Goal: Task Accomplishment & Management: Manage account settings

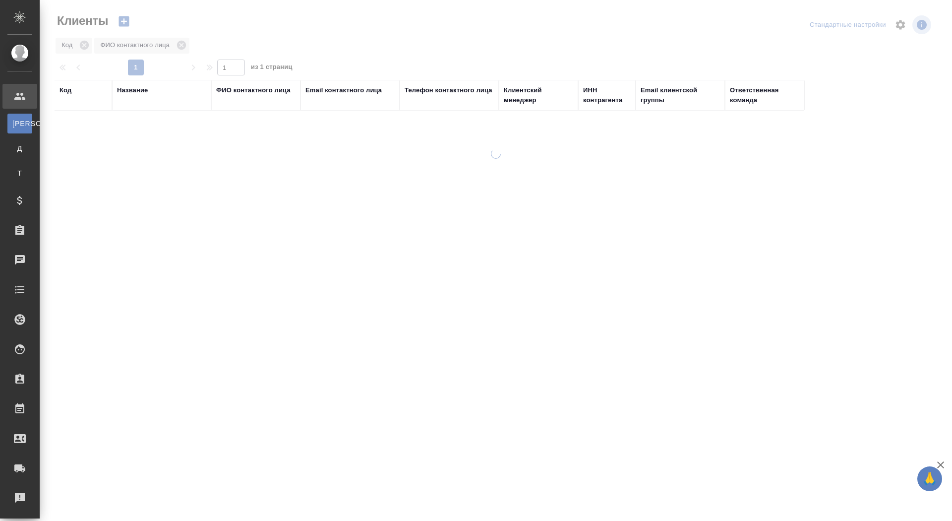
select select "RU"
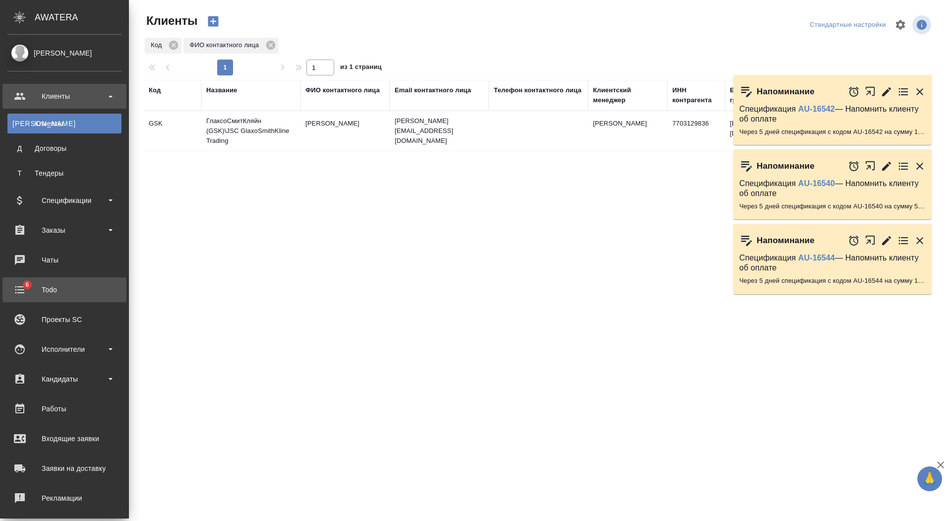
click at [37, 288] on div "Todo" at bounding box center [64, 289] width 114 height 15
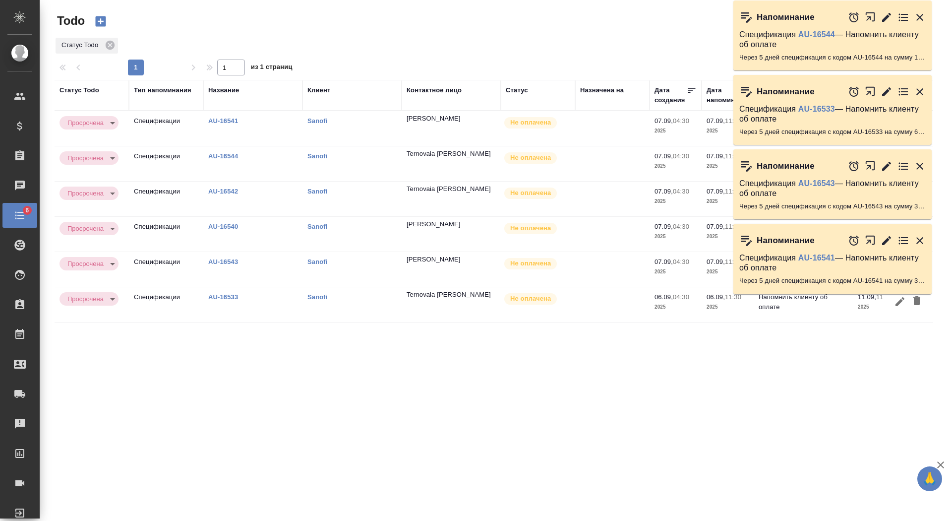
click at [923, 14] on icon "button" at bounding box center [920, 17] width 7 height 7
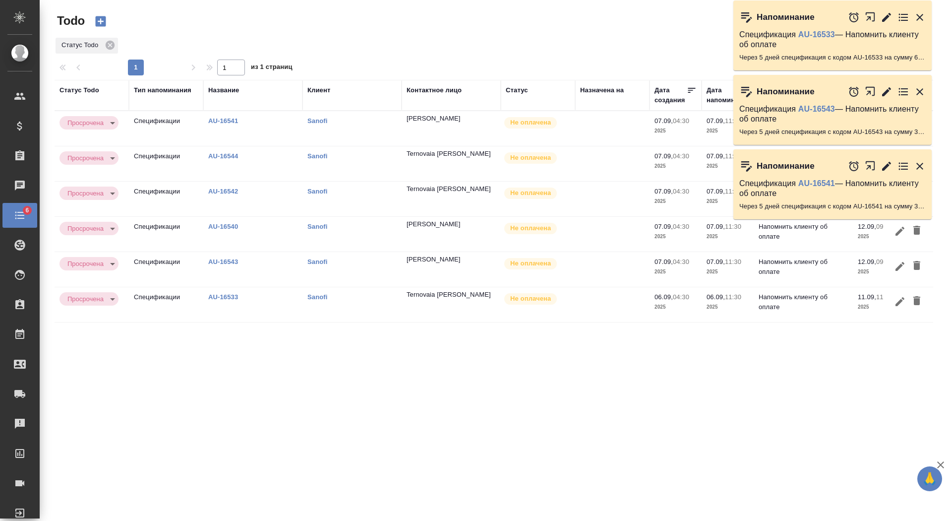
click at [923, 14] on icon "button" at bounding box center [920, 17] width 7 height 7
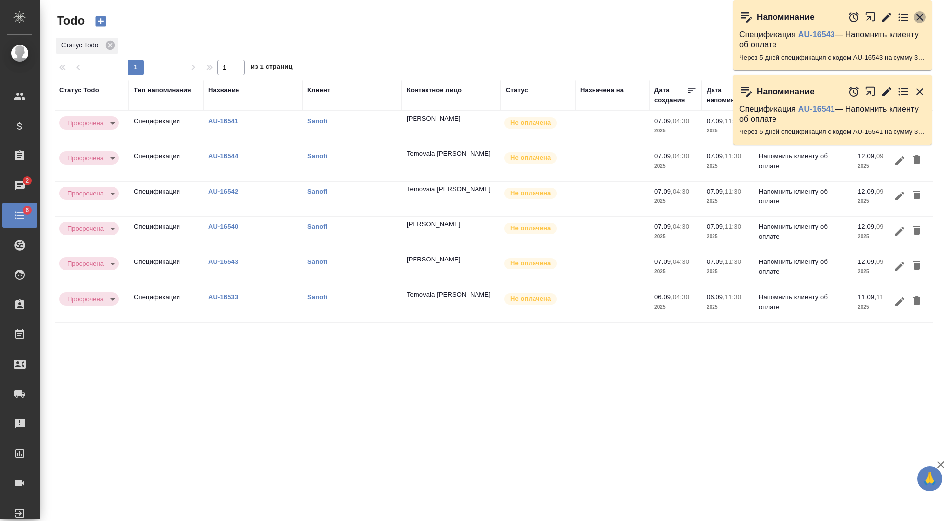
click at [923, 15] on icon "button" at bounding box center [920, 17] width 7 height 7
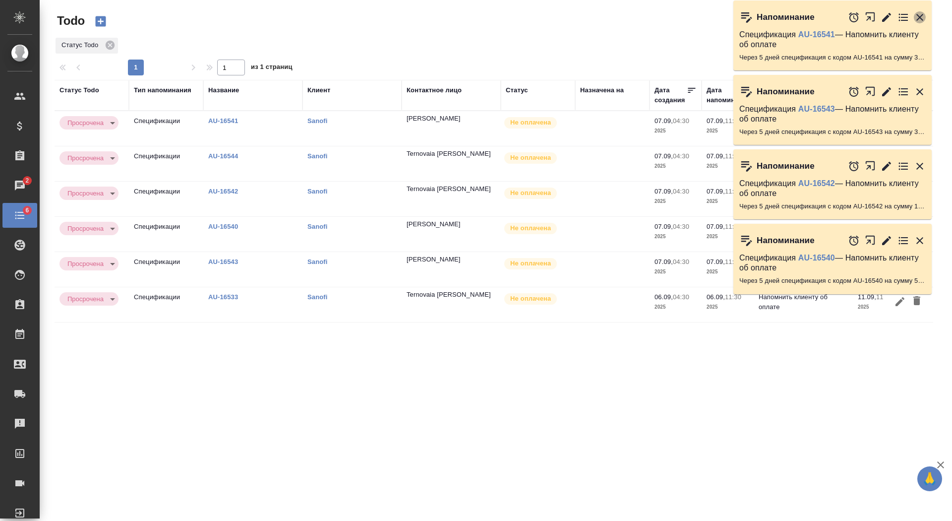
click at [923, 15] on icon "button" at bounding box center [920, 17] width 12 height 12
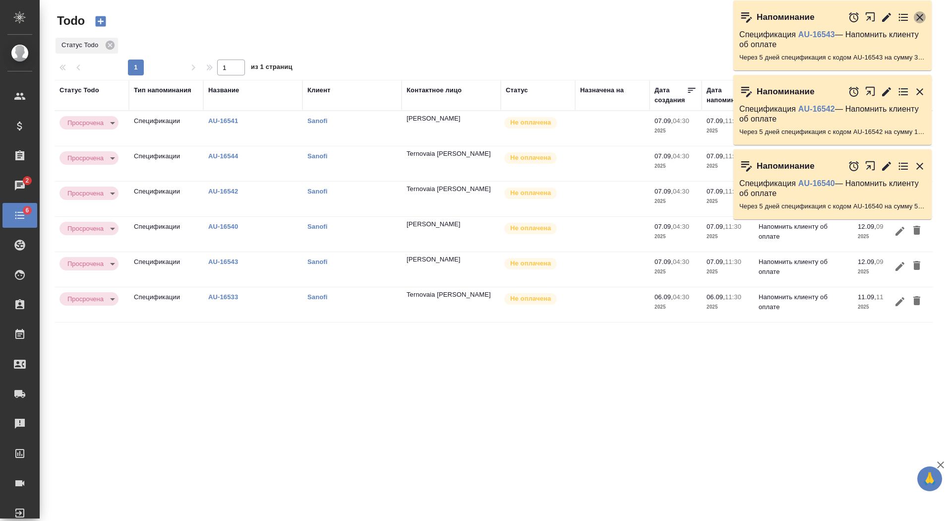
click at [922, 18] on icon "button" at bounding box center [920, 17] width 12 height 12
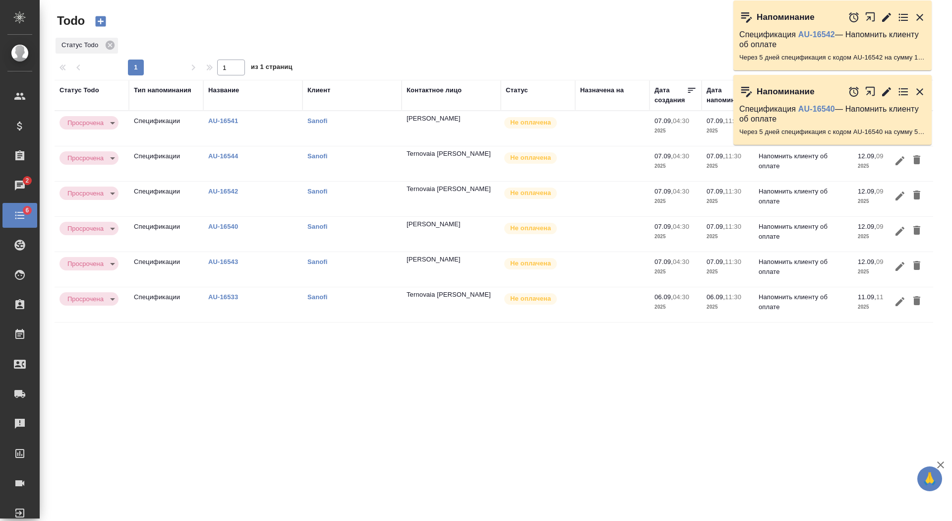
click at [922, 19] on icon "button" at bounding box center [920, 17] width 7 height 7
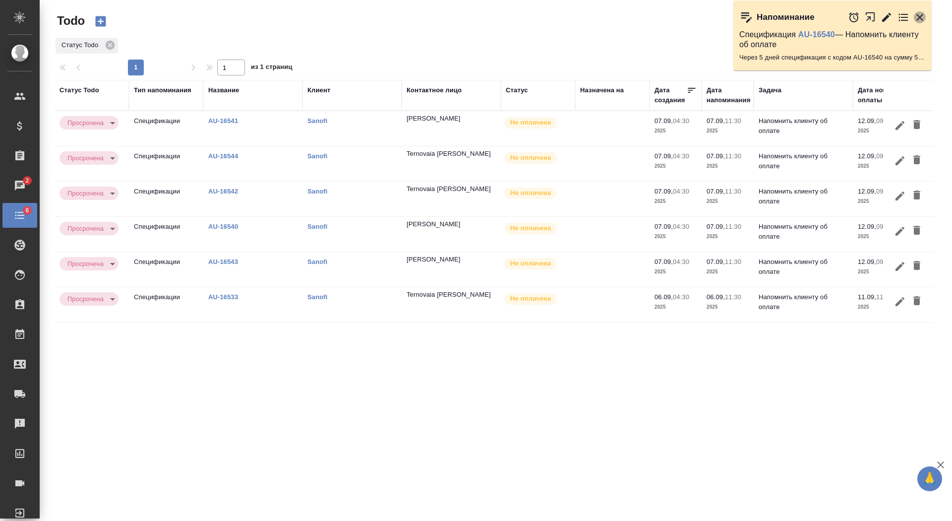
click at [922, 19] on icon "button" at bounding box center [920, 17] width 7 height 7
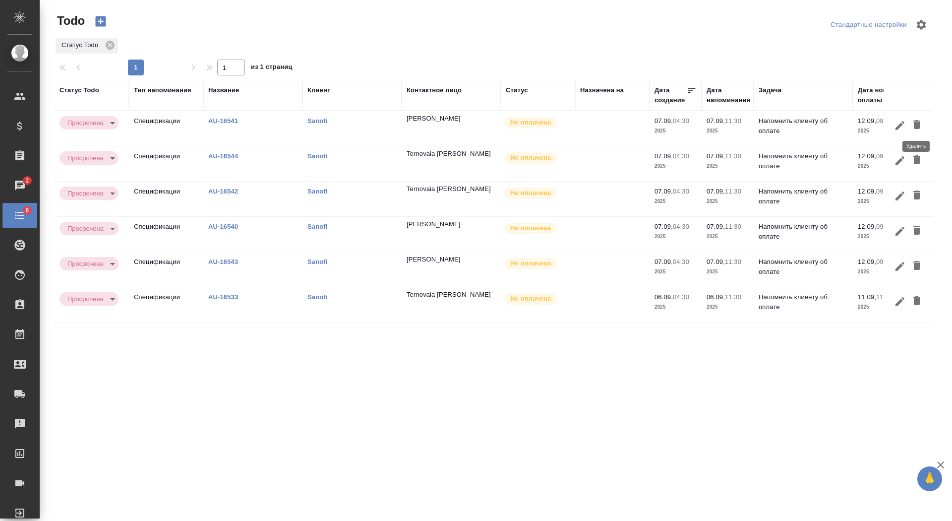
click at [916, 122] on icon "button" at bounding box center [917, 125] width 12 height 12
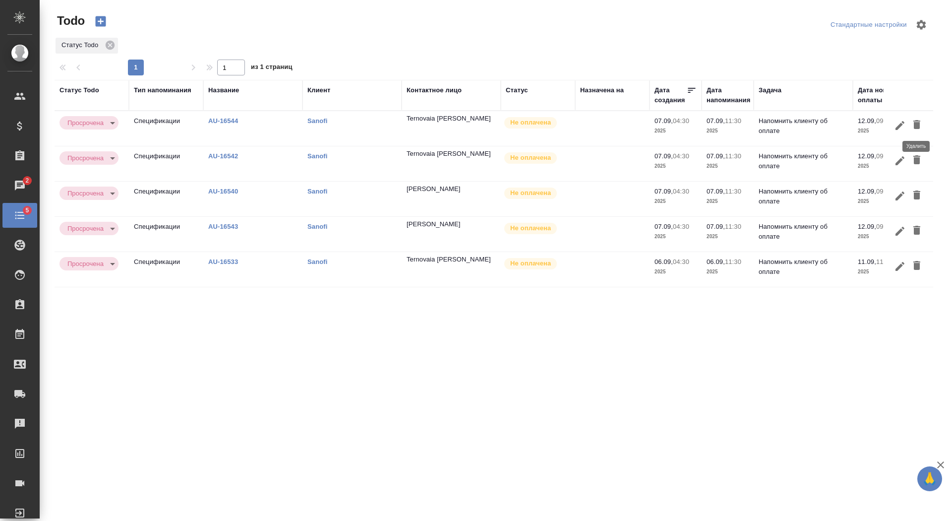
click at [916, 123] on icon "button" at bounding box center [917, 124] width 7 height 9
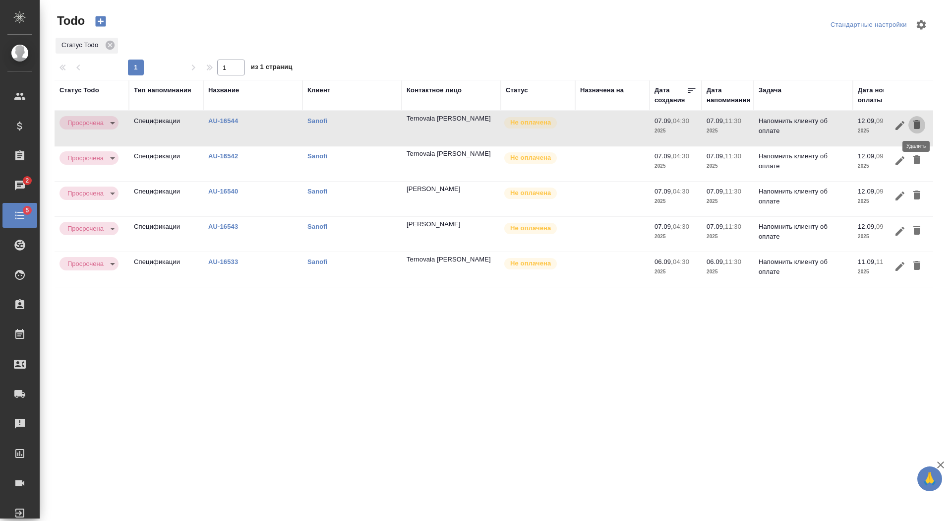
click at [916, 123] on icon "button" at bounding box center [917, 124] width 7 height 9
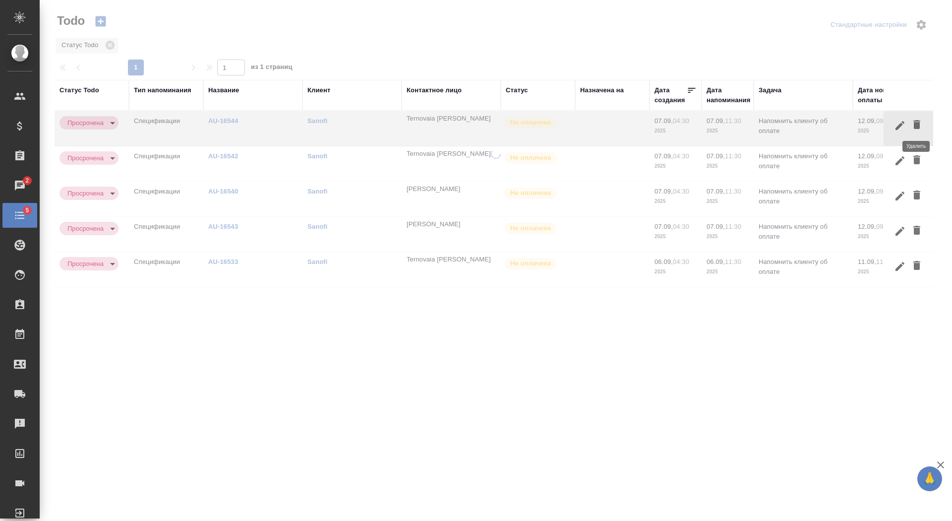
click at [916, 123] on icon "button" at bounding box center [917, 124] width 7 height 9
click at [916, 125] on icon "button" at bounding box center [917, 124] width 7 height 9
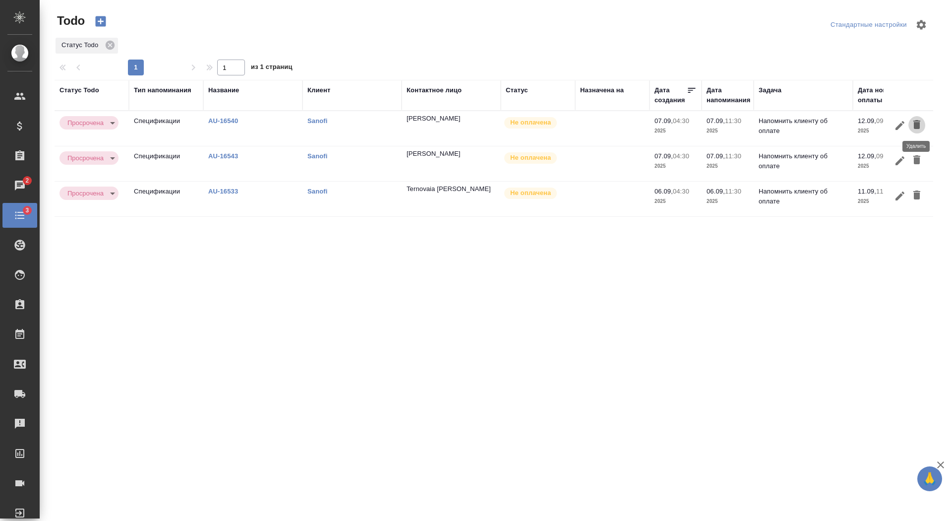
click at [916, 126] on icon "button" at bounding box center [917, 124] width 7 height 9
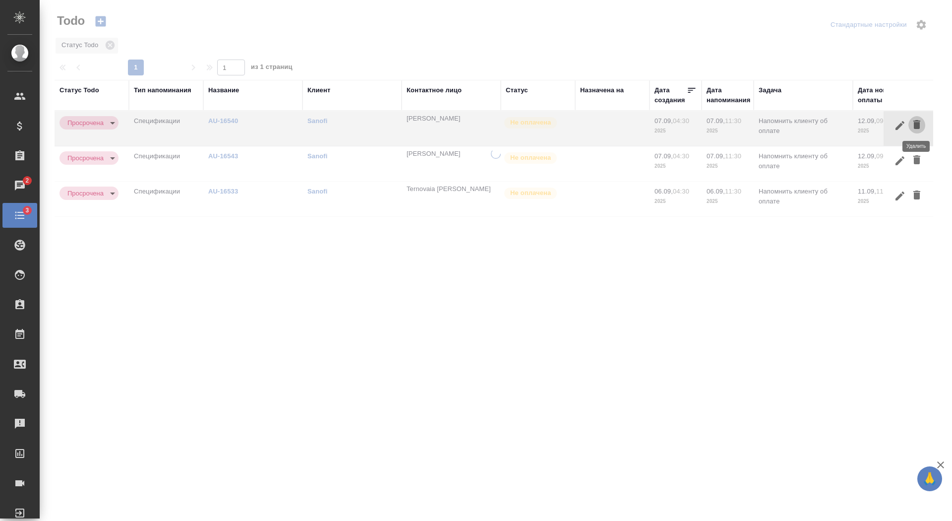
click at [916, 126] on icon "button" at bounding box center [917, 124] width 7 height 9
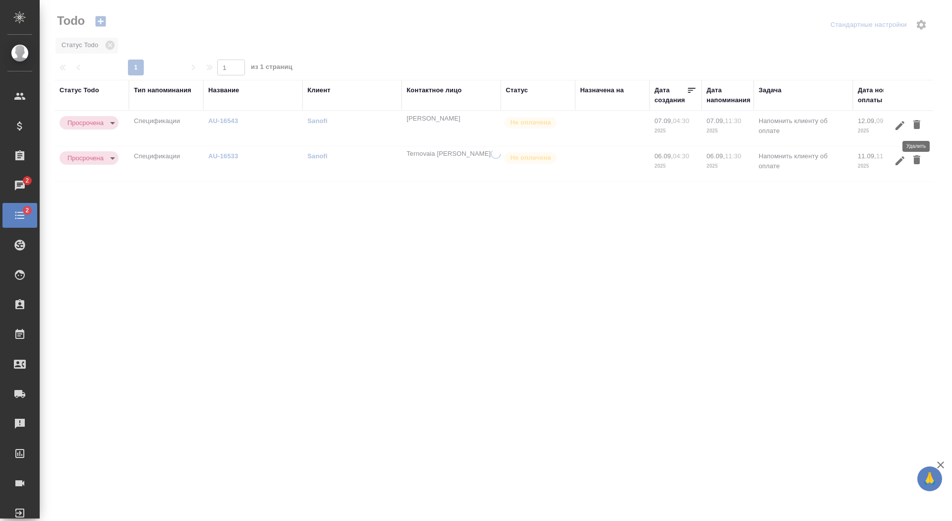
click at [916, 126] on icon "button" at bounding box center [917, 124] width 7 height 9
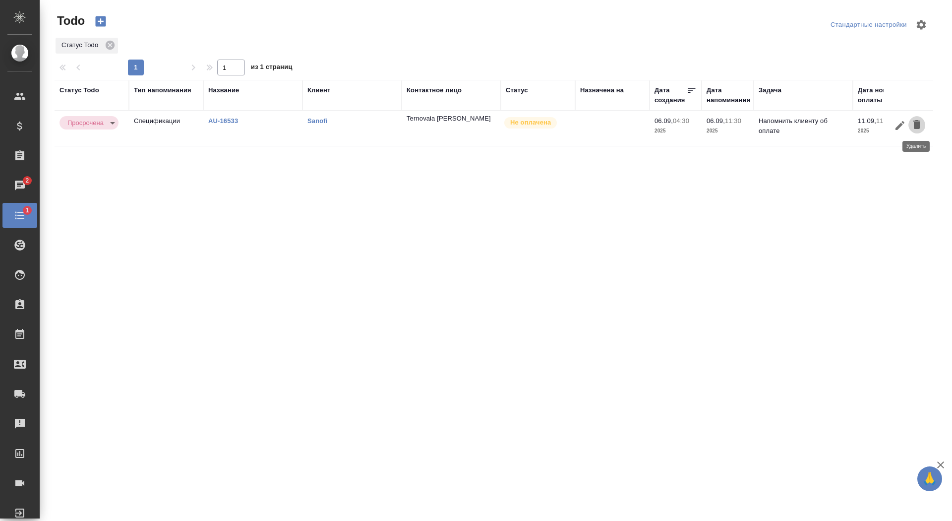
click at [916, 126] on icon "button" at bounding box center [917, 124] width 7 height 9
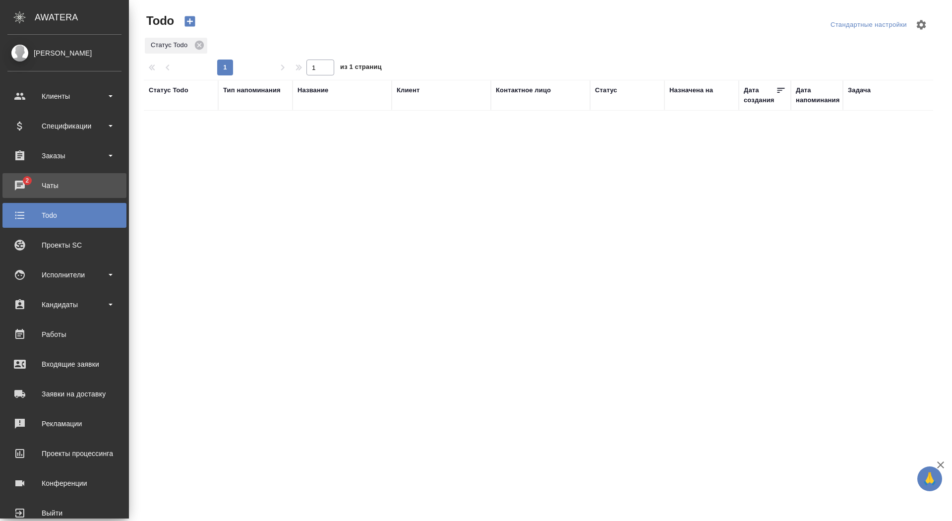
click at [18, 181] on div "Чаты" at bounding box center [64, 185] width 114 height 15
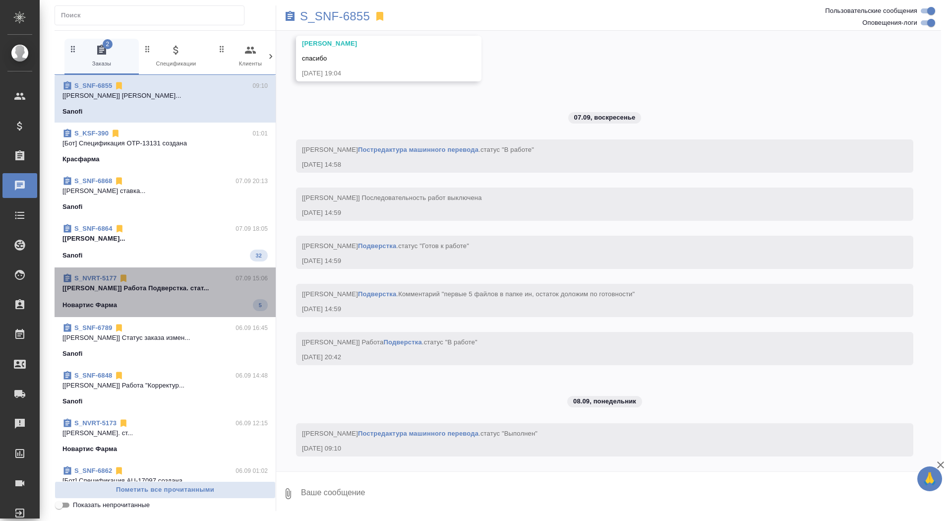
click at [205, 268] on div "S_NVRT-5177 07.09 15:06 [Линова Полина] Работа Подверстка. стат... Новартис Фар…" at bounding box center [165, 292] width 221 height 50
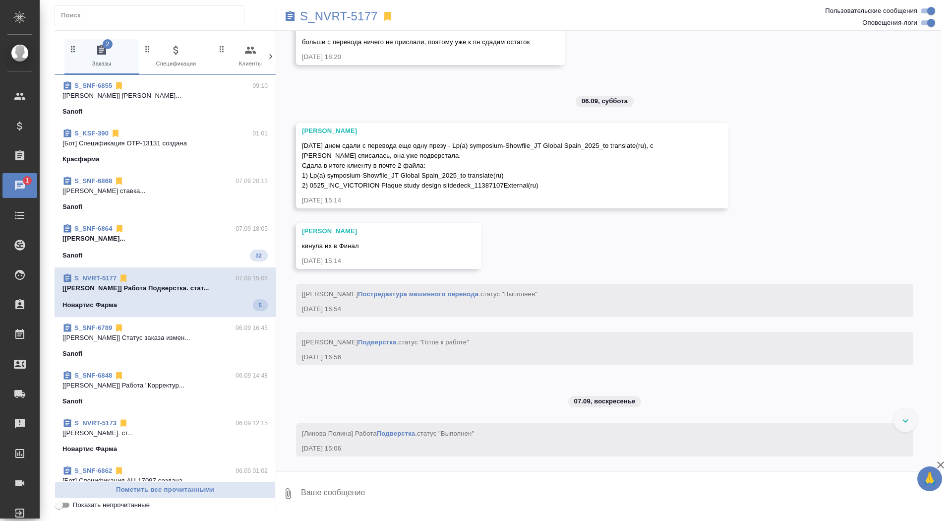
scroll to position [10004, 0]
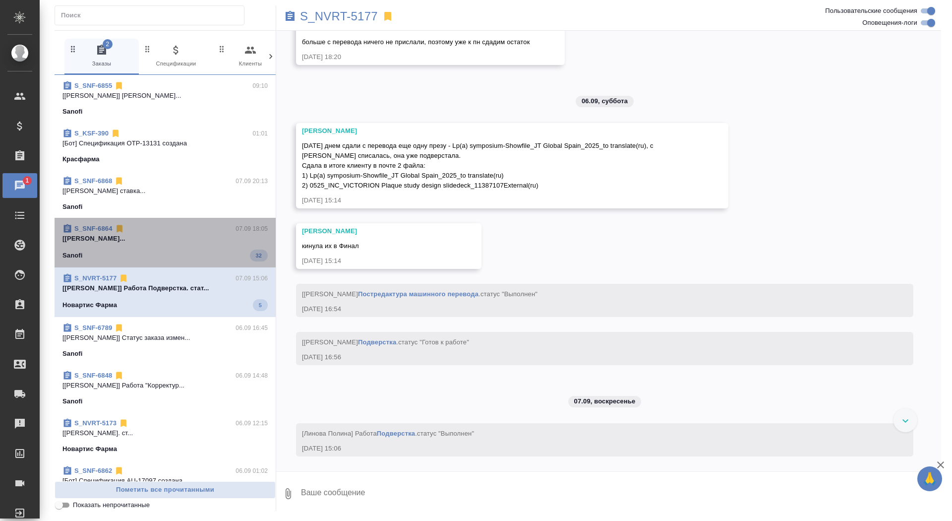
click at [201, 248] on span "S_SNF-6864 07.09 18:05 [Горшкова Валентина] Работа Постредактур... Sanofi 32" at bounding box center [165, 243] width 205 height 38
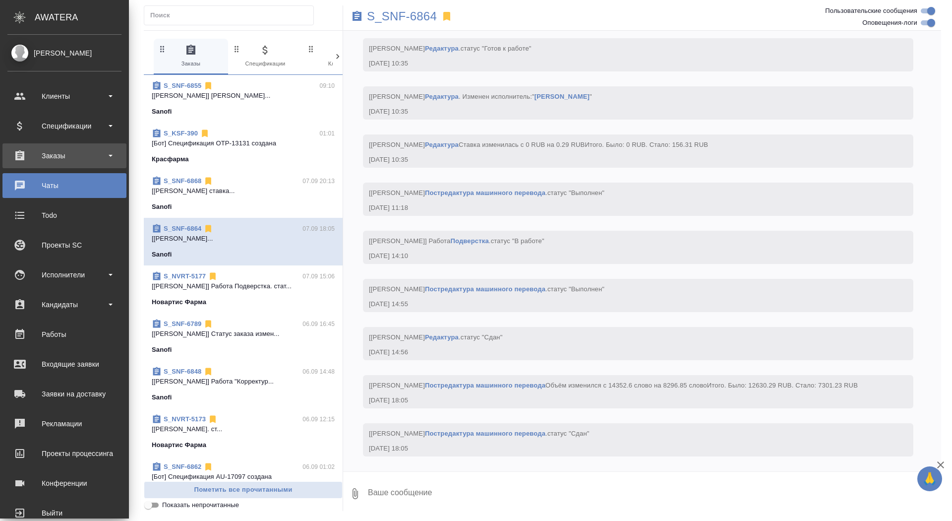
scroll to position [6966, 0]
click at [19, 158] on div "Заказы" at bounding box center [64, 155] width 114 height 15
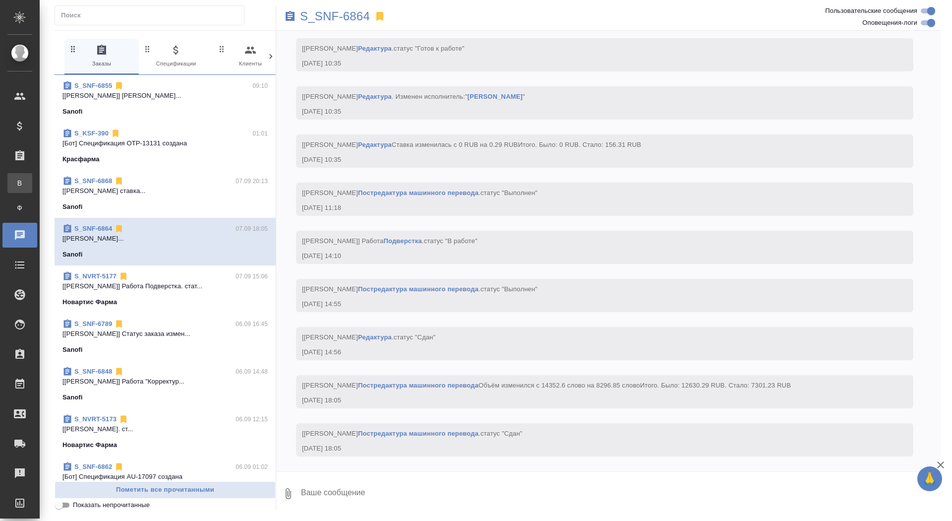
click at [24, 189] on link "В Все заказы" at bounding box center [19, 183] width 25 height 20
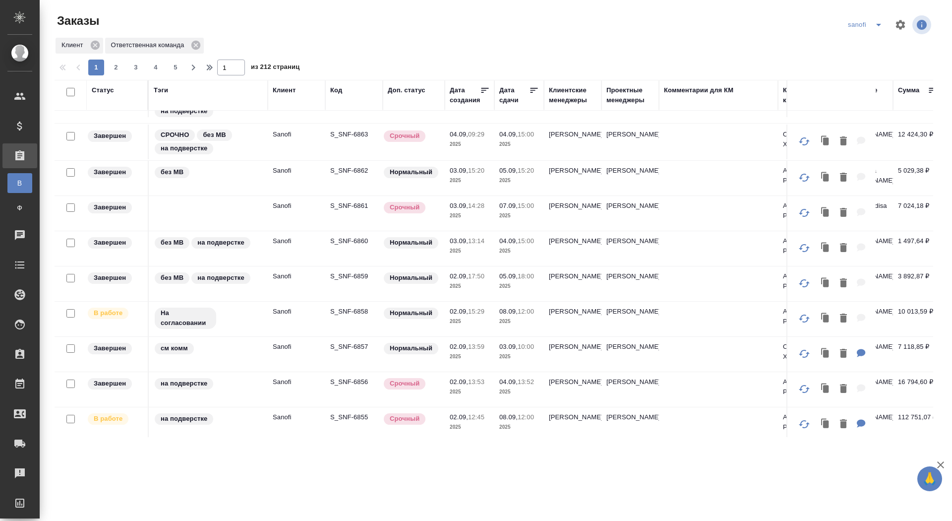
scroll to position [188, 0]
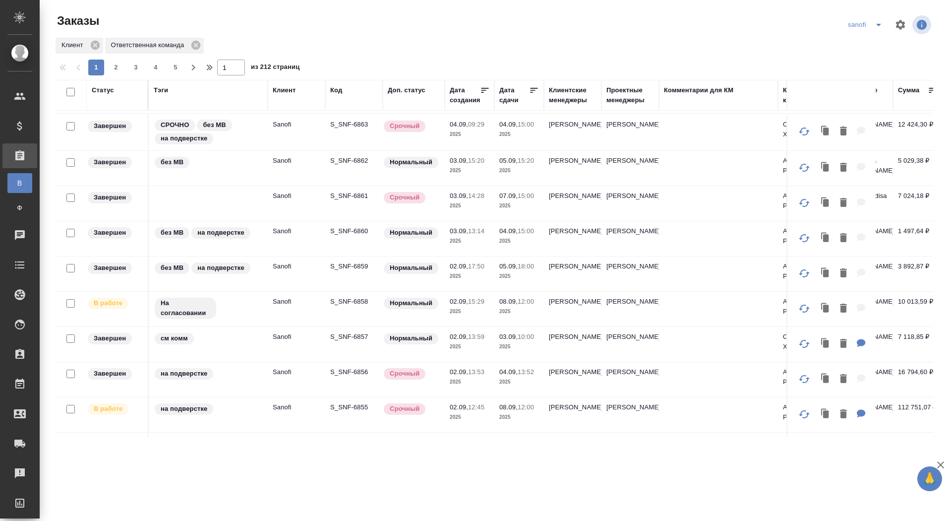
click at [359, 298] on p "S_SNF-6858" at bounding box center [354, 302] width 48 height 10
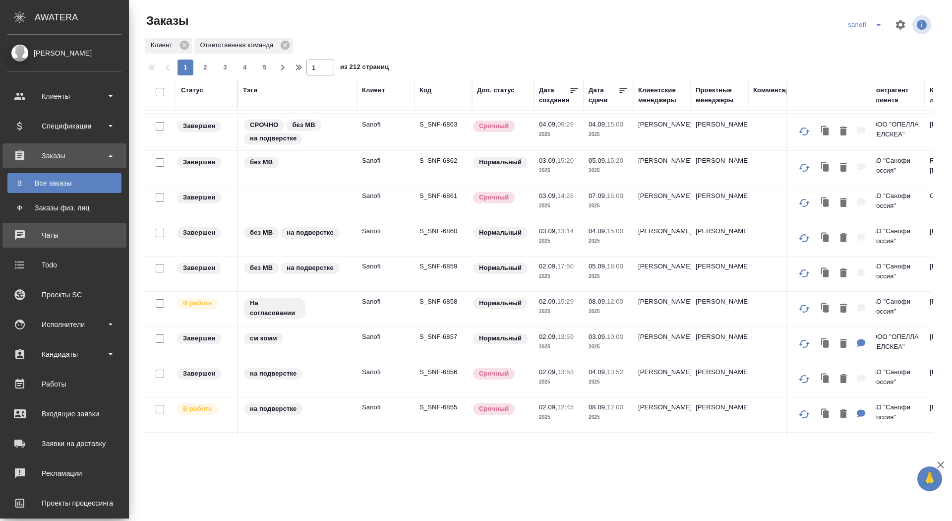
click at [28, 236] on div "Чаты" at bounding box center [64, 235] width 114 height 15
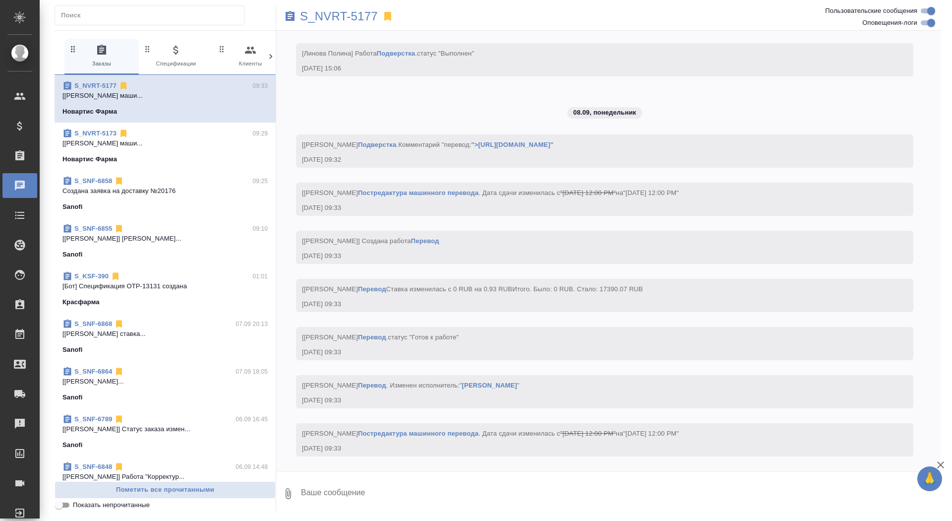
scroll to position [10453, 0]
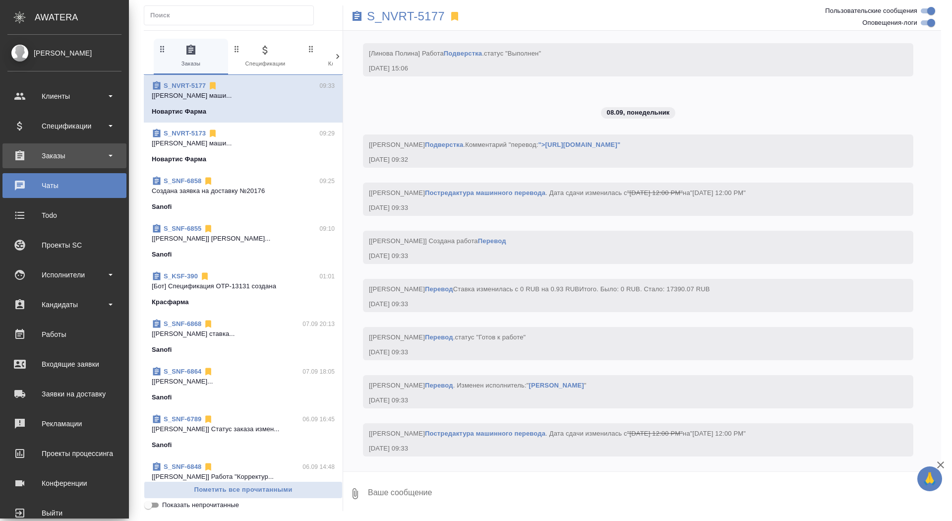
click at [53, 166] on div "Заказы" at bounding box center [64, 155] width 124 height 25
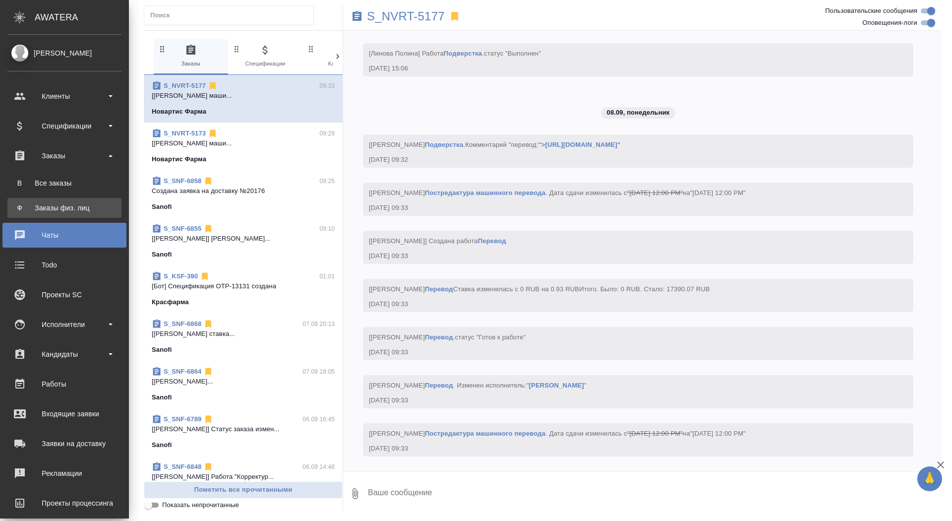
click at [53, 201] on link "Ф Заказы физ. лиц" at bounding box center [64, 208] width 114 height 20
click at [26, 191] on link "В Все заказы" at bounding box center [64, 183] width 114 height 20
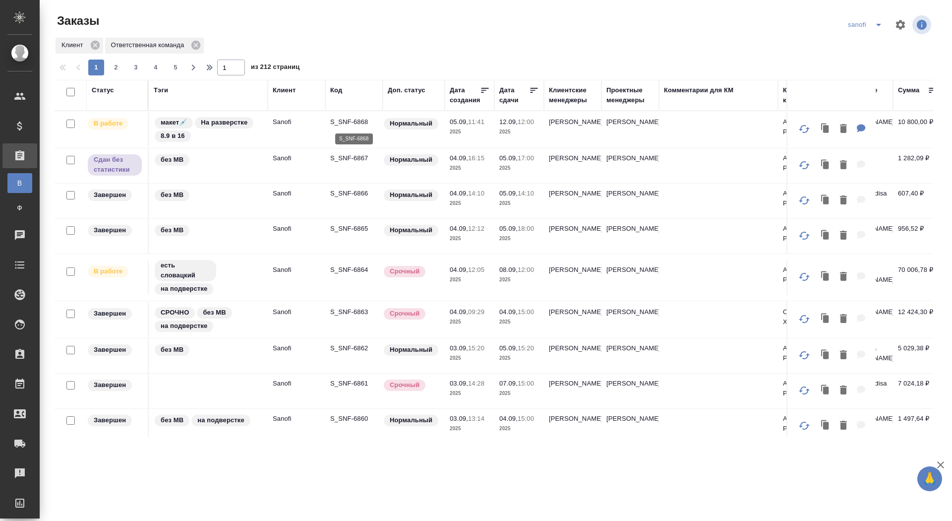
click at [351, 123] on p "S_SNF-6868" at bounding box center [354, 122] width 48 height 10
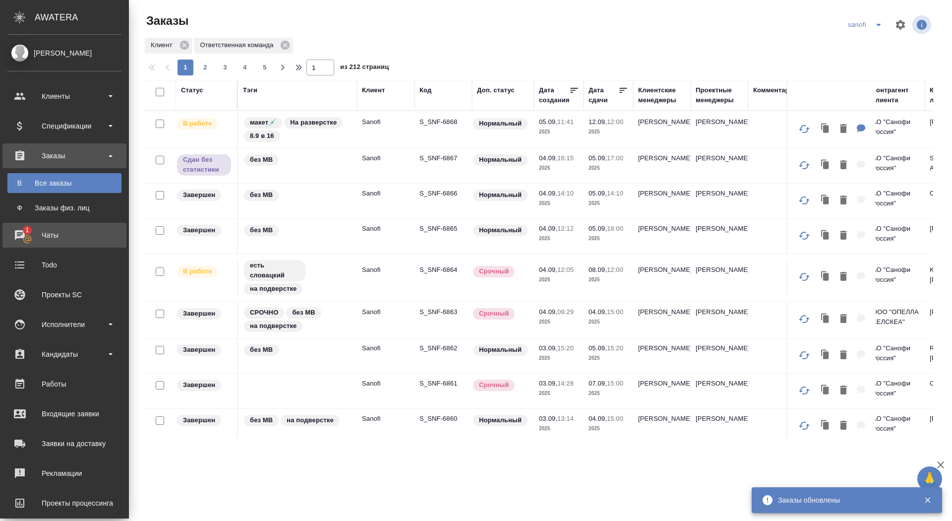
click at [23, 237] on icon at bounding box center [27, 239] width 10 height 10
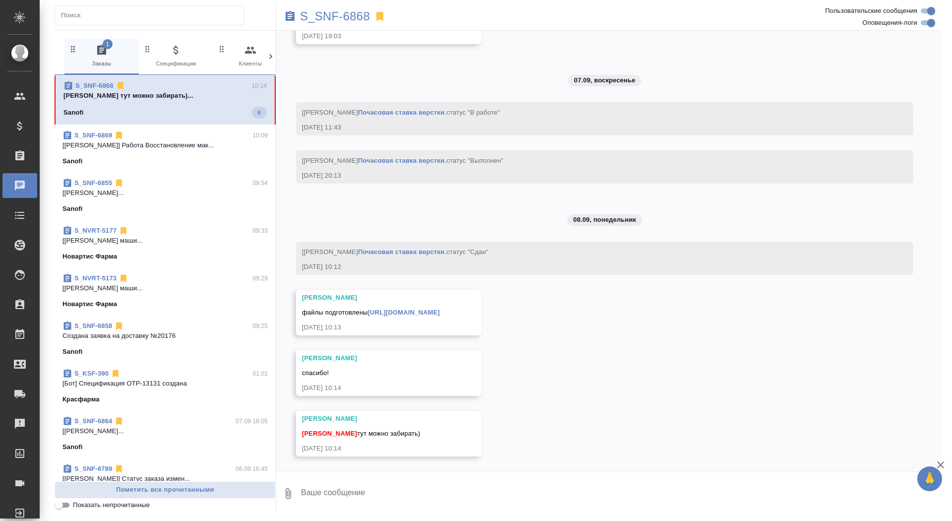
click at [401, 484] on textarea at bounding box center [620, 494] width 641 height 34
type textarea "забрала, спасибо!"
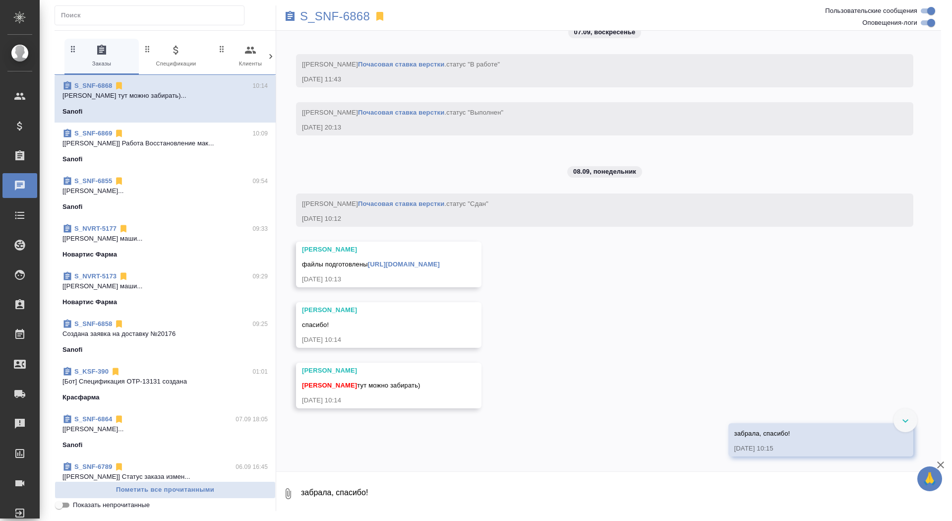
scroll to position [2600, 0]
click at [447, 271] on div "Малофеева Екатерина файлы подготовлены https://drive.awatera.com/apps/files/fil…" at bounding box center [374, 265] width 145 height 40
click at [440, 265] on link "https://drive.awatera.com/apps/files/files/10300187?dir=/Shares/Sanofi/Orders/S…" at bounding box center [404, 263] width 72 height 7
click at [313, 24] on div "S_SNF-6868" at bounding box center [497, 16] width 443 height 22
click at [315, 14] on p "S_SNF-6868" at bounding box center [335, 16] width 70 height 10
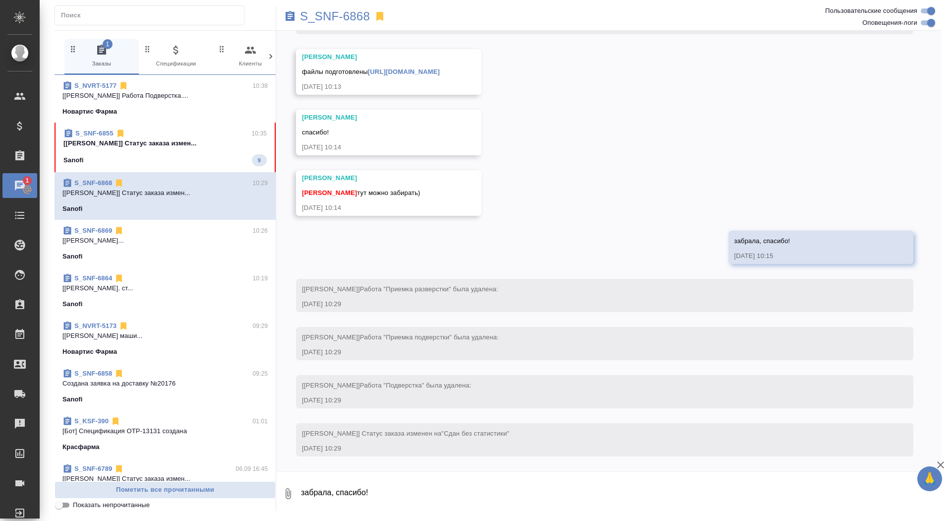
click at [155, 168] on div "S_SNF-6855 10:35 [Горшкова Валентина] Статус заказа измен... Sanofi 9" at bounding box center [165, 148] width 221 height 50
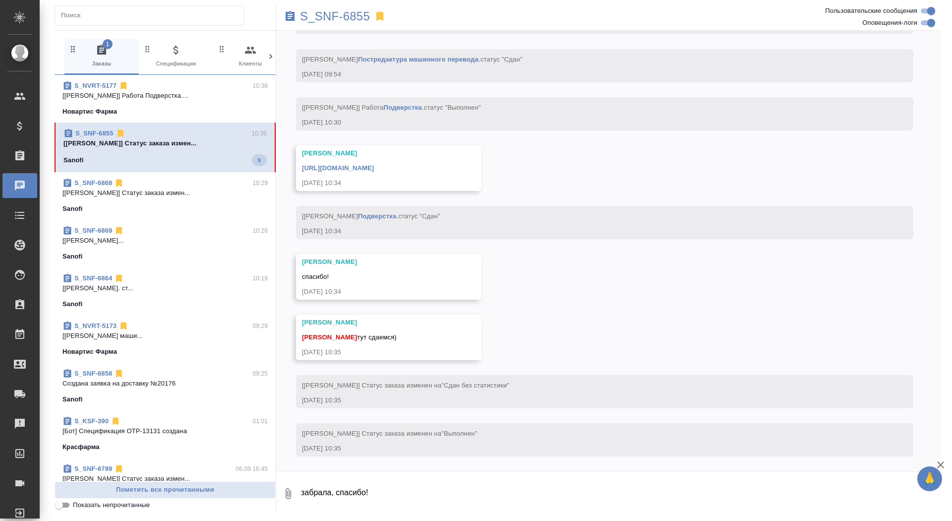
scroll to position [4781, 0]
click at [399, 498] on textarea "забрала, спасибо!" at bounding box center [620, 494] width 641 height 34
type textarea "забрала, спасибо"
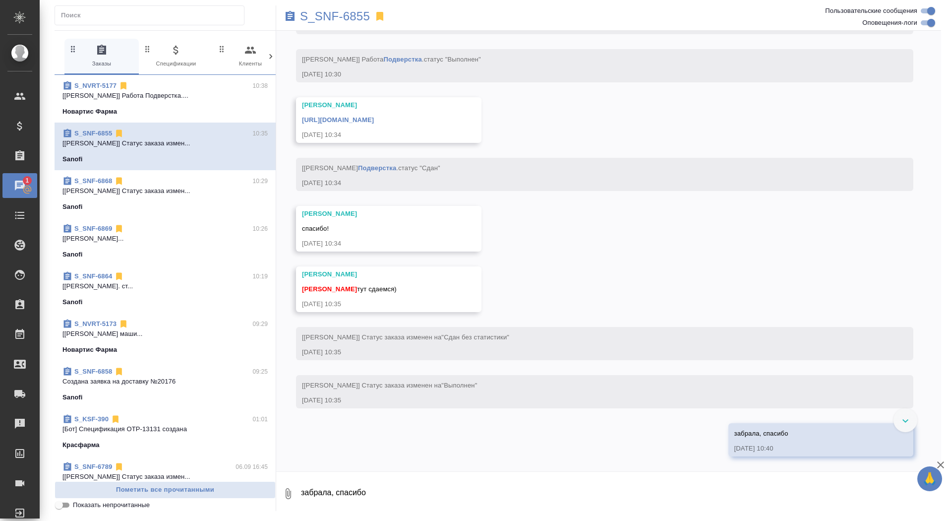
scroll to position [4877, 0]
click at [374, 120] on link "https://drive.awatera.com/apps/files/files/10266950?dir=/Shares/Sanofi/Orders/S…" at bounding box center [338, 119] width 72 height 7
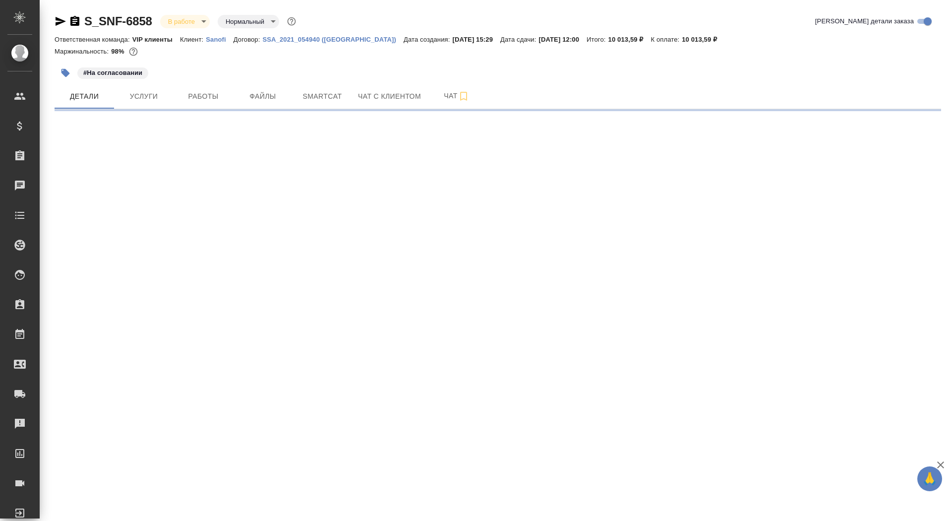
select select "RU"
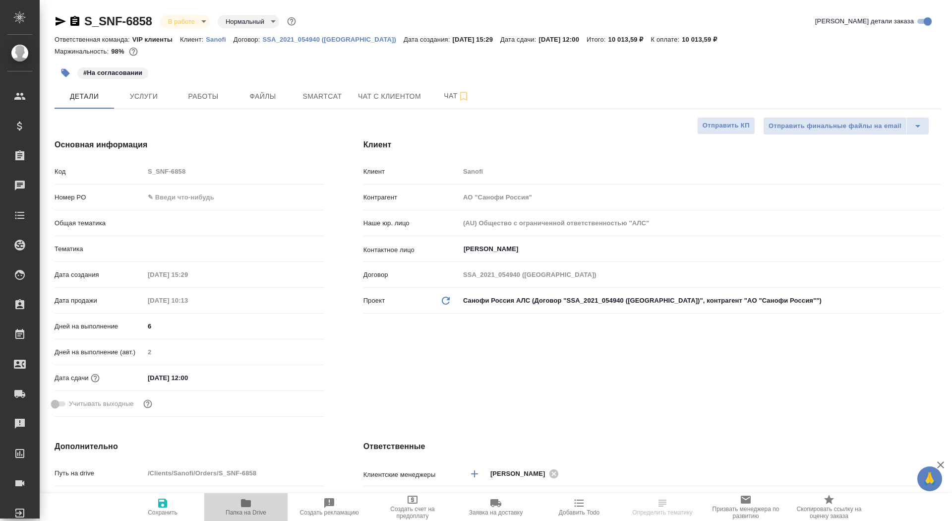
click at [248, 509] on span "Папка на Drive" at bounding box center [246, 512] width 41 height 7
type textarea "x"
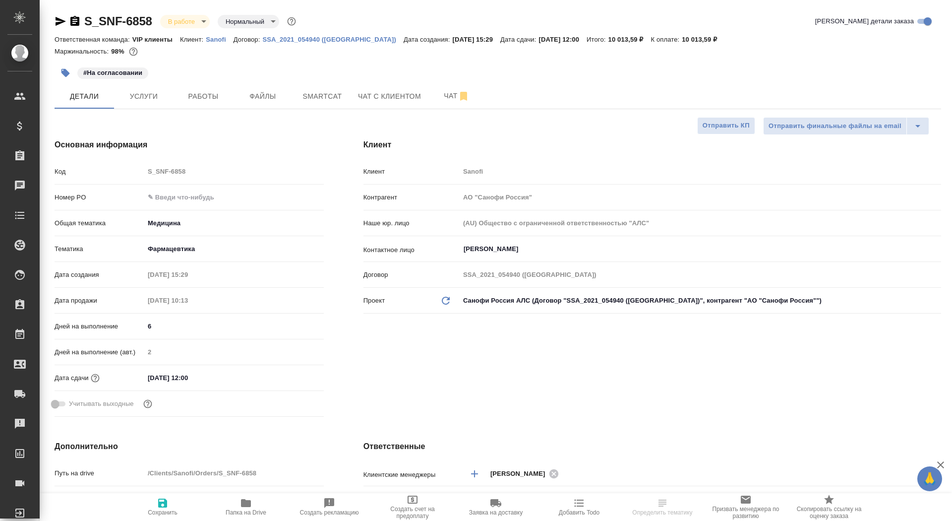
type textarea "x"
select select "RU"
type textarea "x"
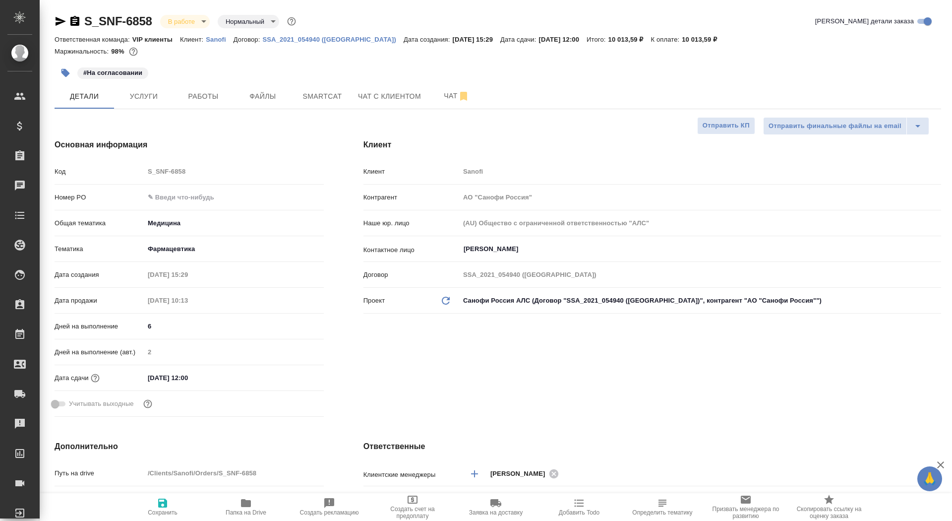
type textarea "x"
click at [146, 102] on span "Услуги" at bounding box center [144, 96] width 48 height 12
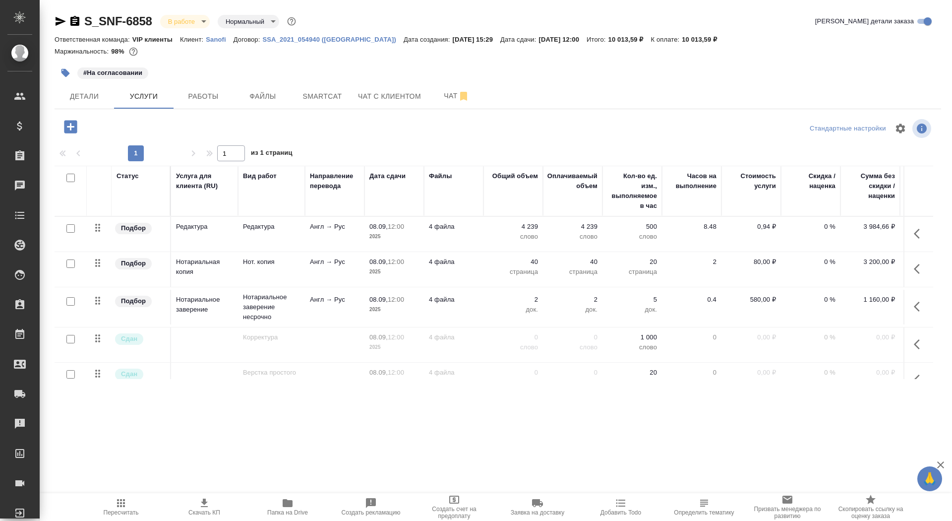
click at [74, 19] on icon "button" at bounding box center [75, 21] width 12 height 12
click at [542, 505] on icon "button" at bounding box center [538, 503] width 12 height 12
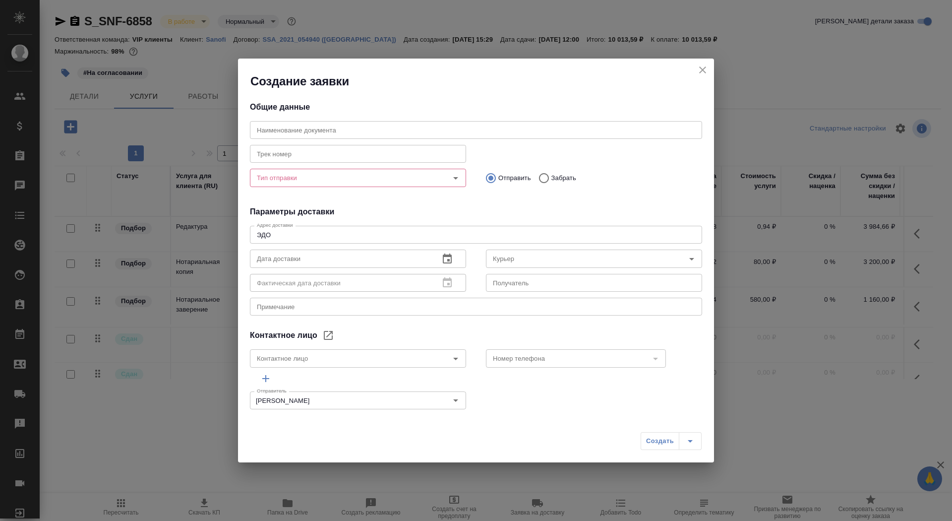
type input "Solomonova Ekaterina"
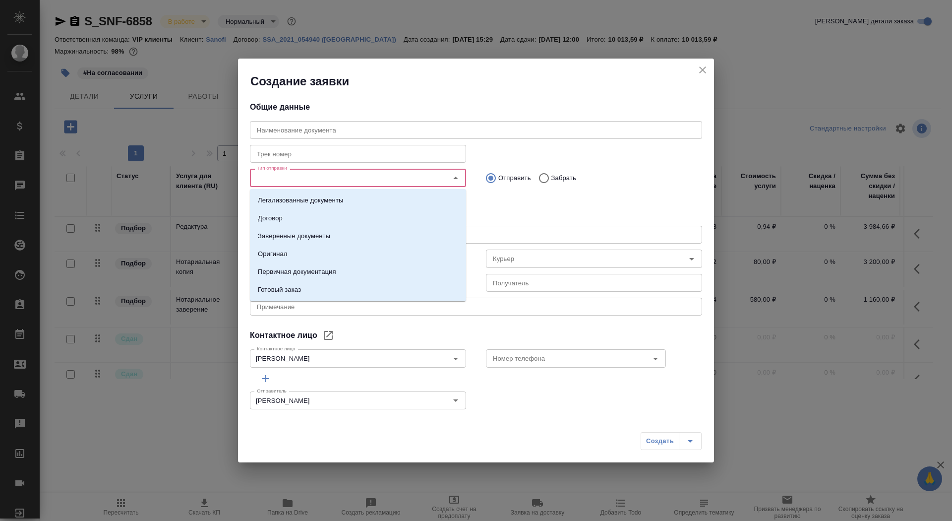
click at [348, 177] on input "Тип отправки" at bounding box center [341, 178] width 177 height 12
click at [346, 235] on li "Заверенные документы" at bounding box center [358, 236] width 216 height 18
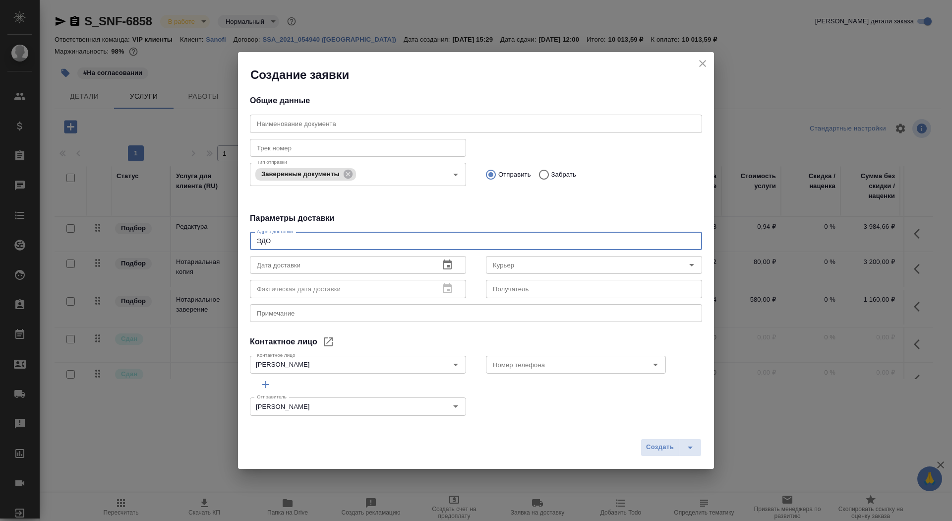
click at [339, 240] on textarea "ЭДО" at bounding box center [476, 240] width 439 height 7
drag, startPoint x: 339, startPoint y: 240, endPoint x: 171, endPoint y: 248, distance: 167.8
click at [171, 248] on div "Создание заявки Общие данные Наименование документа Наименование документа Трек…" at bounding box center [476, 260] width 952 height 521
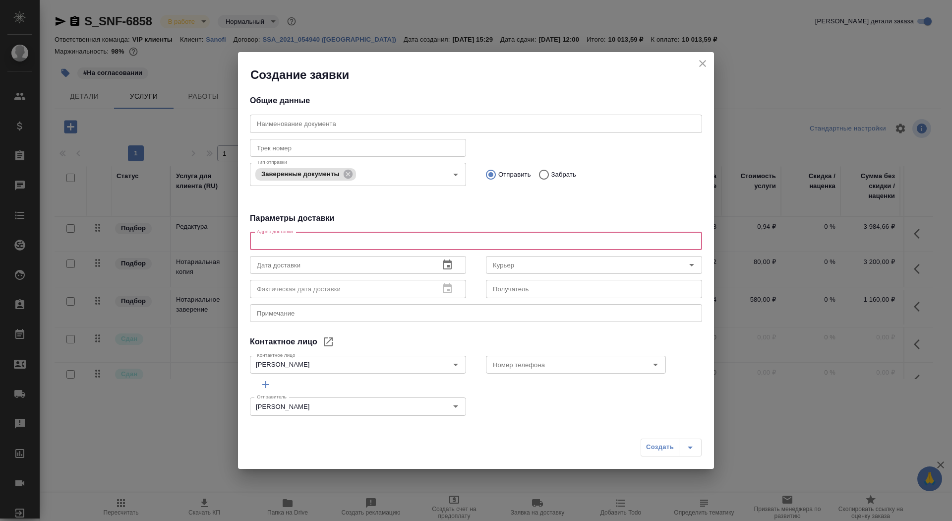
click at [266, 239] on textarea at bounding box center [476, 240] width 439 height 7
type textarea "Тверская, 22, БЦ Саммит, 7 этаж, почтовая комната Санофи"
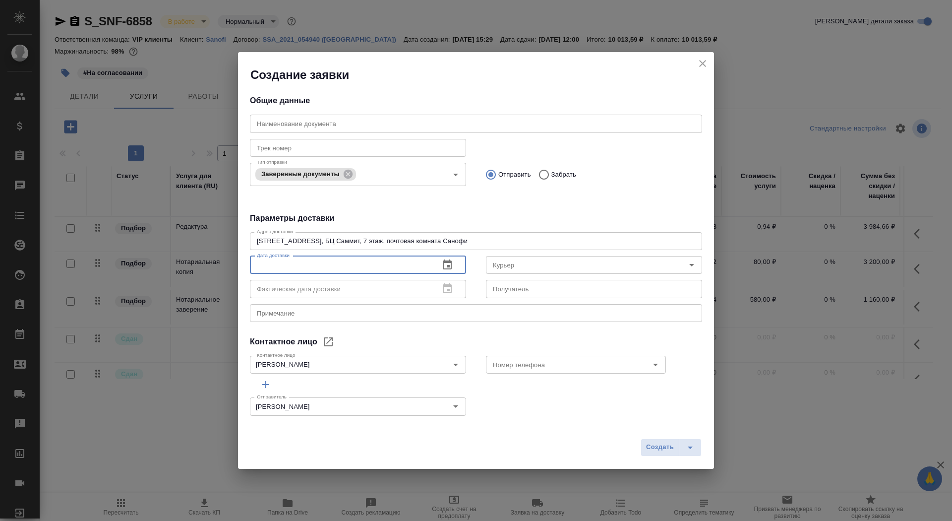
click at [369, 267] on input "text" at bounding box center [341, 265] width 182 height 18
click at [452, 264] on icon "button" at bounding box center [447, 265] width 12 height 12
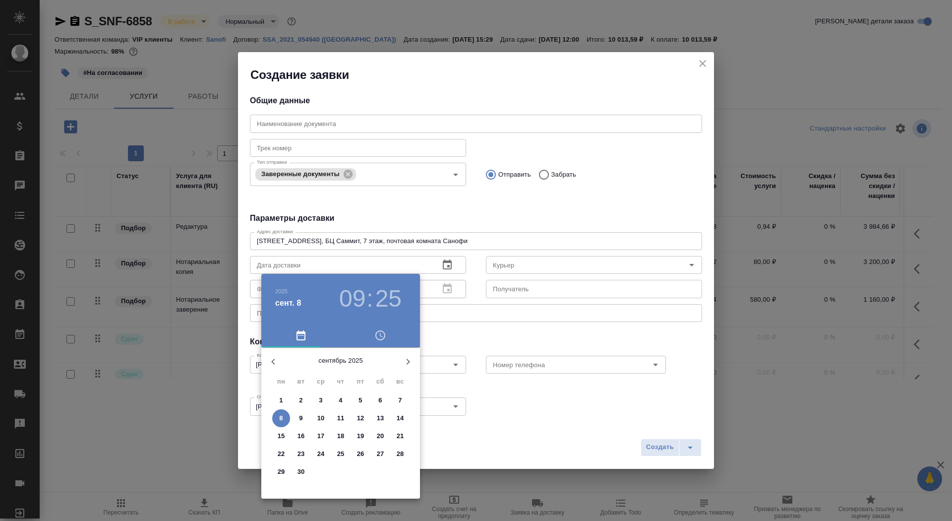
click at [298, 416] on span "9" at bounding box center [301, 418] width 18 height 10
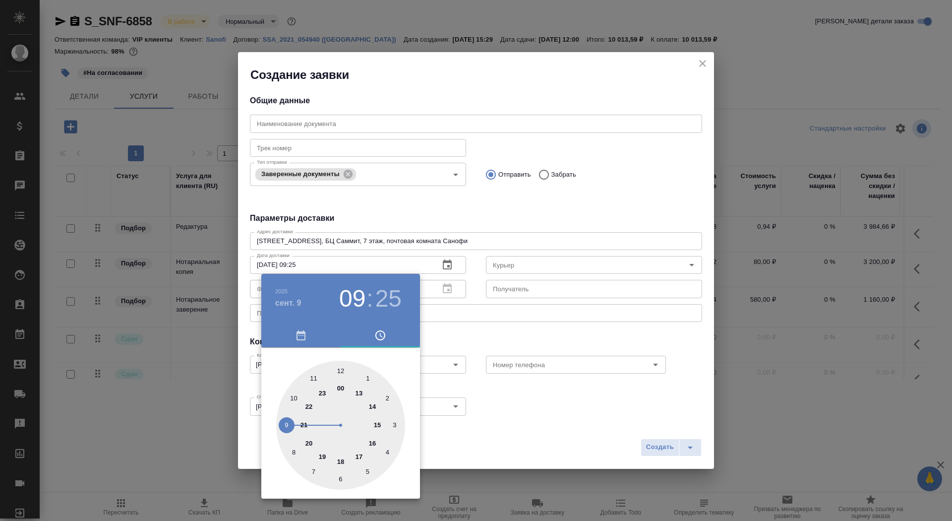
click at [340, 372] on div at bounding box center [340, 425] width 129 height 129
type input "09.09.2025 12:00"
click at [494, 299] on div at bounding box center [476, 260] width 952 height 521
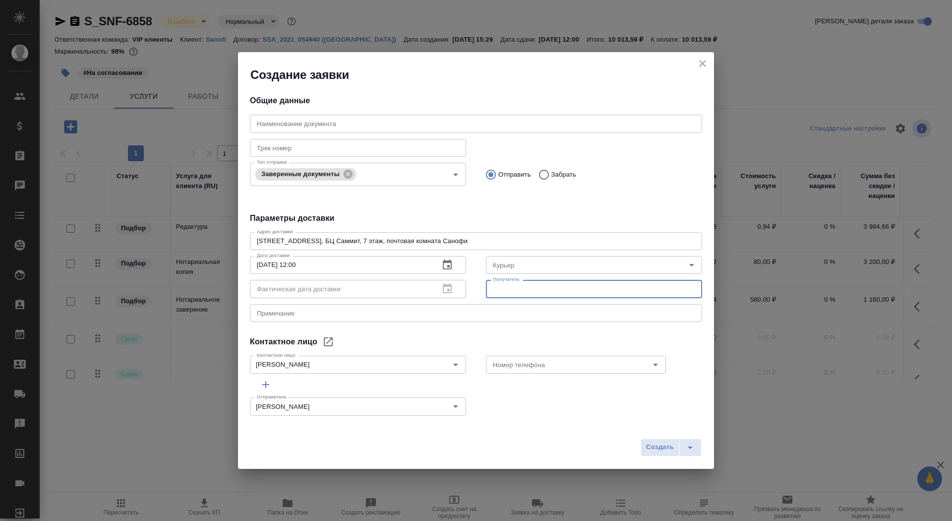
click at [504, 288] on input "text" at bounding box center [594, 289] width 216 height 18
type input "Соломонова Екатерина"
click at [693, 450] on icon "split button" at bounding box center [691, 447] width 12 height 12
click at [692, 433] on li "Создать и скачать" at bounding box center [672, 426] width 71 height 16
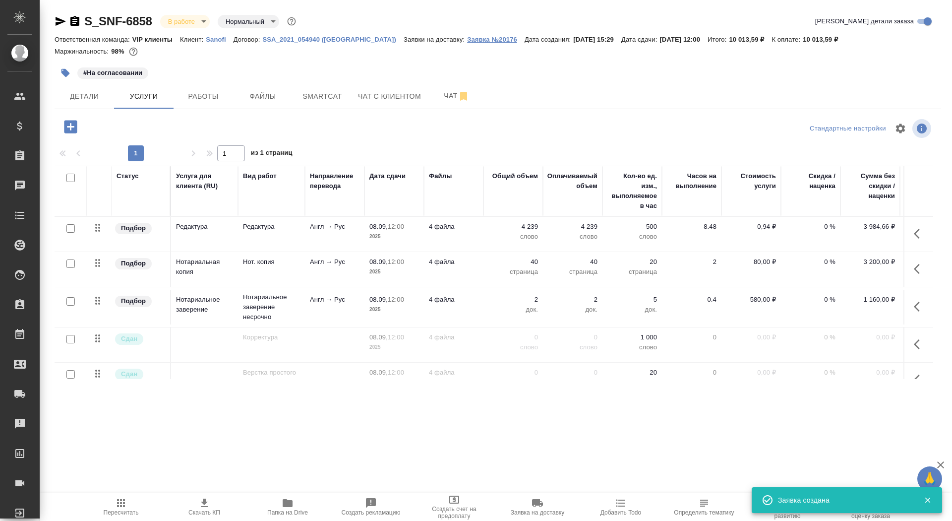
click at [467, 37] on p "Заявка №20176" at bounding box center [496, 39] width 58 height 7
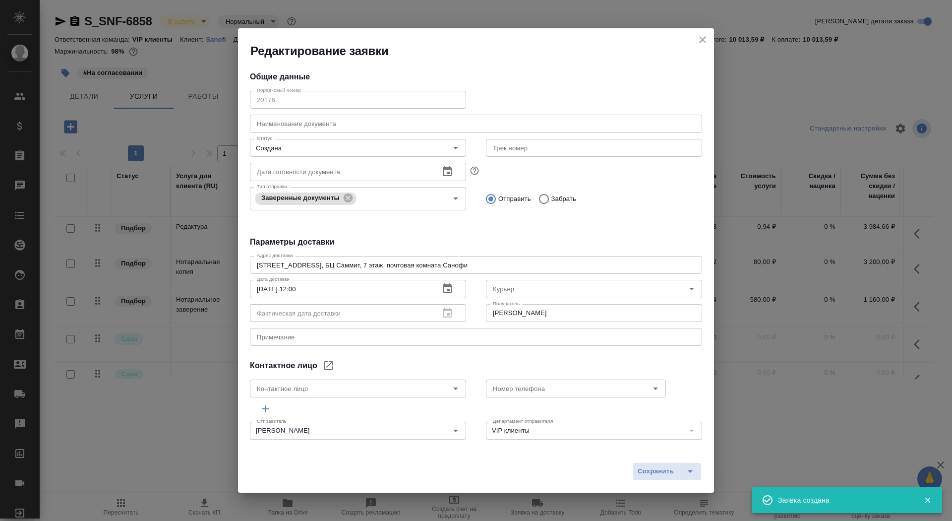
type input "Solomonova Ekaterina"
click at [343, 332] on div "x Примечание" at bounding box center [476, 337] width 452 height 18
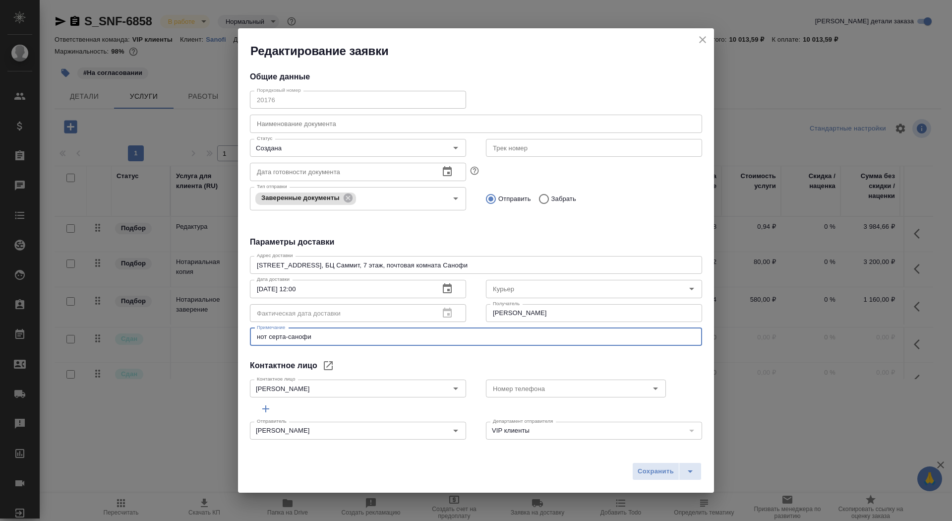
type textarea "нот серта-санофи"
click at [655, 467] on span "Сохранить" at bounding box center [656, 471] width 36 height 11
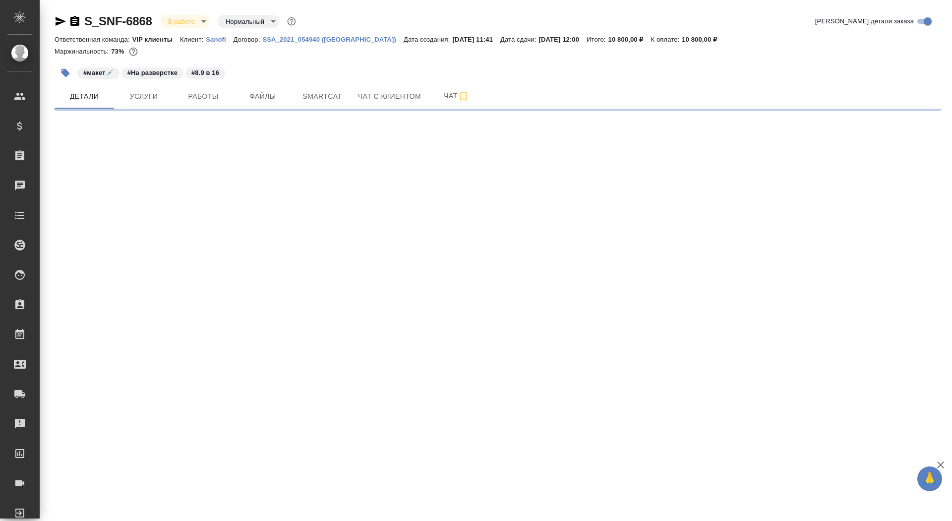
select select "RU"
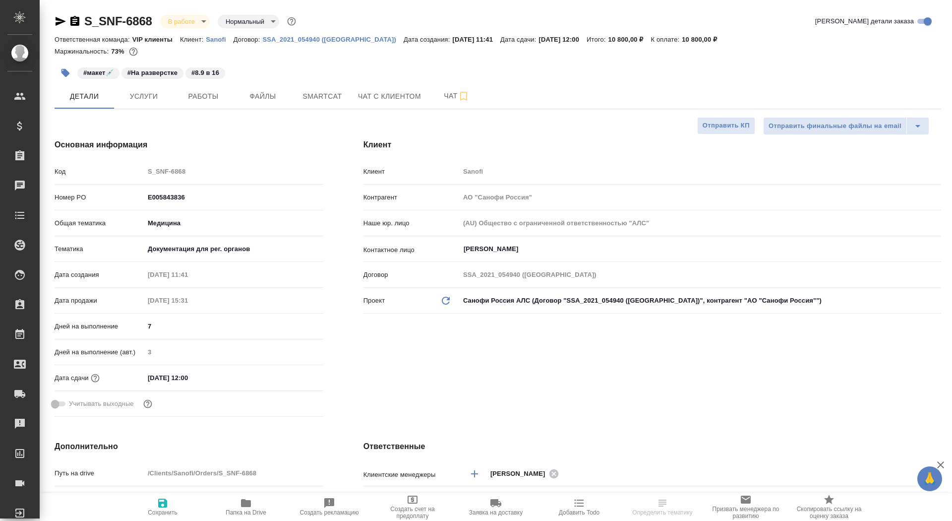
type textarea "x"
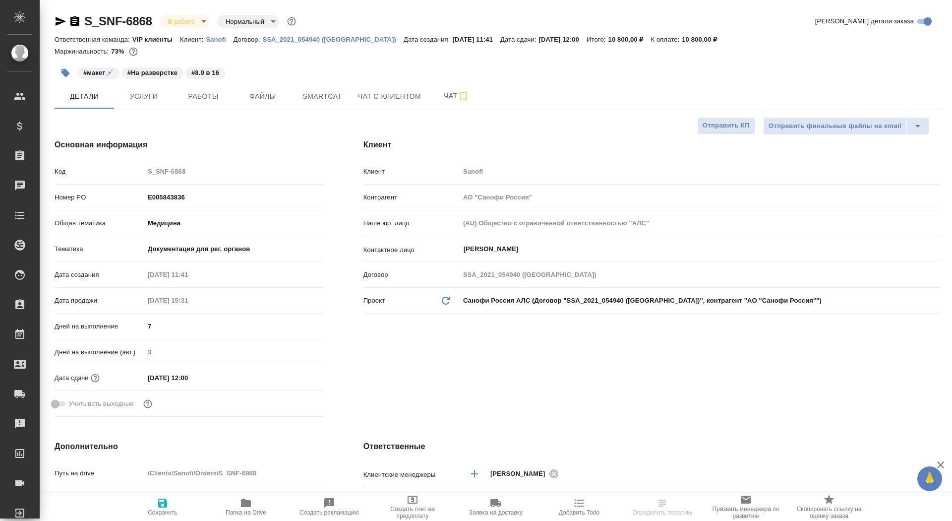
type textarea "x"
click at [217, 40] on p "Sanofi" at bounding box center [220, 39] width 28 height 7
type textarea "x"
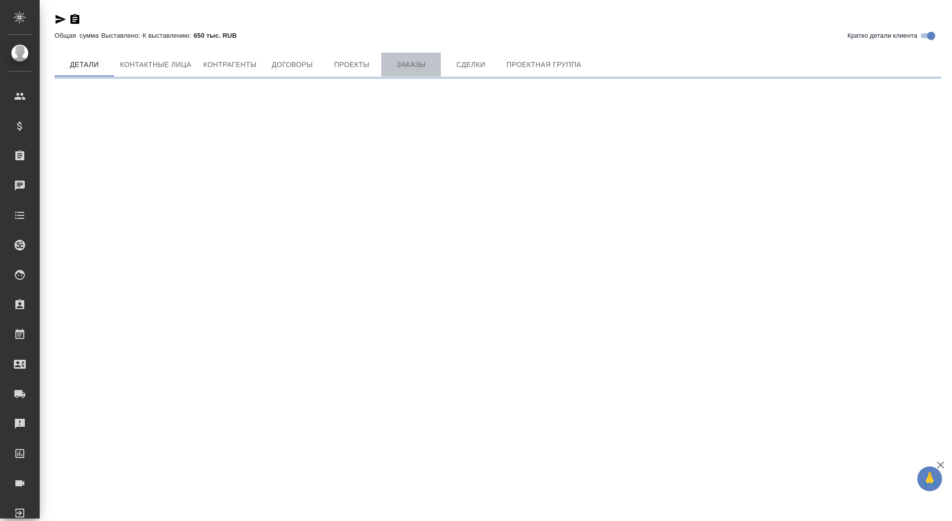
click at [412, 69] on span "Заказы" at bounding box center [411, 65] width 48 height 12
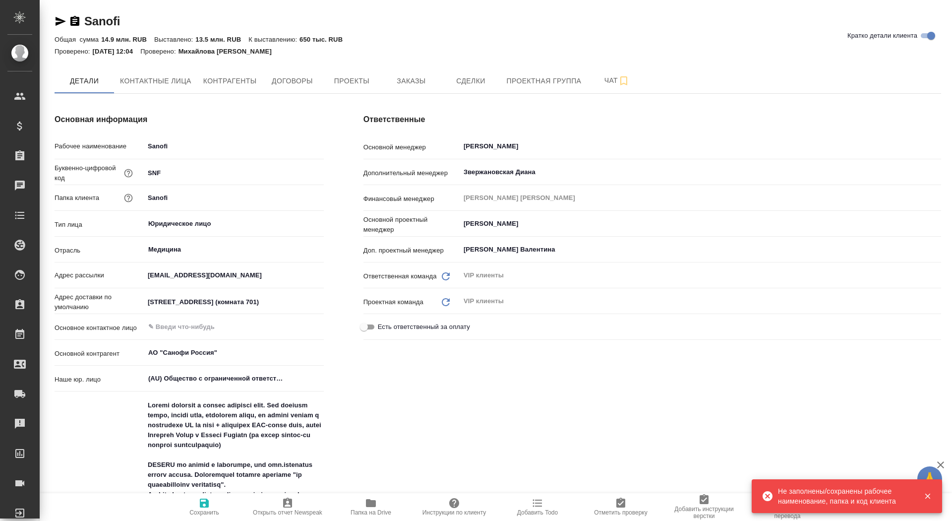
type textarea "x"
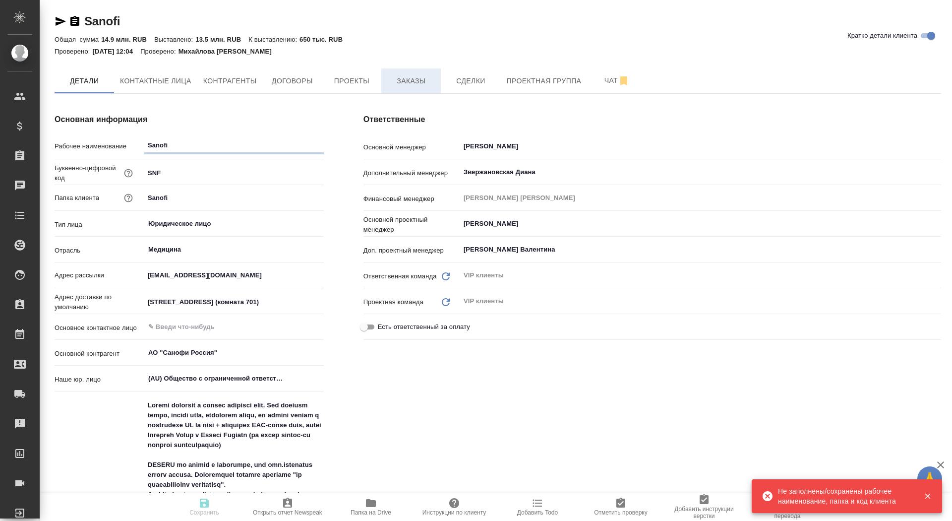
type textarea "x"
click at [402, 78] on span "Заказы" at bounding box center [411, 81] width 48 height 12
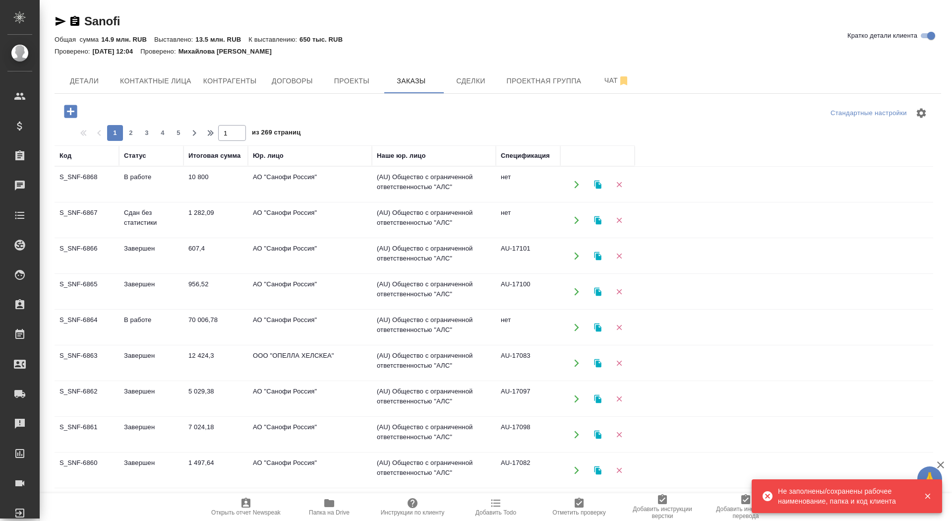
click at [73, 116] on icon "button" at bounding box center [70, 111] width 13 height 13
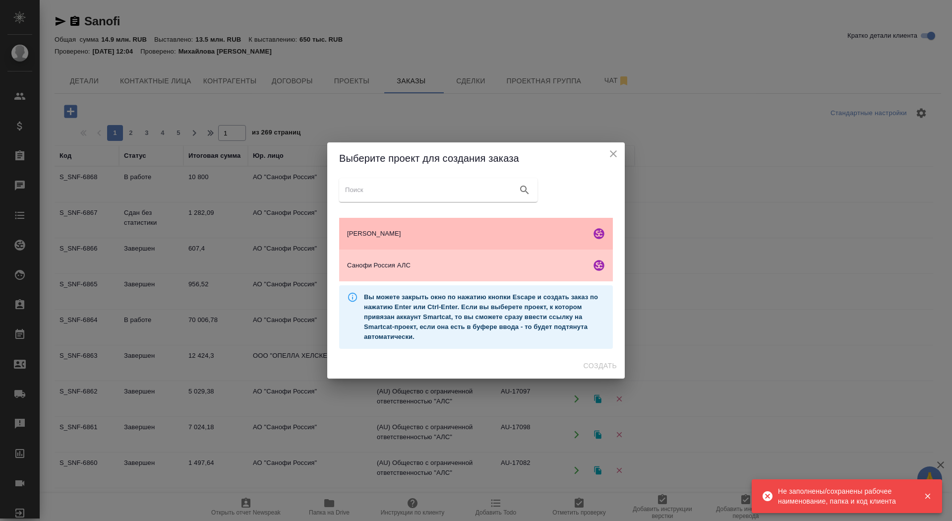
click at [484, 229] on span "Опэлла Хелскэа АЛС" at bounding box center [467, 234] width 240 height 10
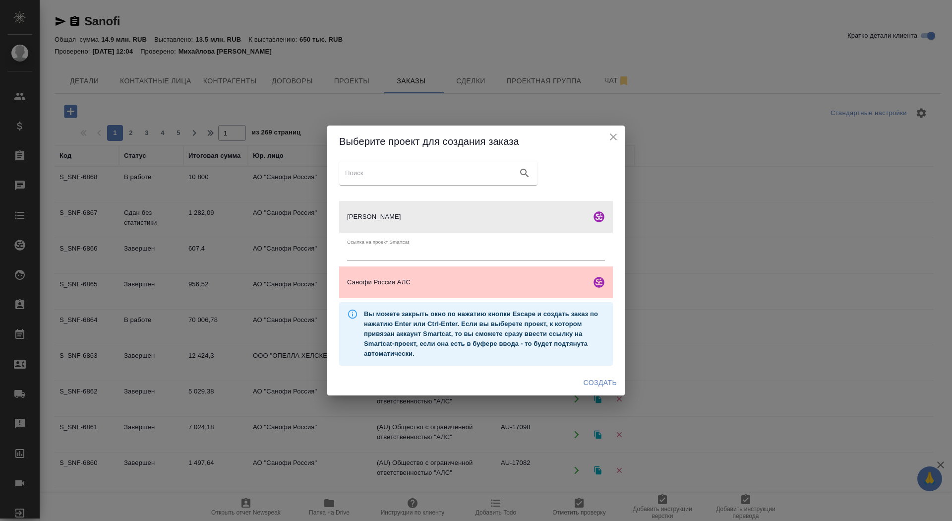
click at [603, 382] on span "Создать" at bounding box center [600, 383] width 33 height 12
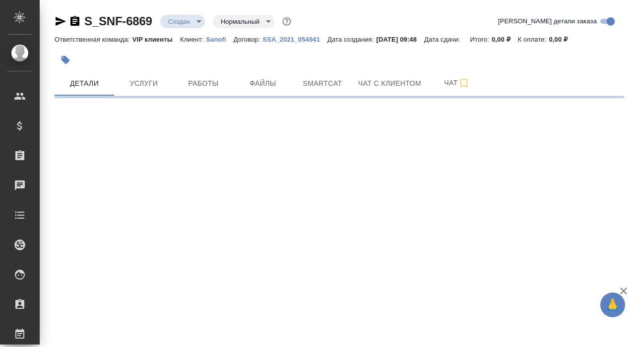
select select "RU"
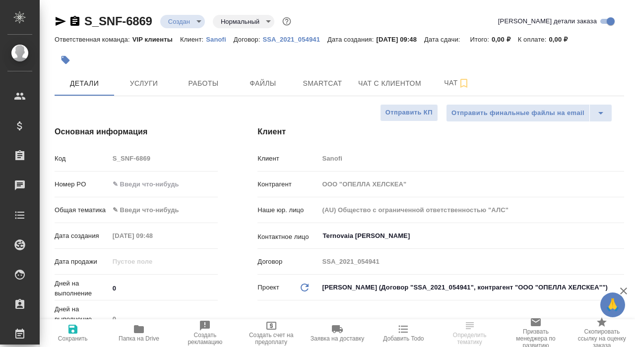
type textarea "x"
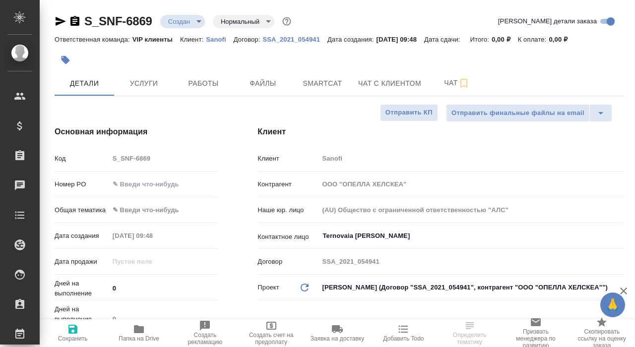
type textarea "x"
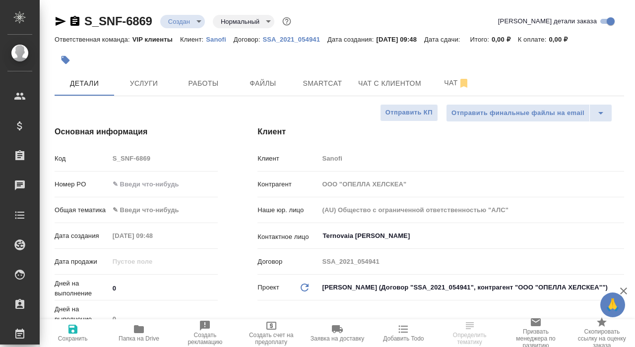
type textarea "x"
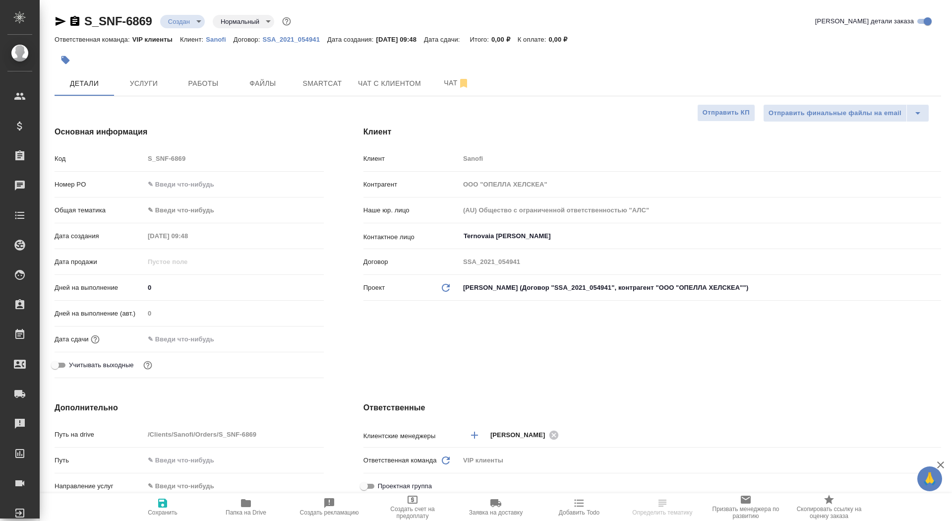
type textarea "x"
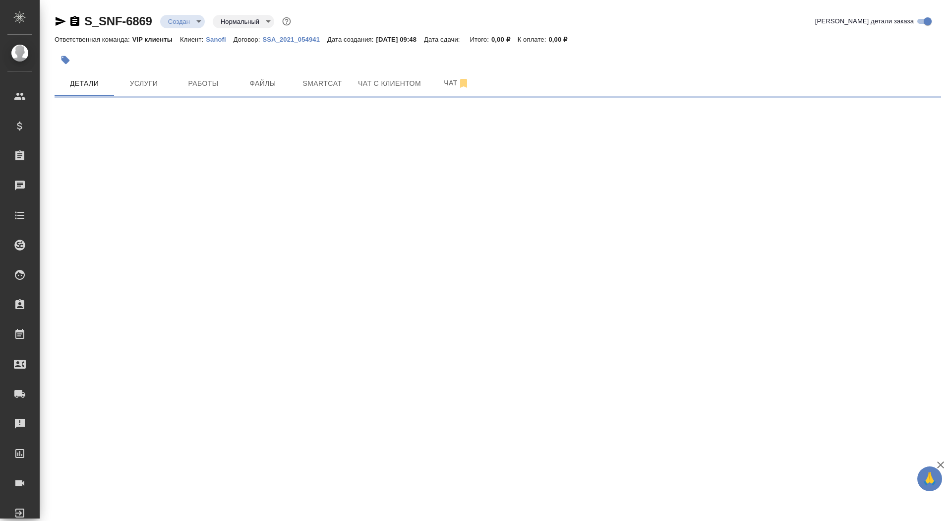
select select "RU"
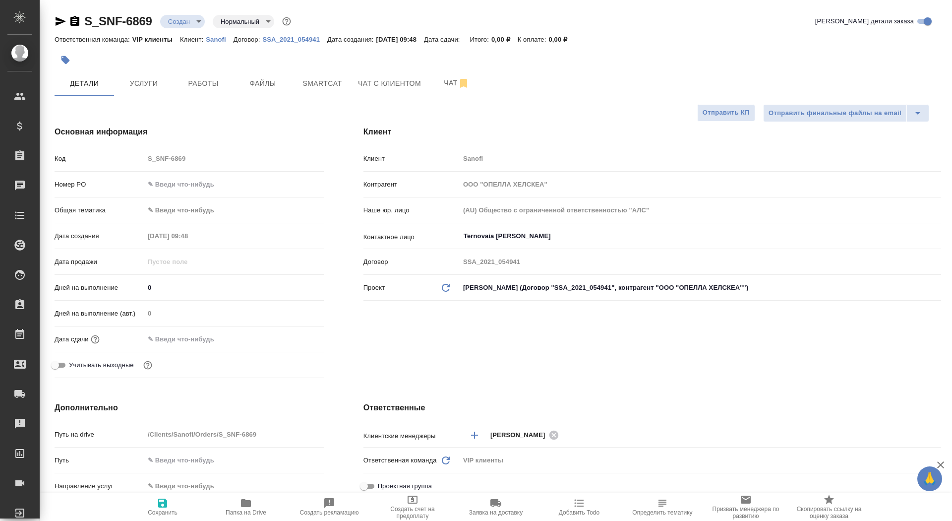
type textarea "x"
click at [170, 342] on input "text" at bounding box center [187, 339] width 87 height 14
type textarea "x"
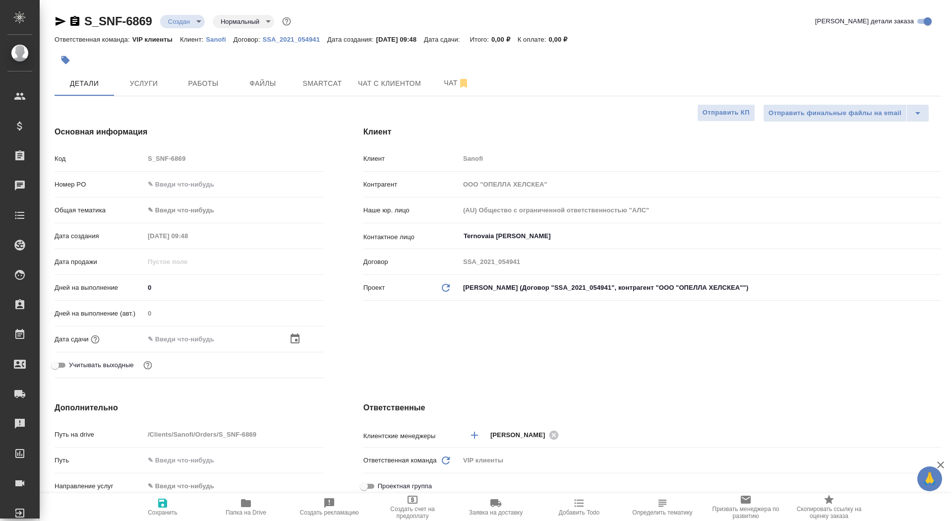
type textarea "x"
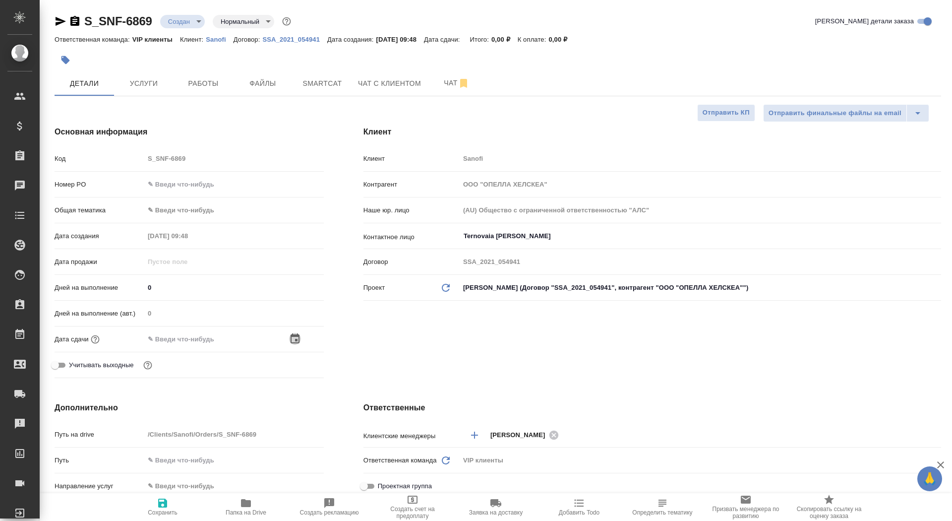
click at [297, 336] on icon "button" at bounding box center [295, 338] width 9 height 10
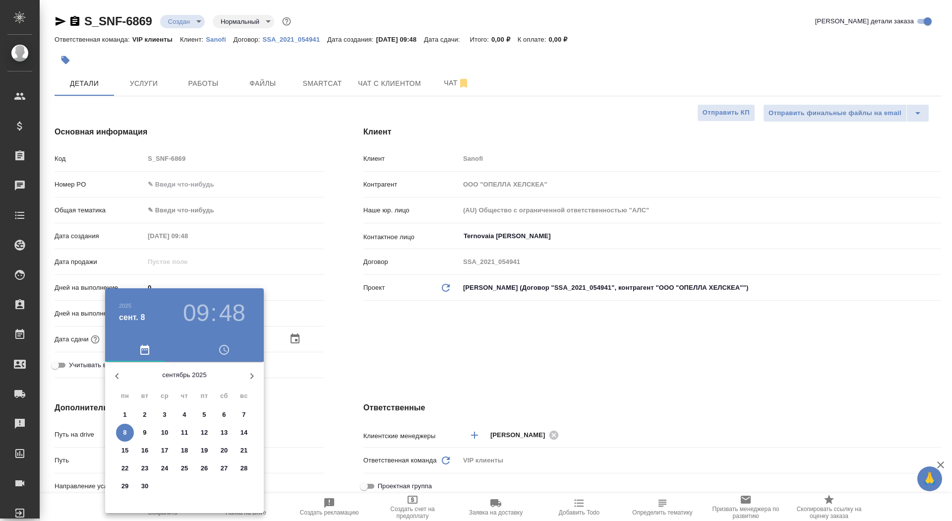
click at [126, 347] on span "8" at bounding box center [125, 433] width 18 height 10
type input "[DATE] 09:48"
type textarea "x"
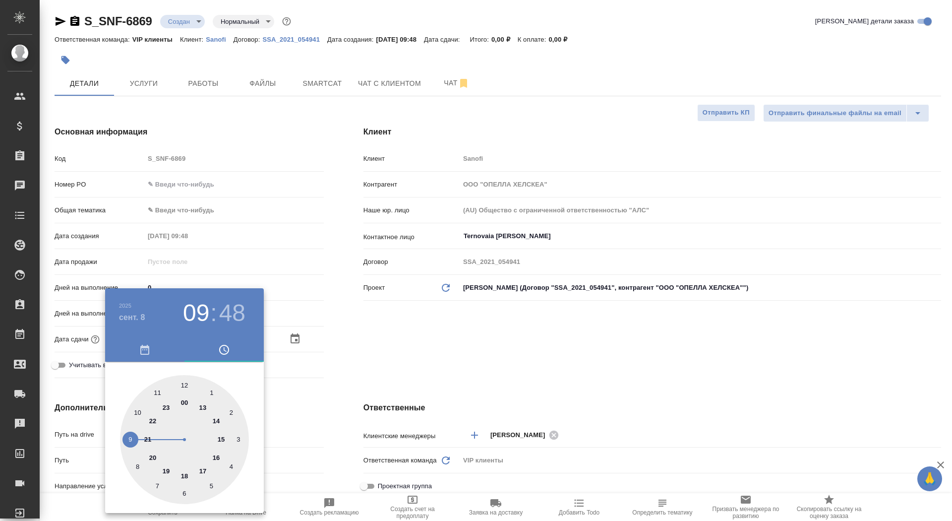
type input "08.09.2025 15:48"
type textarea "x"
click at [219, 347] on div at bounding box center [184, 439] width 129 height 129
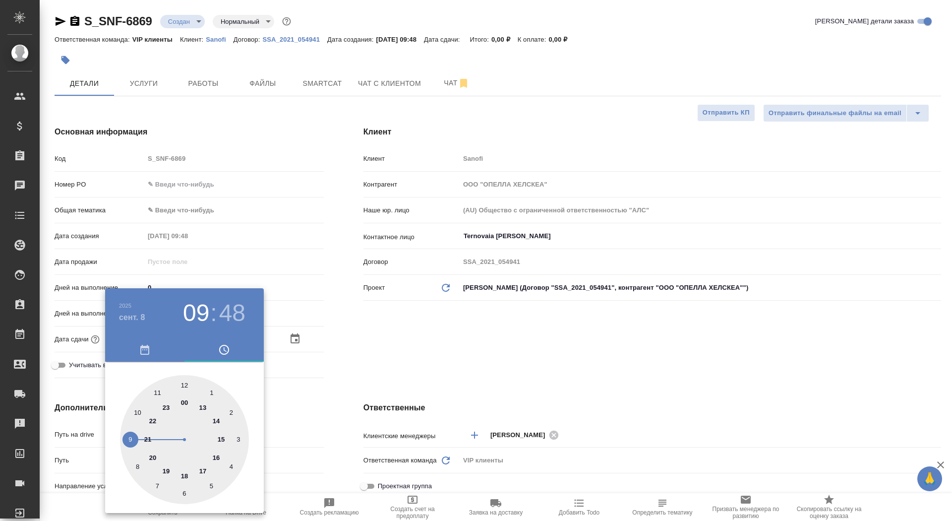
type textarea "x"
click at [186, 347] on div at bounding box center [184, 439] width 129 height 129
type input "08.09.2025 15:00"
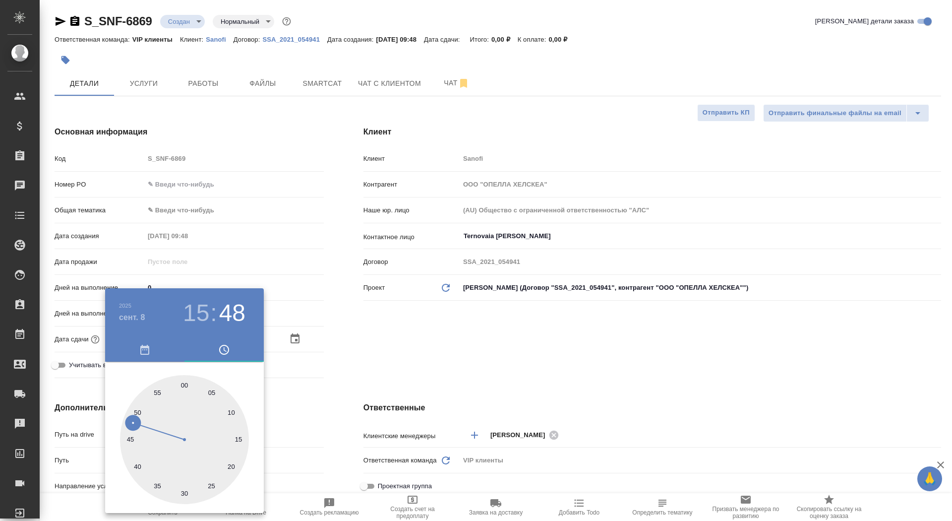
type textarea "x"
click at [309, 347] on div at bounding box center [476, 260] width 952 height 521
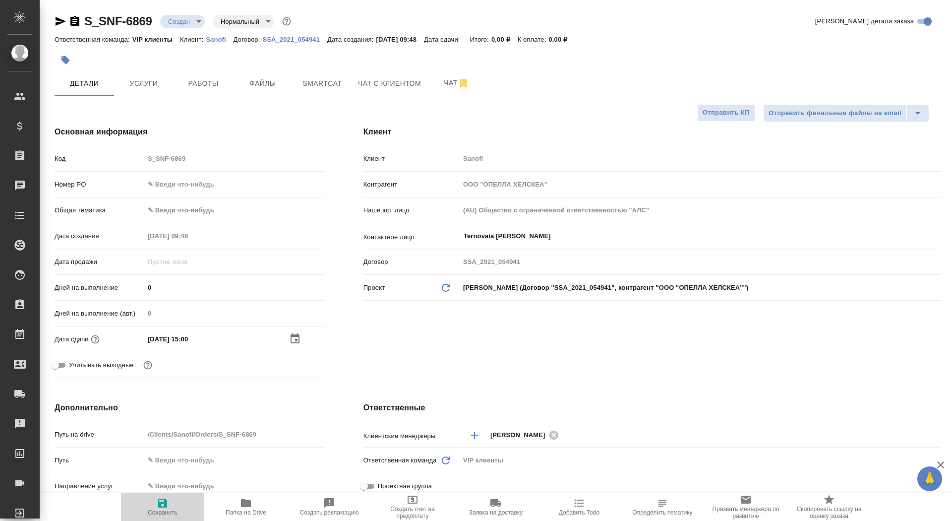
click at [172, 347] on span "Сохранить" at bounding box center [162, 506] width 71 height 19
type textarea "x"
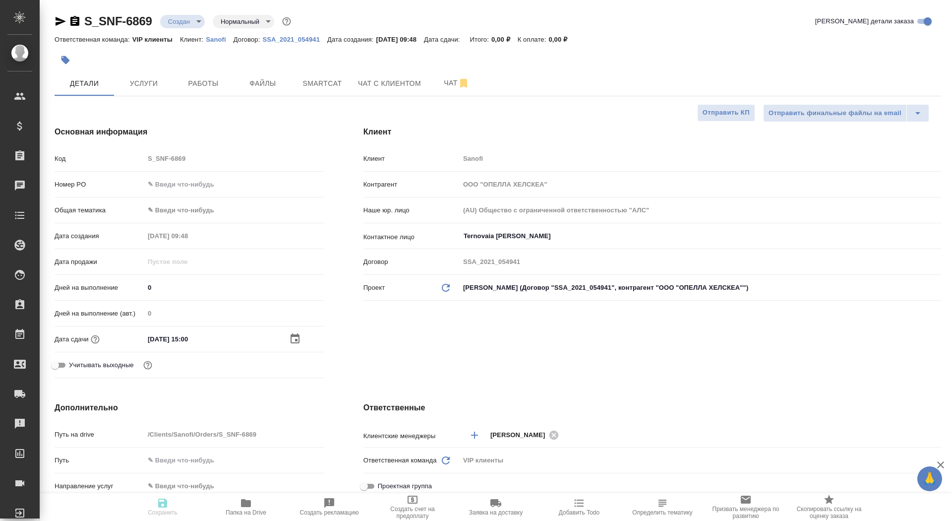
type textarea "x"
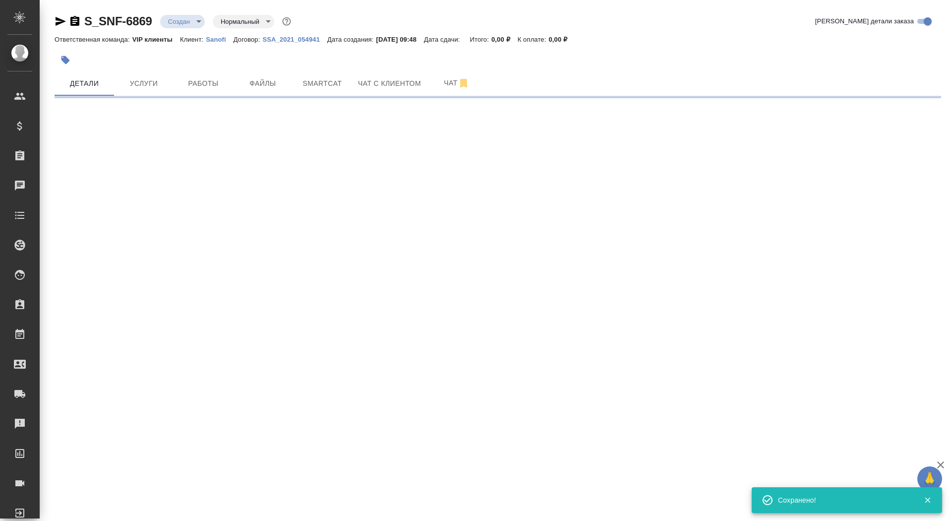
select select "RU"
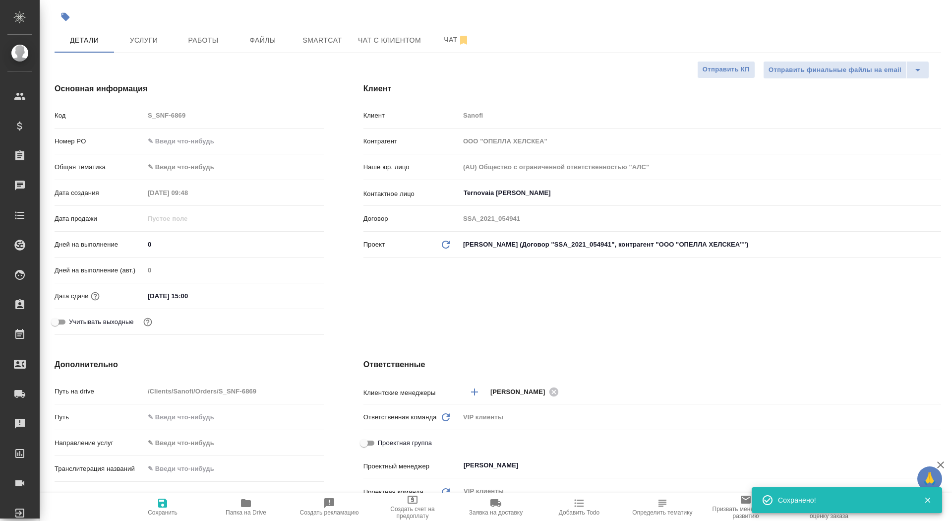
type textarea "x"
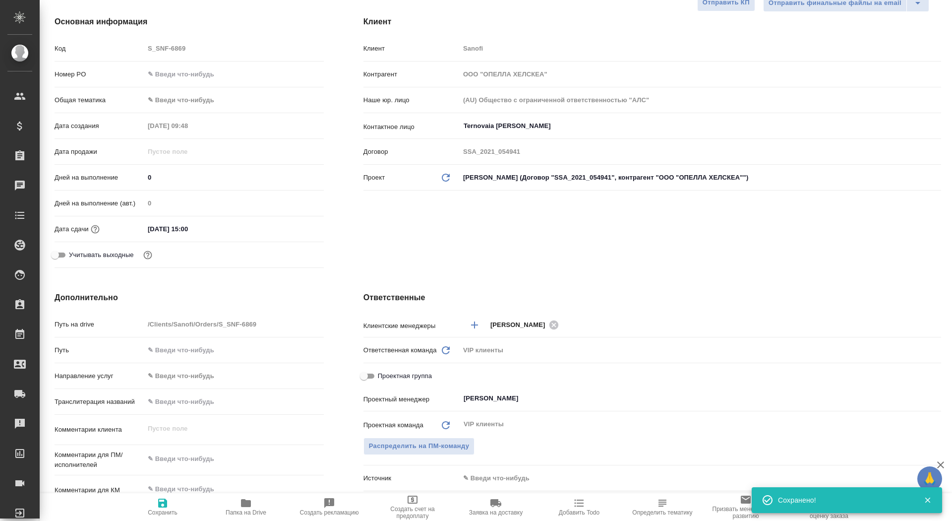
scroll to position [127, 0]
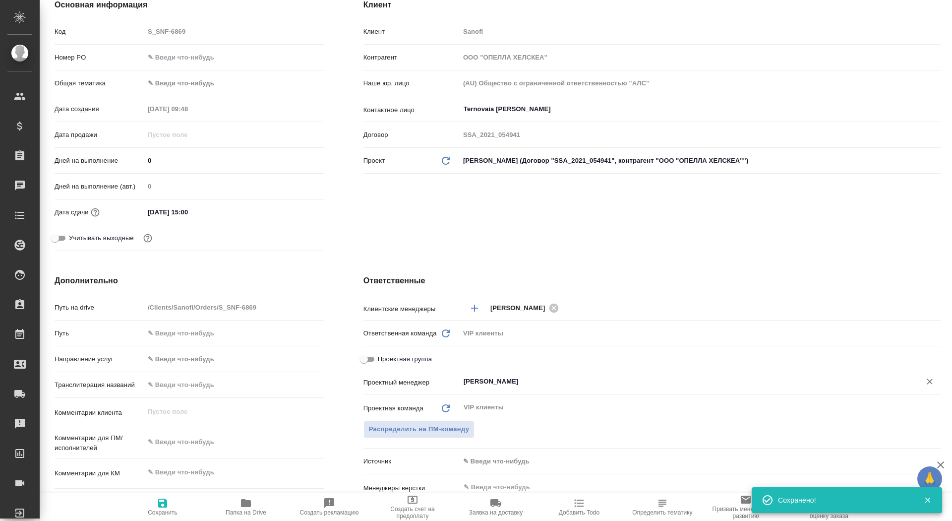
click at [506, 347] on input "[PERSON_NAME]" at bounding box center [684, 382] width 442 height 12
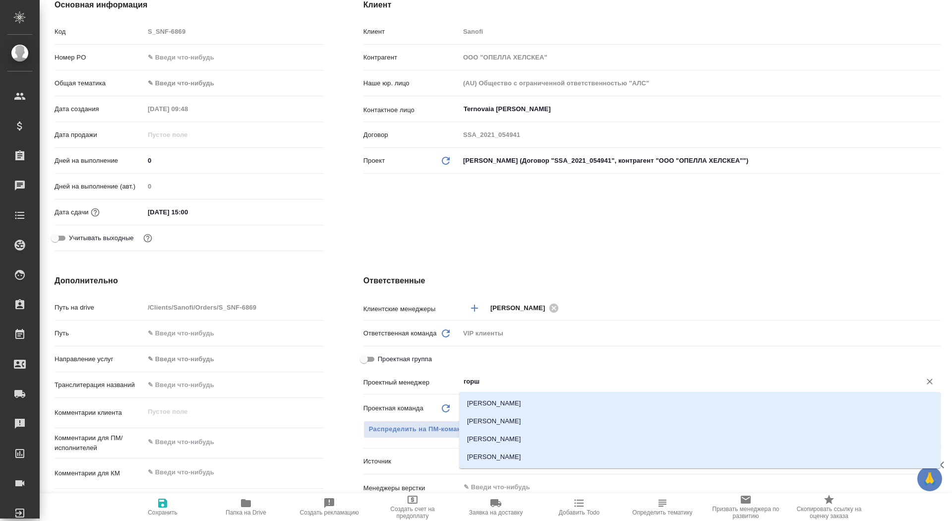
type input "горшк"
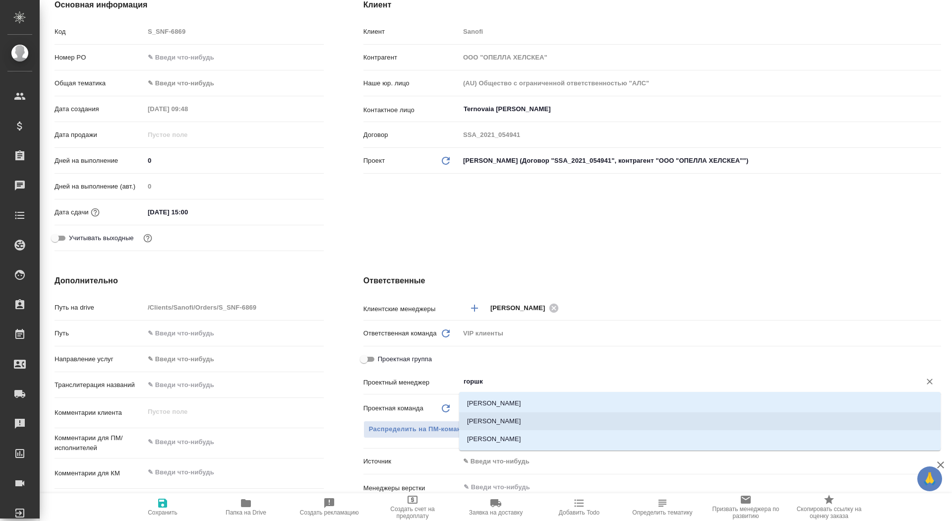
click at [542, 347] on li "[PERSON_NAME]" at bounding box center [700, 421] width 482 height 18
type textarea "x"
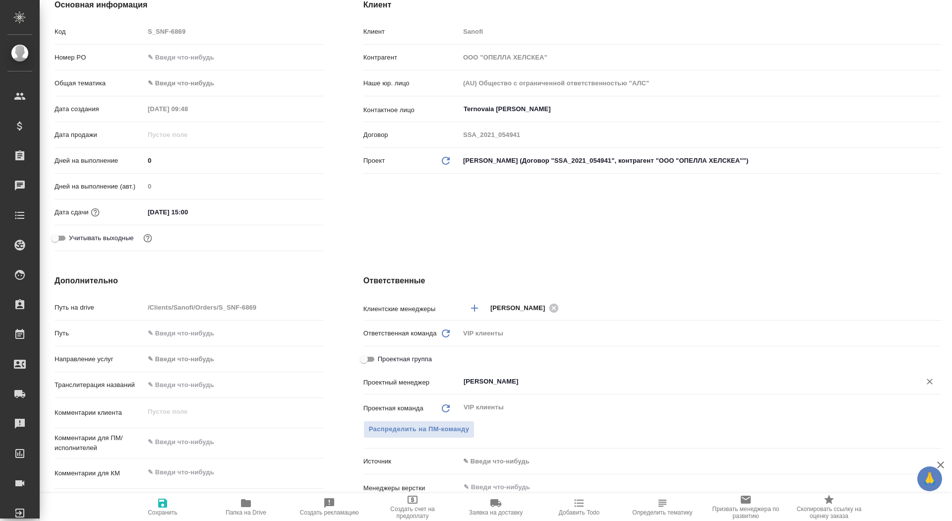
type input "[PERSON_NAME]"
click at [170, 347] on button "Сохранить" at bounding box center [162, 507] width 83 height 28
type textarea "x"
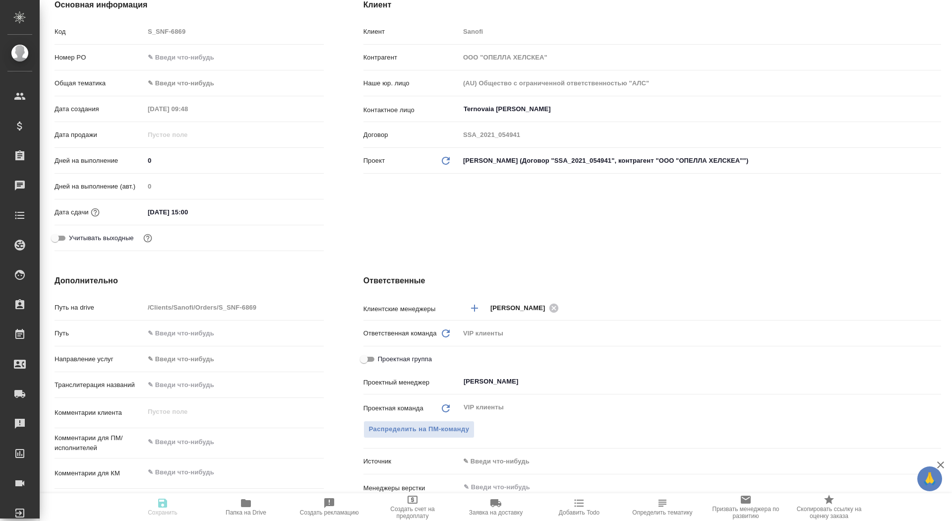
type textarea "x"
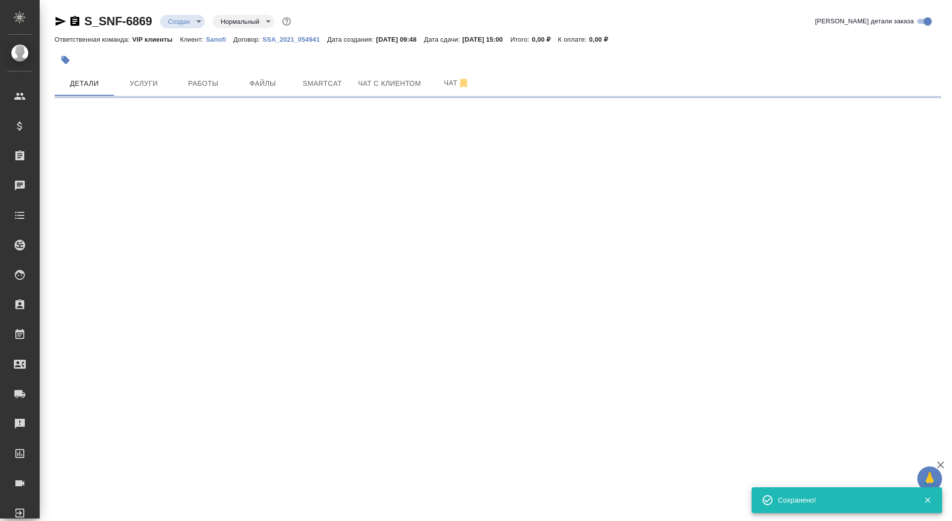
scroll to position [0, 0]
select select "RU"
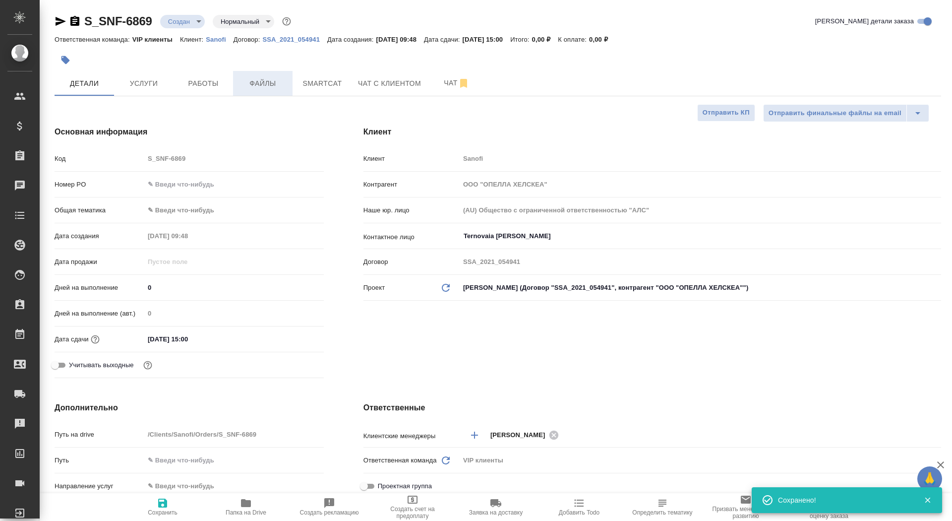
type textarea "x"
click at [259, 80] on span "Файлы" at bounding box center [263, 83] width 48 height 12
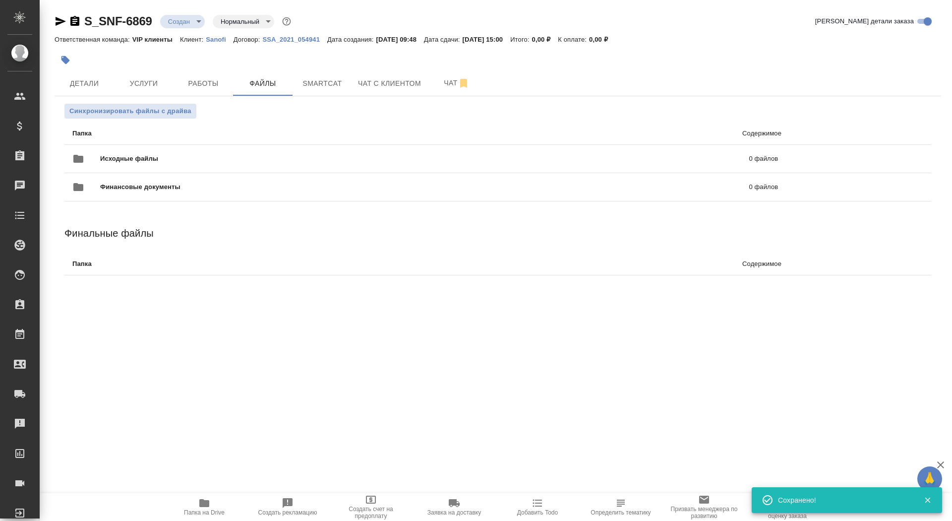
click at [80, 125] on li "Папка Содержимое" at bounding box center [497, 134] width 867 height 22
click at [95, 165] on div "Финансовые документы 0 файлов" at bounding box center [426, 187] width 726 height 44
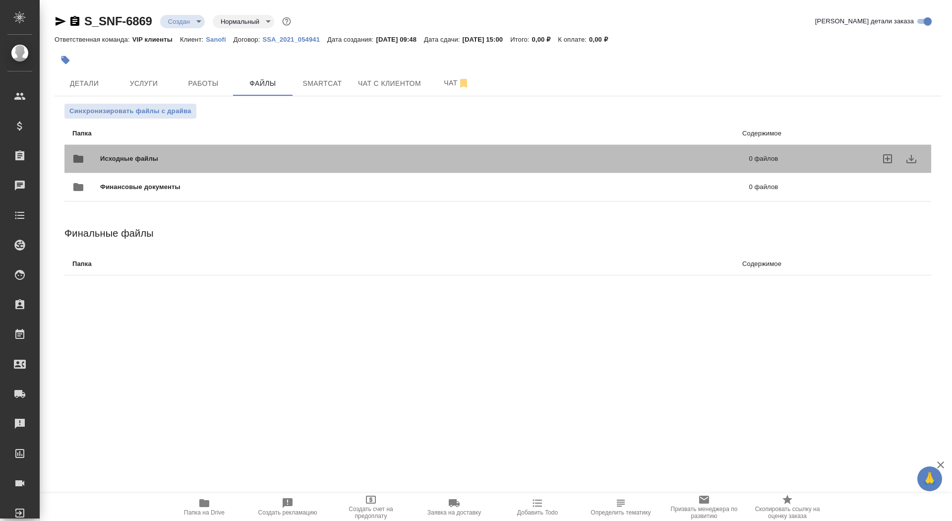
click at [163, 152] on div "Исходные файлы 0 файлов" at bounding box center [425, 159] width 706 height 24
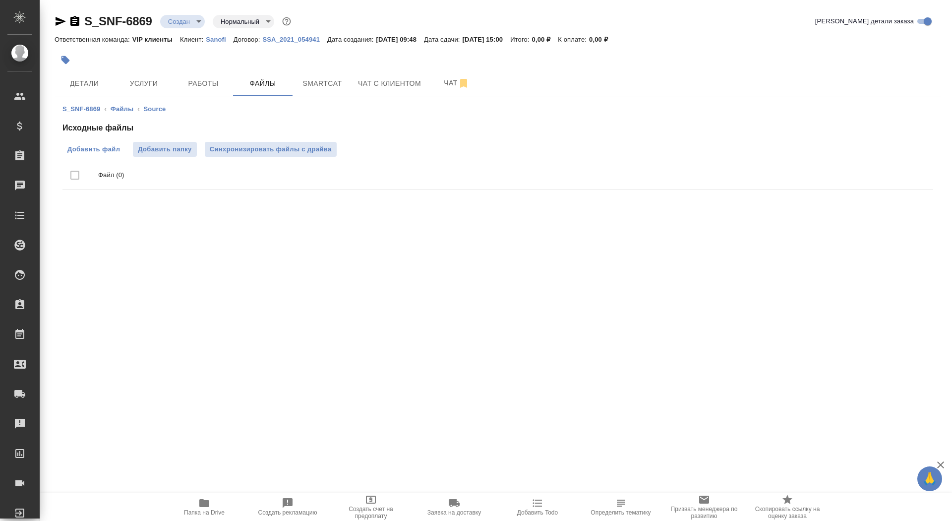
click at [97, 145] on span "Добавить файл" at bounding box center [93, 149] width 53 height 10
click at [0, 0] on input "Добавить файл" at bounding box center [0, 0] width 0 height 0
click at [129, 85] on span "Услуги" at bounding box center [144, 83] width 48 height 12
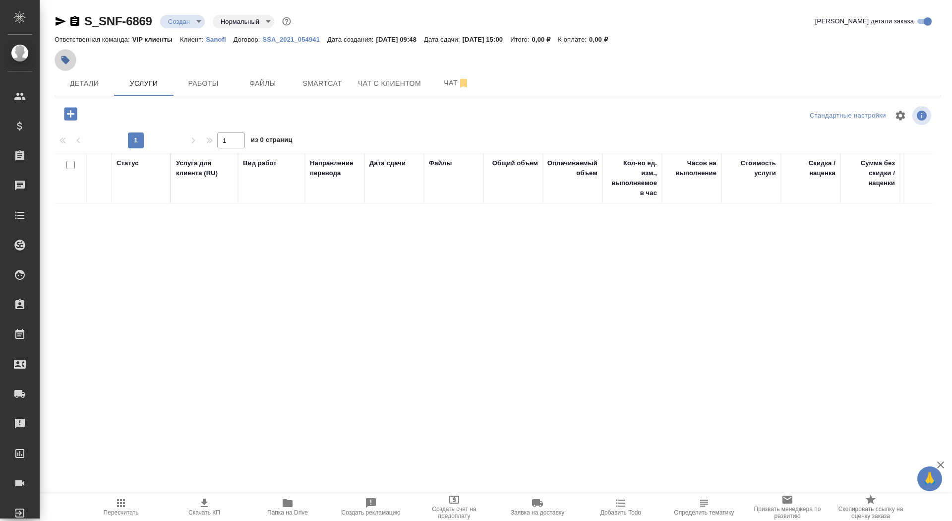
click at [72, 63] on button "button" at bounding box center [66, 60] width 22 height 22
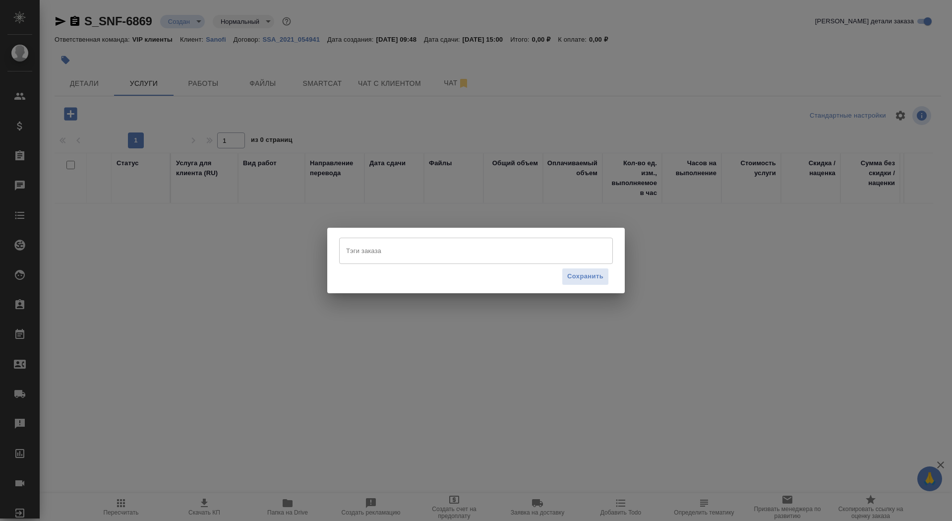
click at [413, 252] on input "Тэги заказа" at bounding box center [467, 250] width 246 height 17
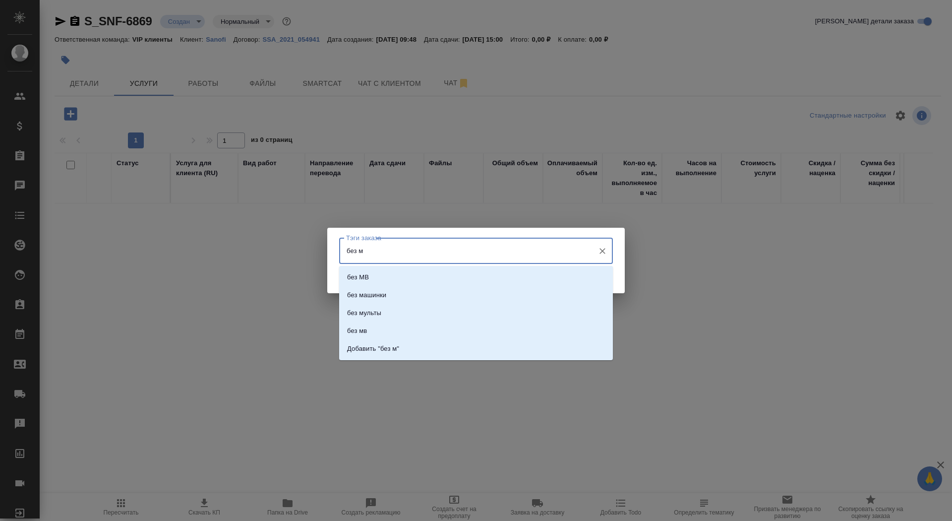
type input "без мв"
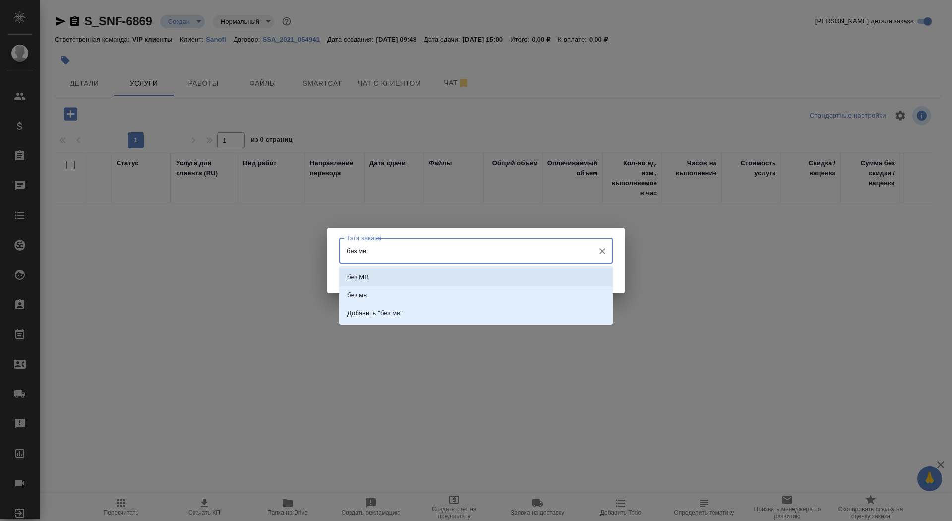
click at [428, 278] on li "без МВ" at bounding box center [476, 277] width 274 height 18
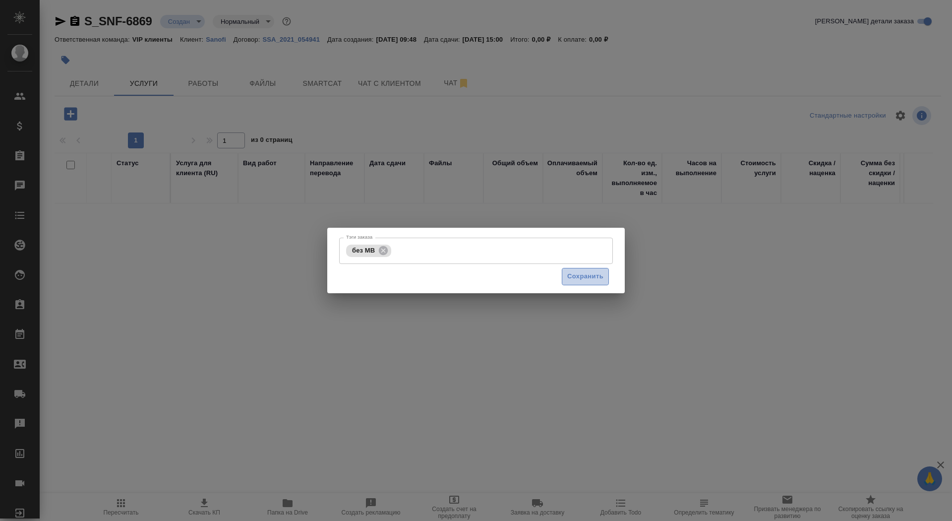
click at [570, 272] on span "Сохранить" at bounding box center [585, 276] width 36 height 11
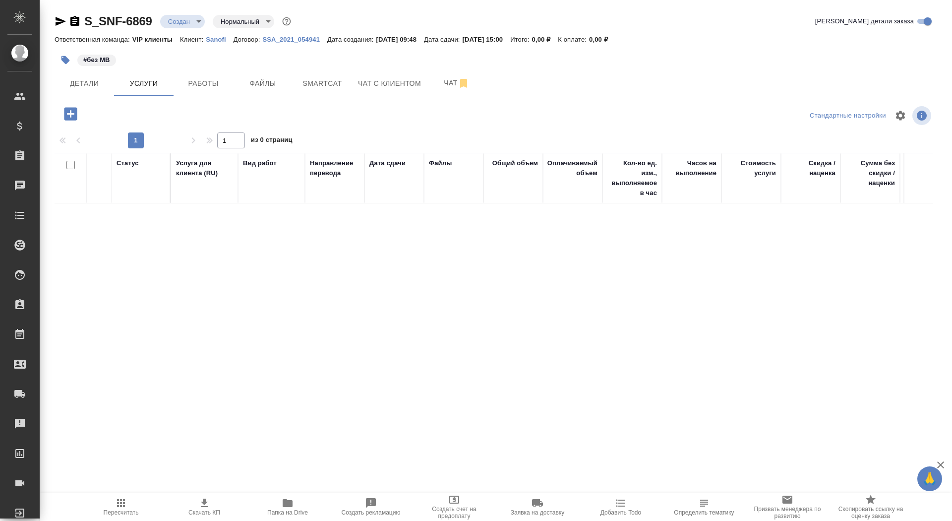
click at [78, 115] on icon "button" at bounding box center [70, 113] width 17 height 17
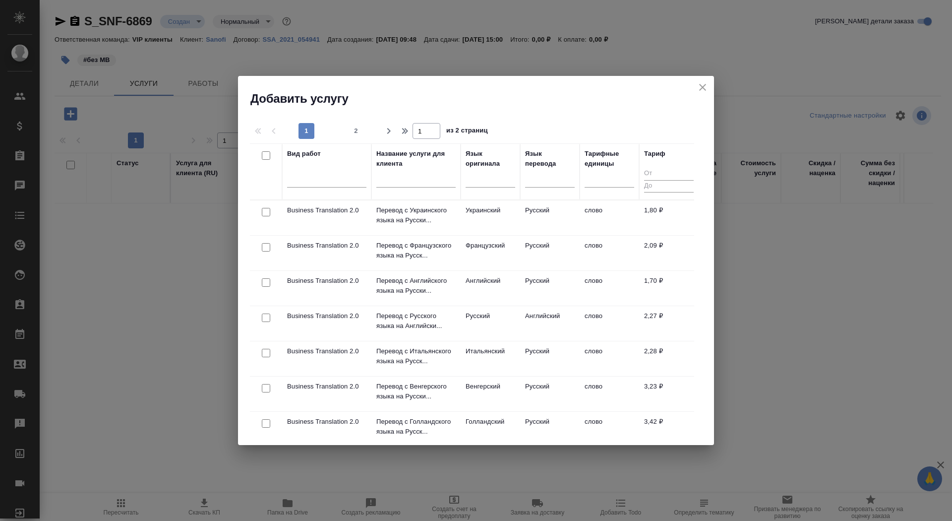
click at [268, 317] on input "checkbox" at bounding box center [266, 318] width 8 height 8
checkbox input "true"
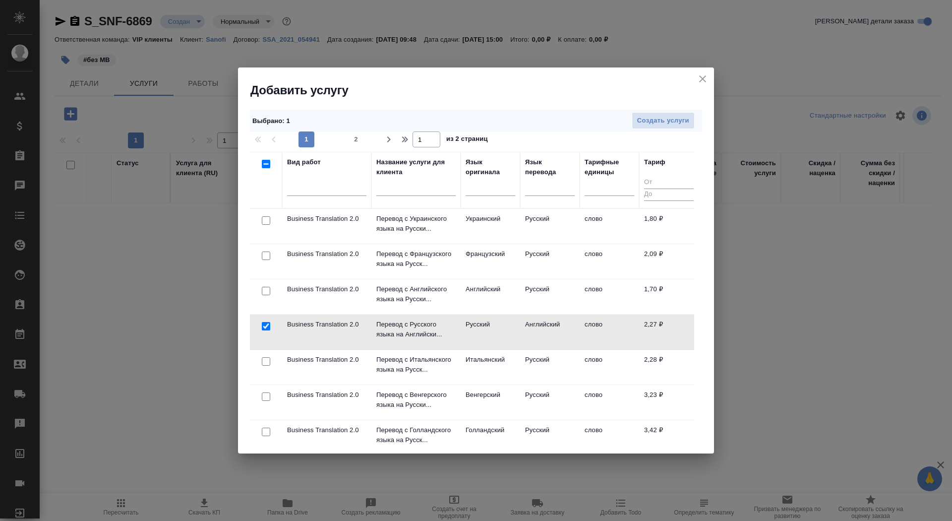
click at [268, 317] on td at bounding box center [266, 332] width 32 height 35
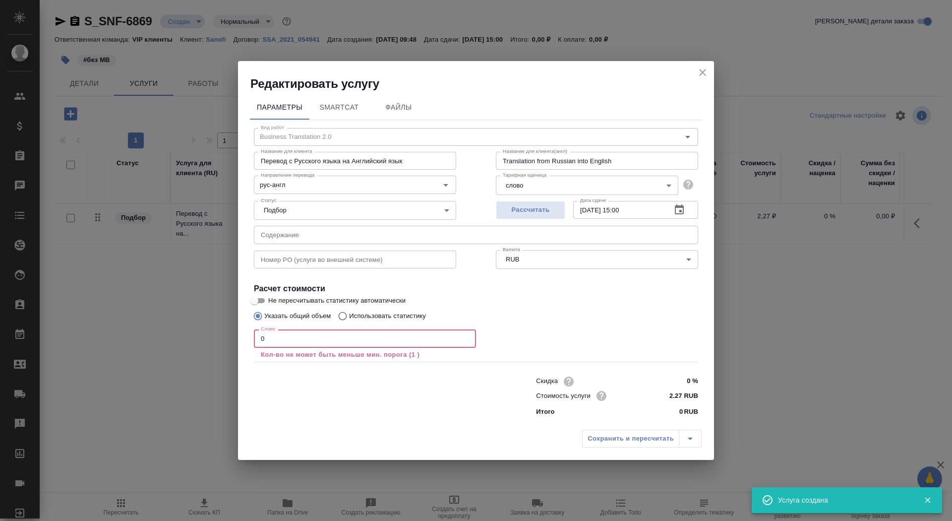
click at [276, 339] on input "0" at bounding box center [365, 338] width 222 height 18
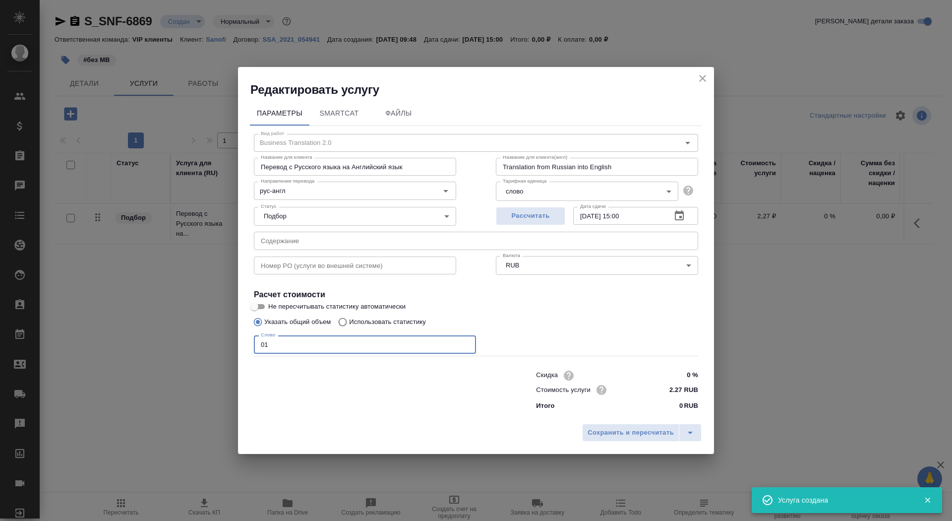
type input "01"
click at [262, 308] on input "Не пересчитывать статистику автоматически" at bounding box center [255, 307] width 36 height 12
checkbox input "true"
click at [628, 347] on span "Сохранить и пересчитать" at bounding box center [631, 432] width 86 height 11
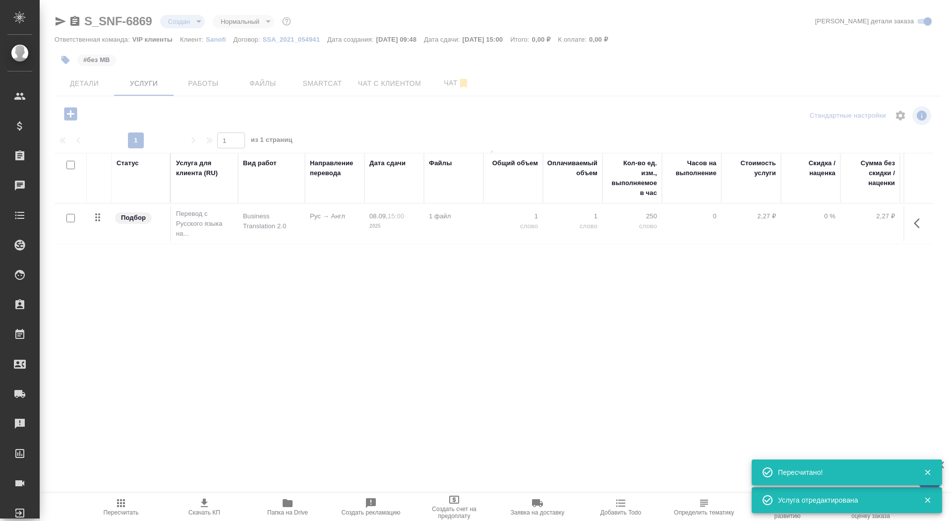
click at [69, 220] on input "checkbox" at bounding box center [70, 218] width 8 height 8
checkbox input "true"
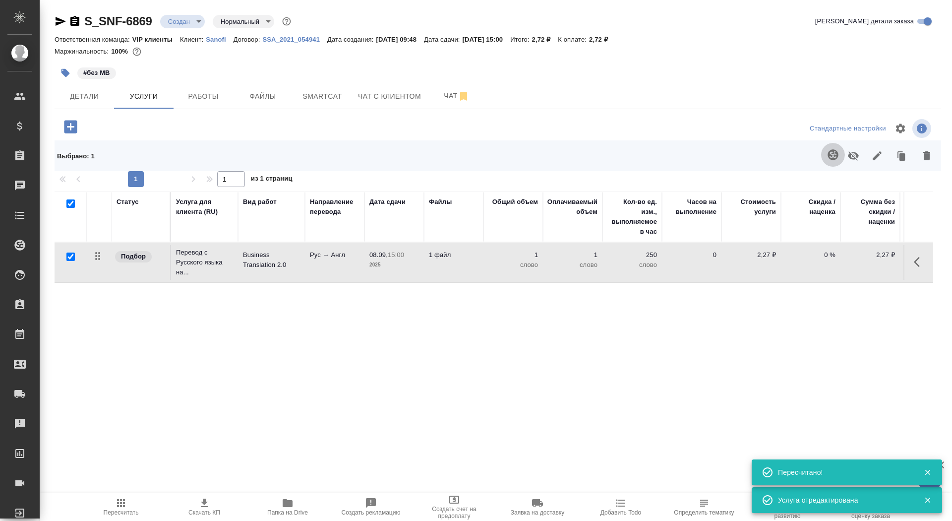
click at [634, 154] on icon "button" at bounding box center [833, 155] width 12 height 12
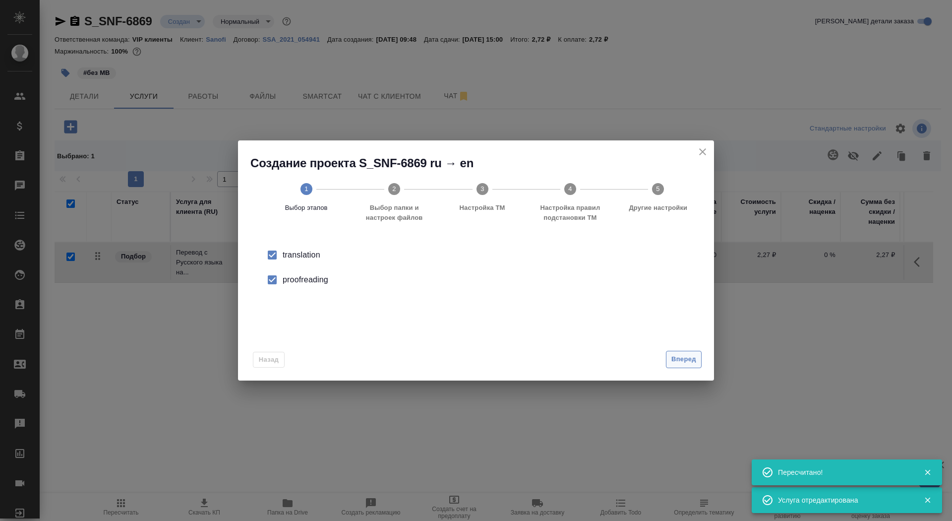
click at [634, 347] on span "Вперед" at bounding box center [684, 359] width 25 height 11
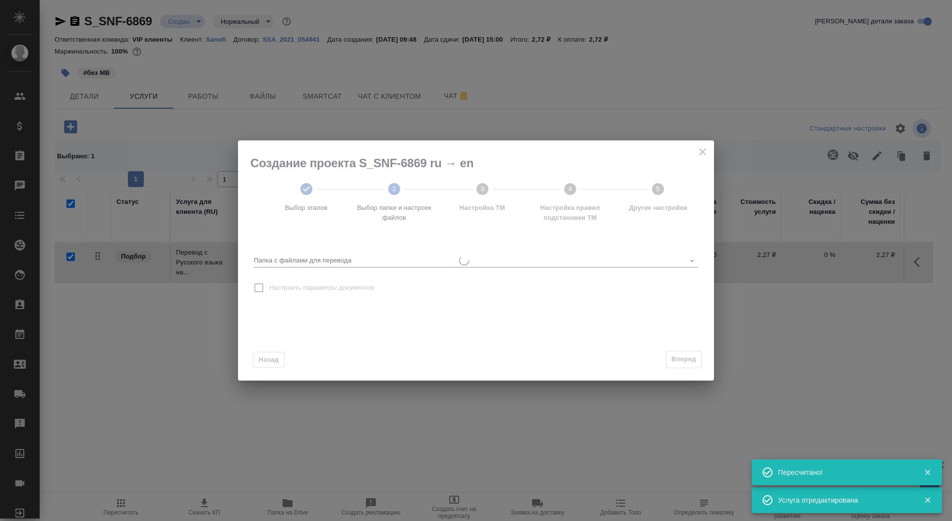
click at [466, 250] on div "Папка с файлами для перевода" at bounding box center [476, 257] width 444 height 20
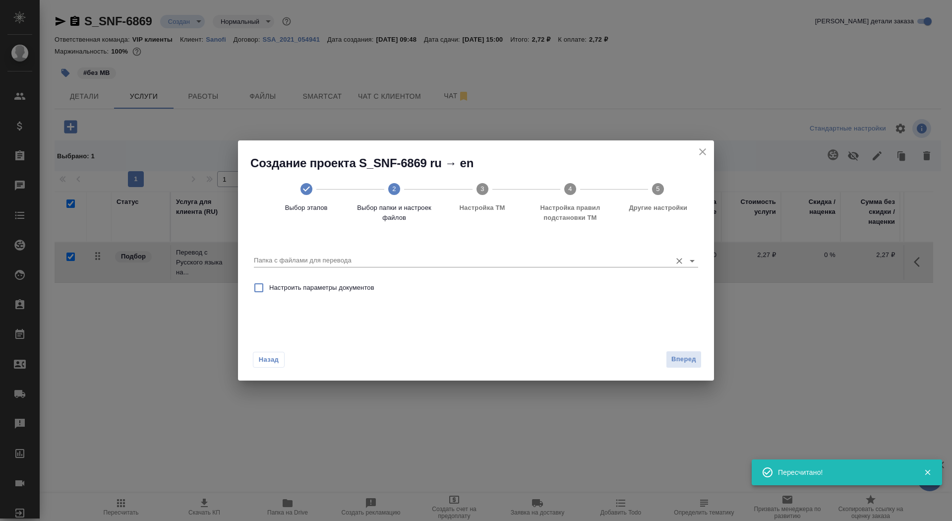
click at [466, 259] on input "Папка с файлами для перевода" at bounding box center [460, 260] width 413 height 12
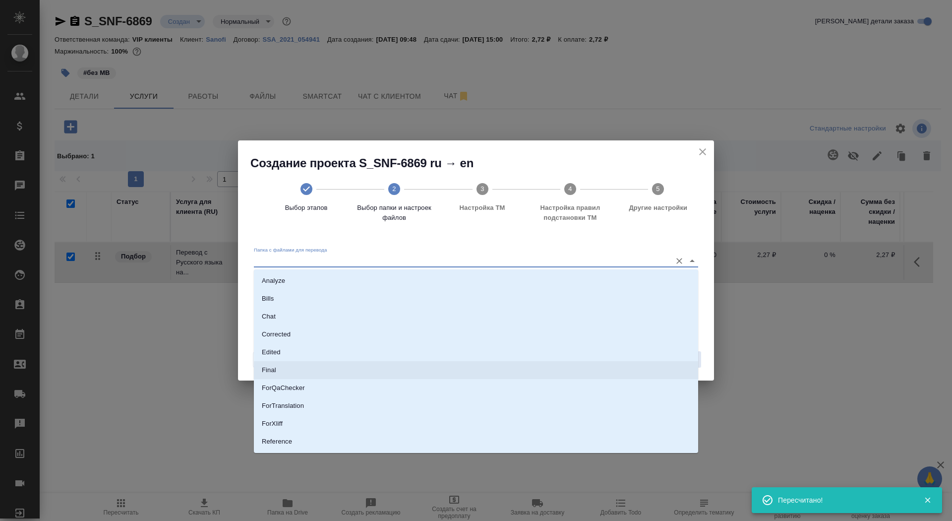
scroll to position [52, 0]
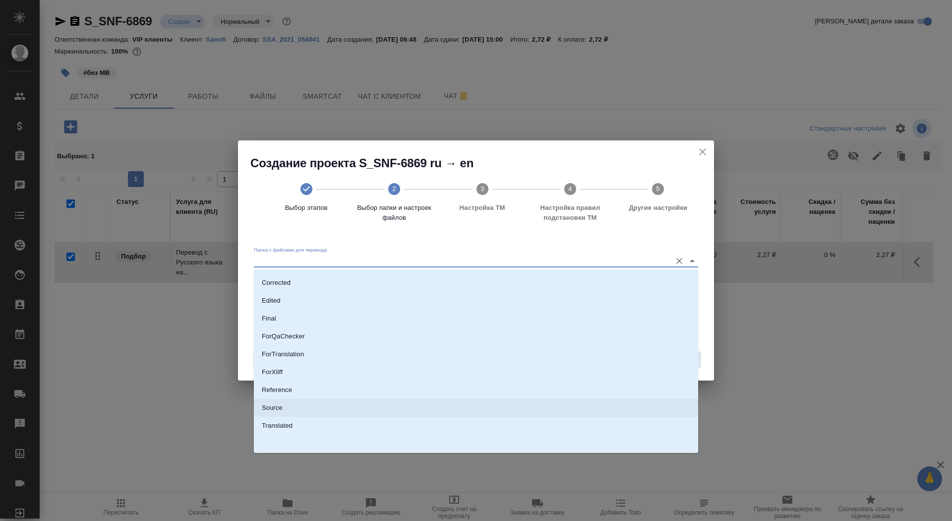
click at [454, 347] on li "Source" at bounding box center [476, 408] width 444 height 18
type input "Source"
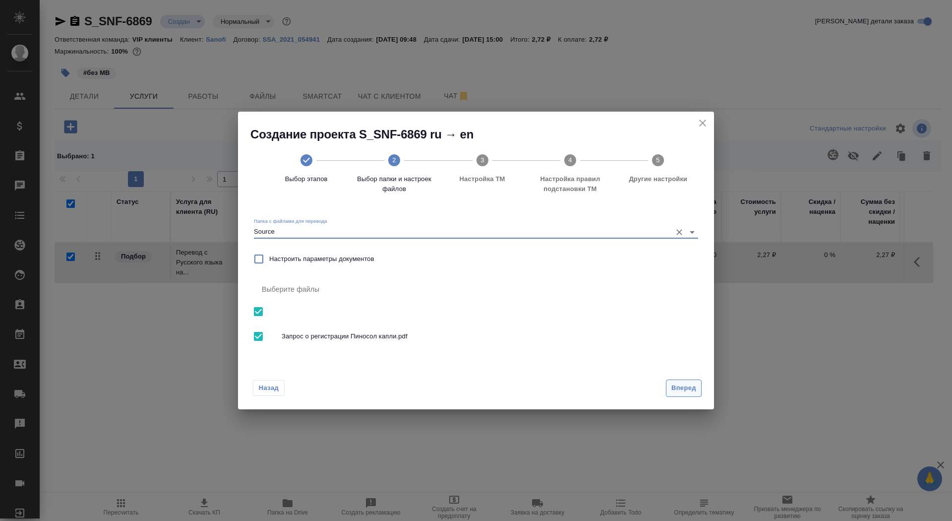
click at [634, 347] on span "Вперед" at bounding box center [684, 387] width 25 height 11
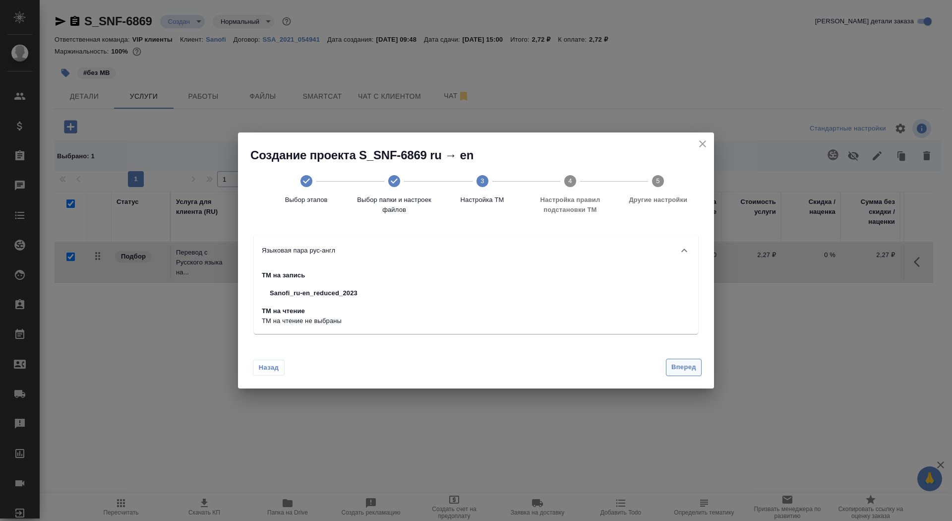
click at [634, 347] on span "Вперед" at bounding box center [684, 367] width 25 height 11
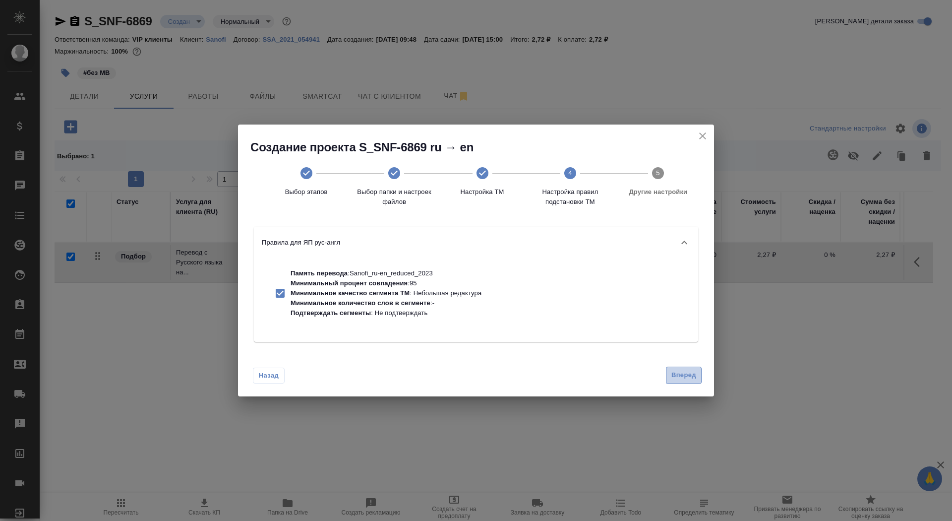
click at [634, 347] on span "Вперед" at bounding box center [684, 375] width 25 height 11
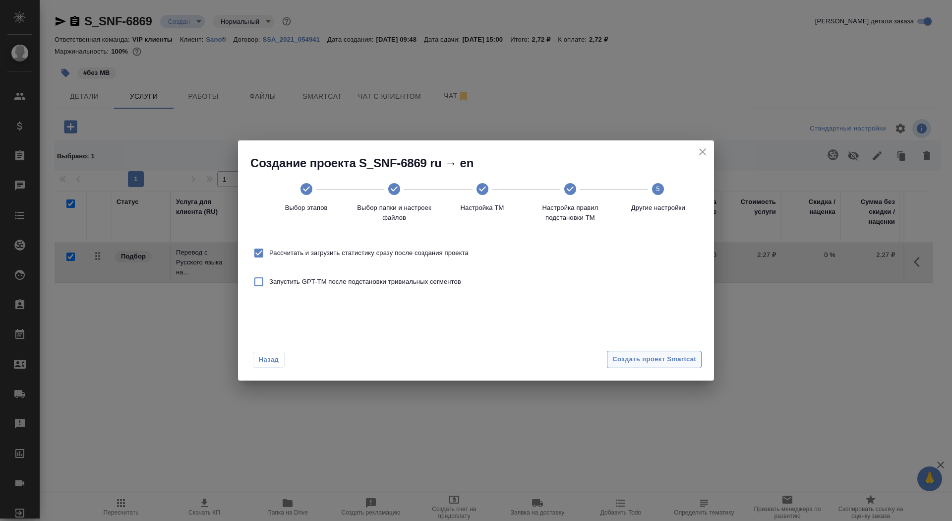
click at [634, 347] on span "Создать проект Smartcat" at bounding box center [655, 359] width 84 height 11
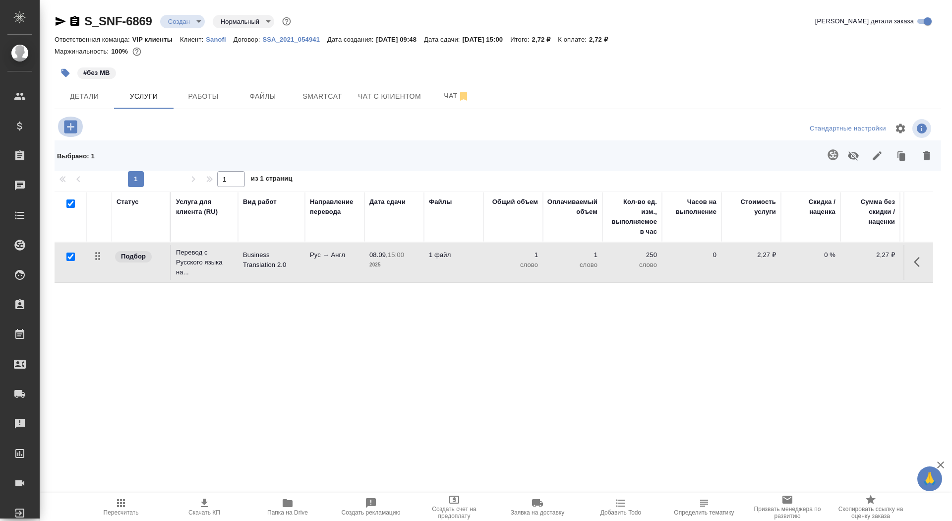
click at [71, 123] on icon "button" at bounding box center [70, 126] width 13 height 13
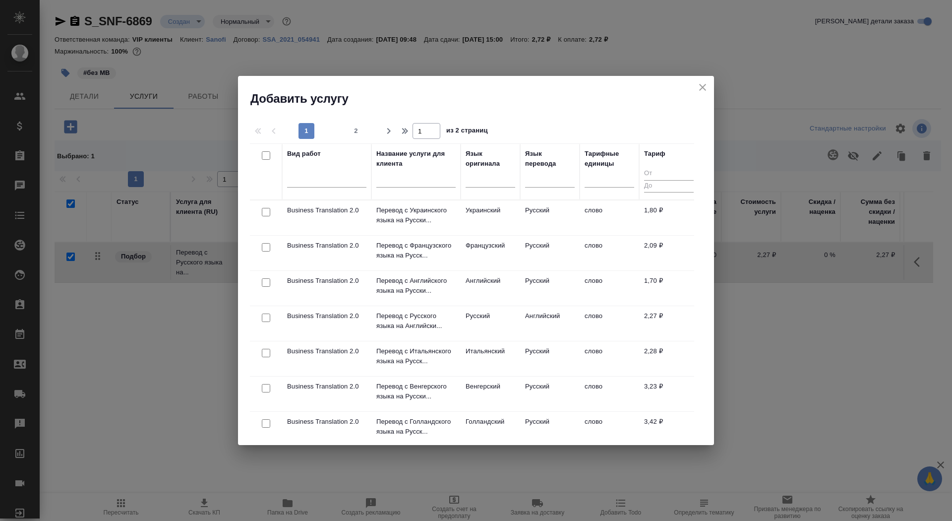
click at [390, 182] on input "text" at bounding box center [416, 181] width 79 height 12
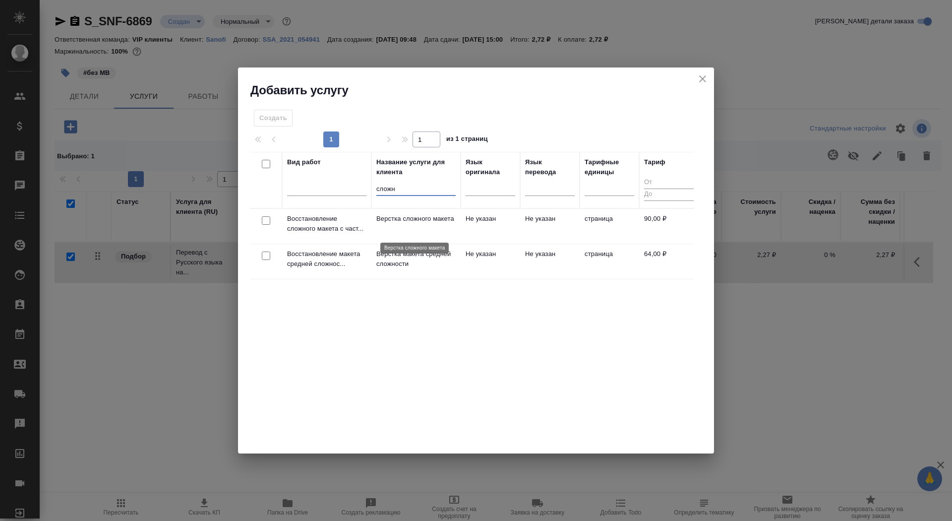
type input "сложн"
click at [410, 224] on p "Верстка сложного макета" at bounding box center [416, 219] width 79 height 10
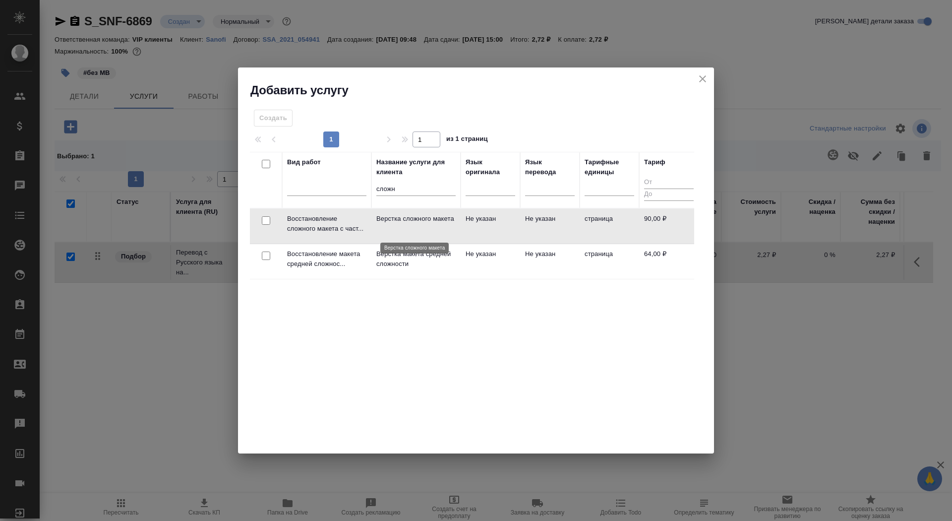
click at [410, 224] on p "Верстка сложного макета" at bounding box center [416, 219] width 79 height 10
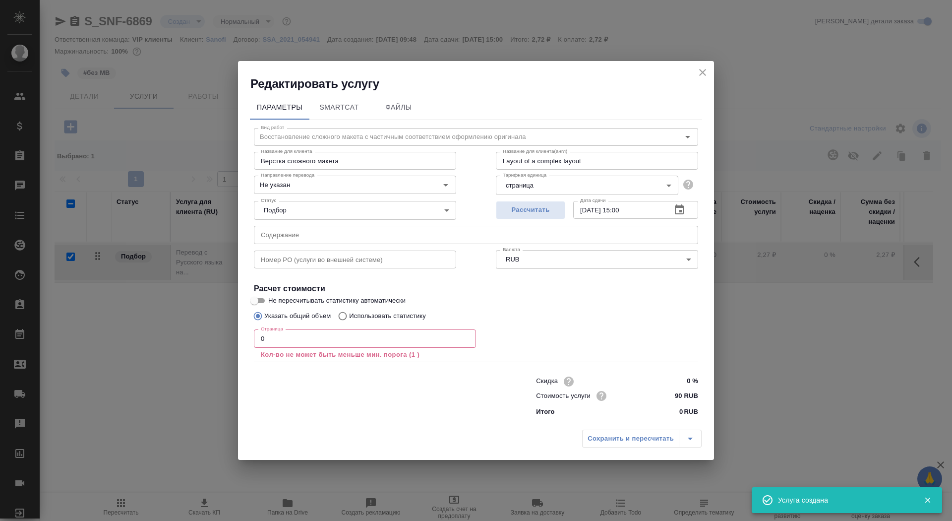
checkbox input "false"
click at [330, 336] on input "0" at bounding box center [365, 338] width 222 height 18
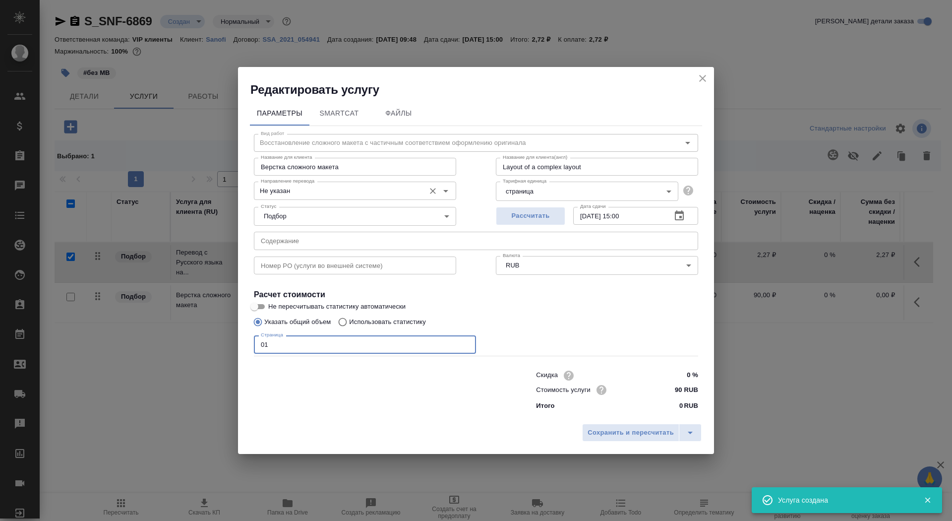
click at [319, 178] on div "Направление перевода Не указан Направление перевода" at bounding box center [355, 190] width 202 height 24
type input "01"
click at [319, 197] on div "Не указан Направление перевода" at bounding box center [355, 191] width 202 height 18
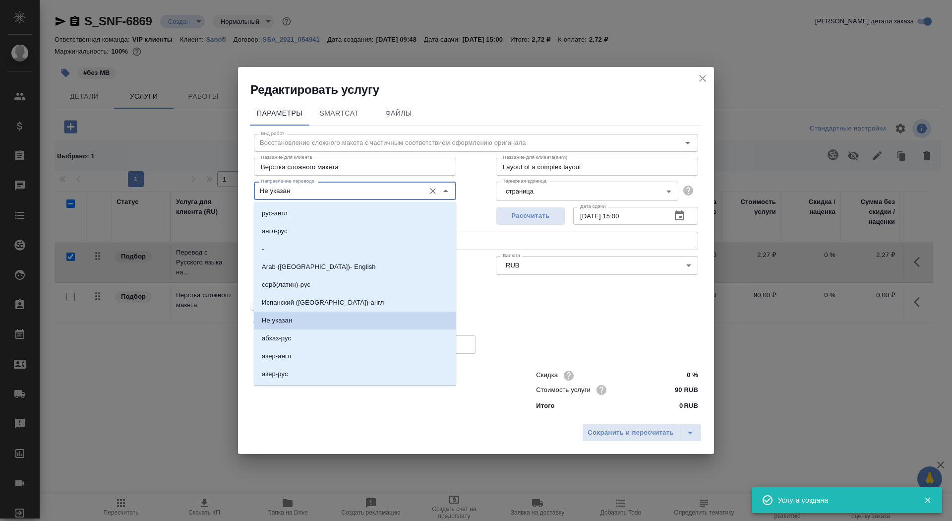
click at [319, 195] on input "Не указан" at bounding box center [338, 191] width 163 height 12
click at [319, 215] on li "рус-англ" at bounding box center [355, 213] width 202 height 18
type input "рус-англ"
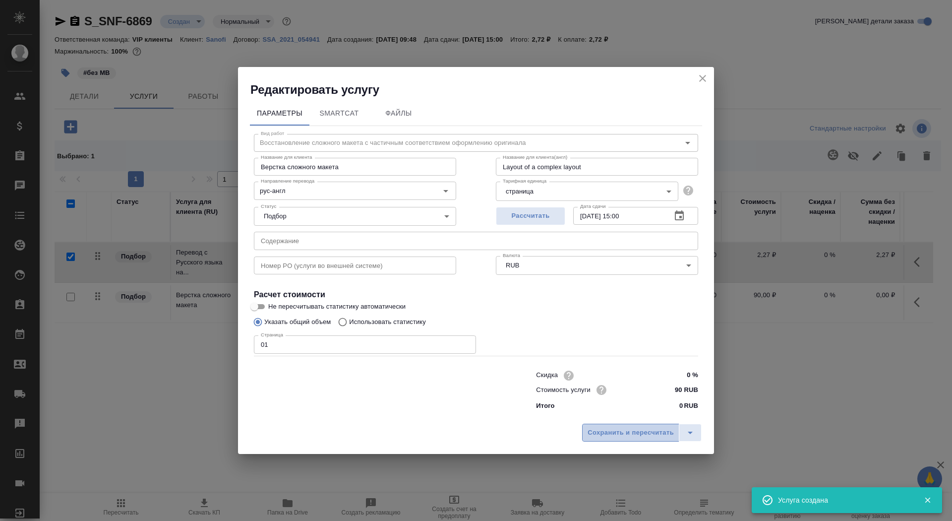
click at [629, 347] on span "Сохранить и пересчитать" at bounding box center [631, 432] width 86 height 11
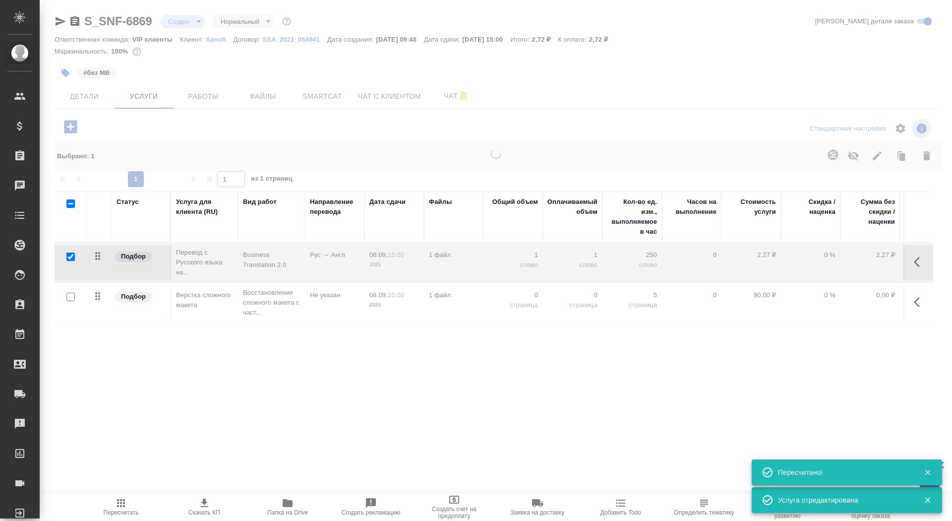
type input "urgent"
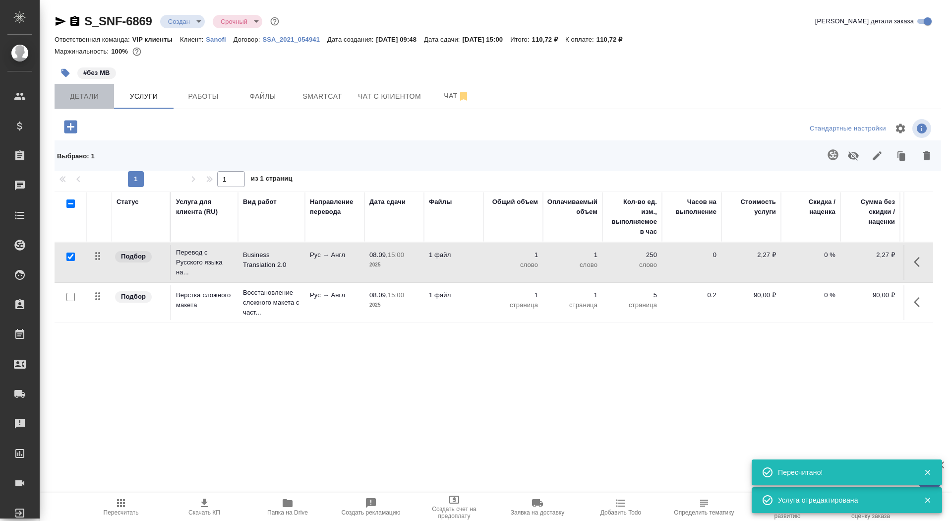
click at [80, 101] on span "Детали" at bounding box center [85, 96] width 48 height 12
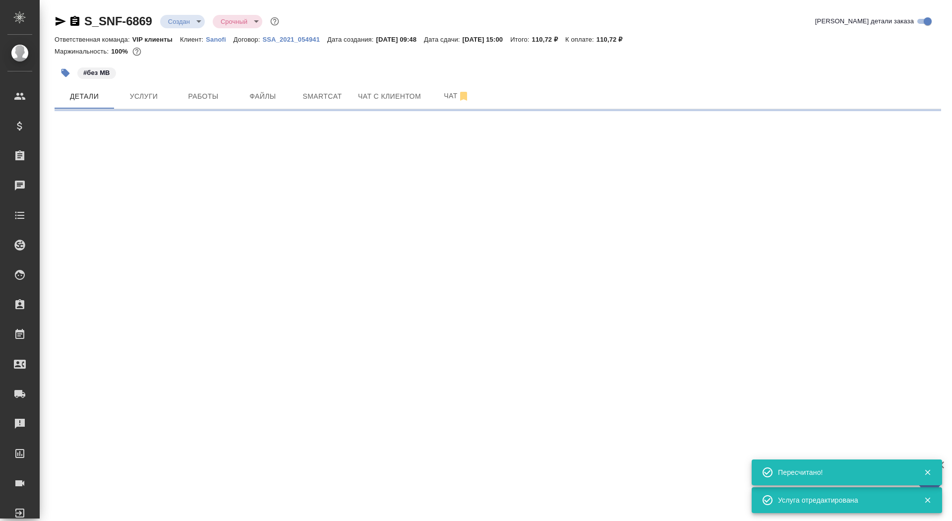
select select "RU"
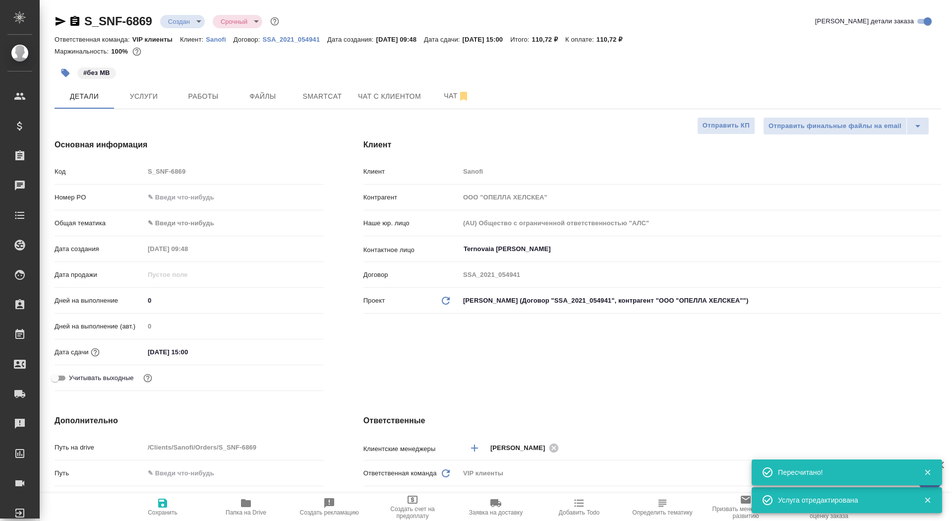
type textarea "x"
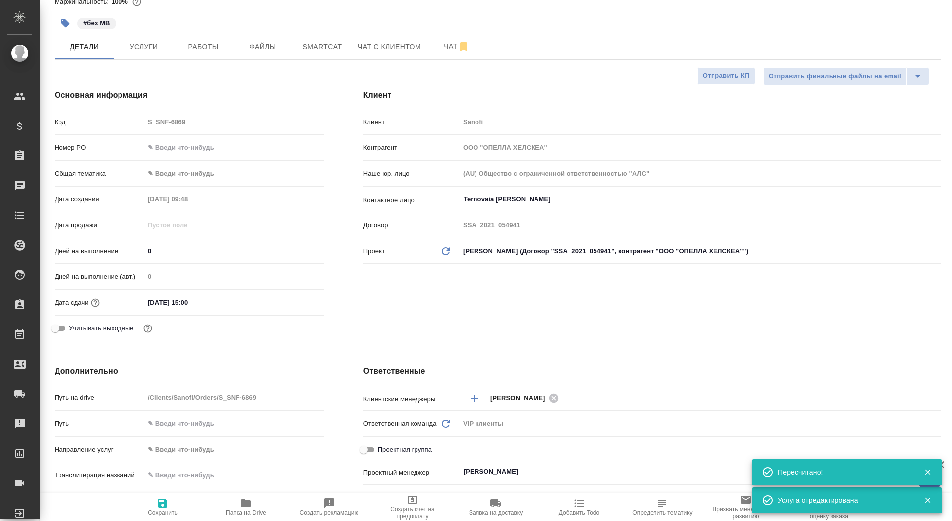
scroll to position [53, 0]
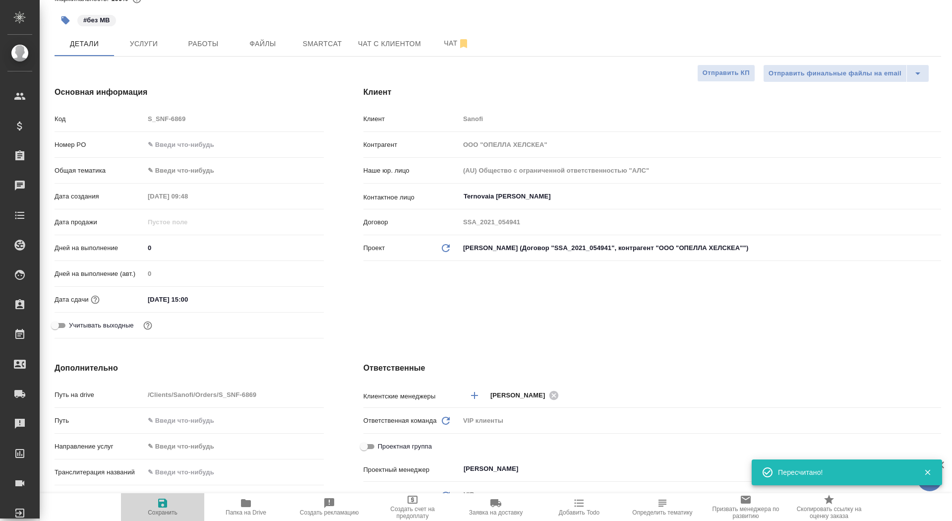
click at [167, 347] on icon "button" at bounding box center [163, 503] width 12 height 12
type textarea "x"
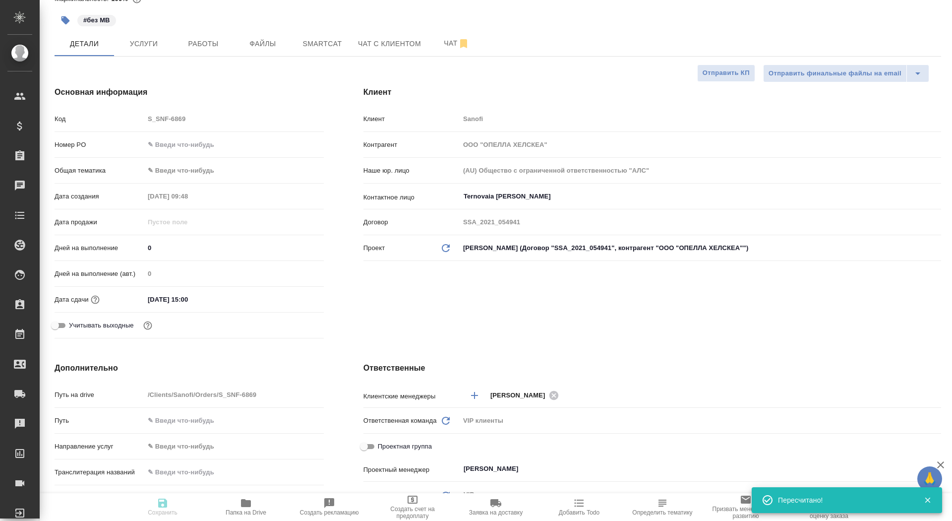
type textarea "x"
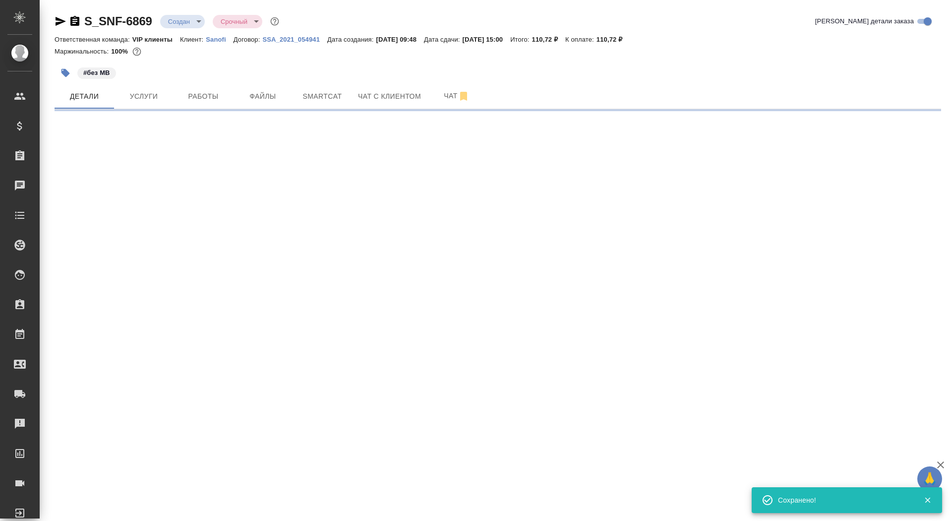
scroll to position [0, 0]
select select "RU"
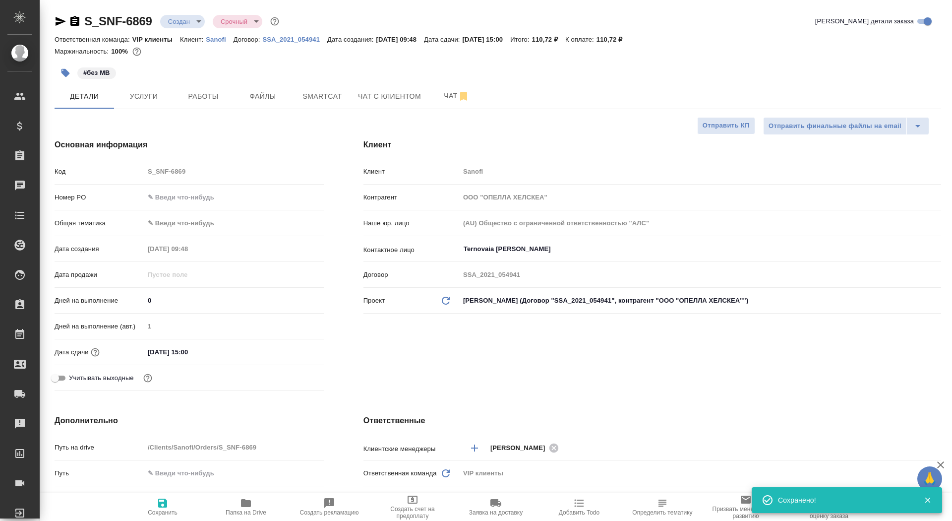
type textarea "x"
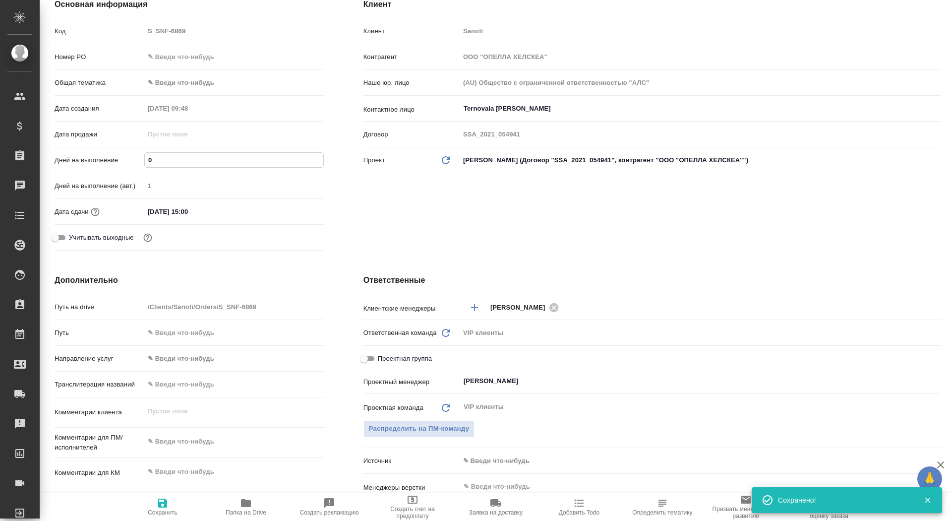
drag, startPoint x: 175, startPoint y: 162, endPoint x: 105, endPoint y: 162, distance: 69.9
click at [105, 162] on div "Дней на выполнение 0" at bounding box center [189, 159] width 269 height 17
type input "1"
type textarea "x"
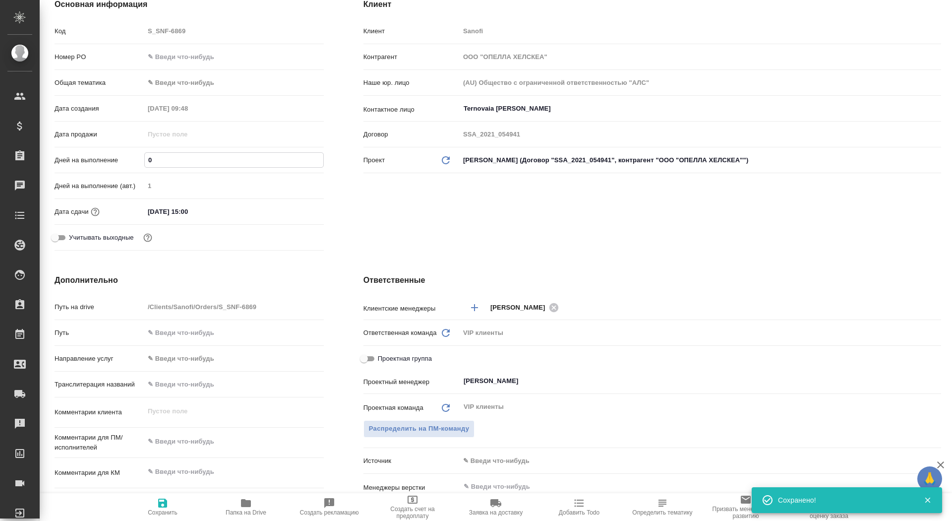
type textarea "x"
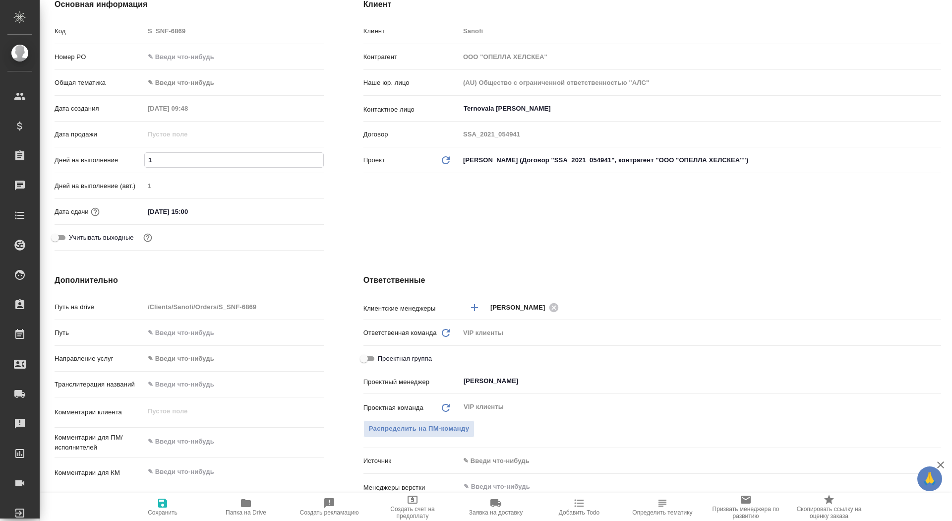
type input "1"
click at [141, 347] on button "Сохранить" at bounding box center [162, 507] width 83 height 28
type textarea "x"
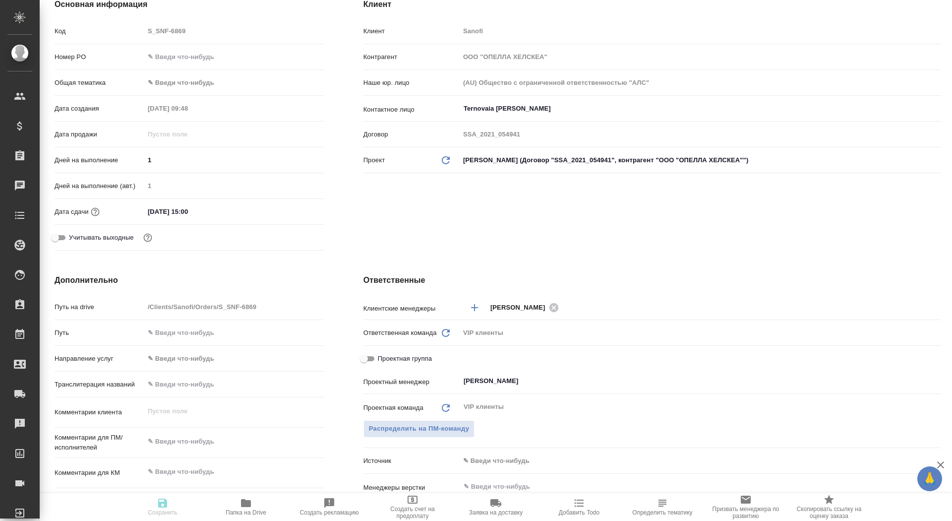
type textarea "x"
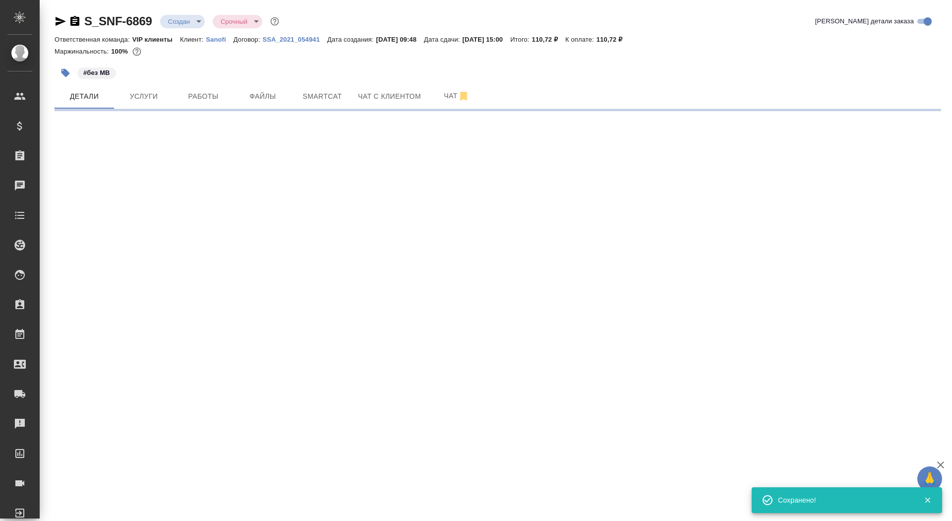
scroll to position [0, 0]
select select "RU"
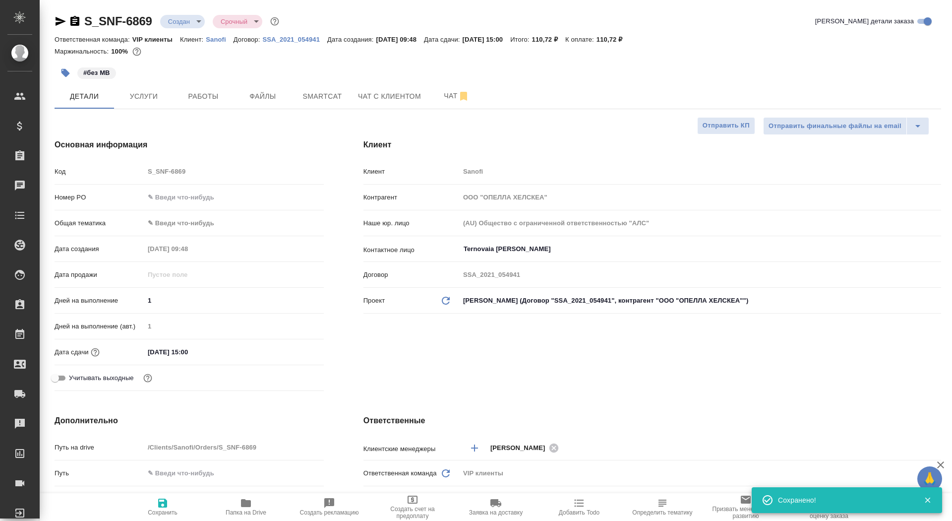
type textarea "x"
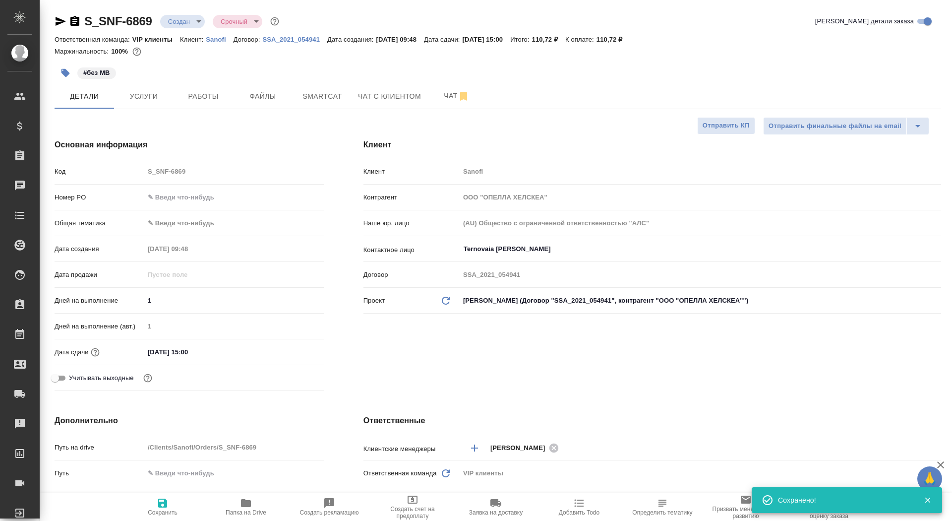
type textarea "x"
click at [146, 98] on span "Услуги" at bounding box center [144, 96] width 48 height 12
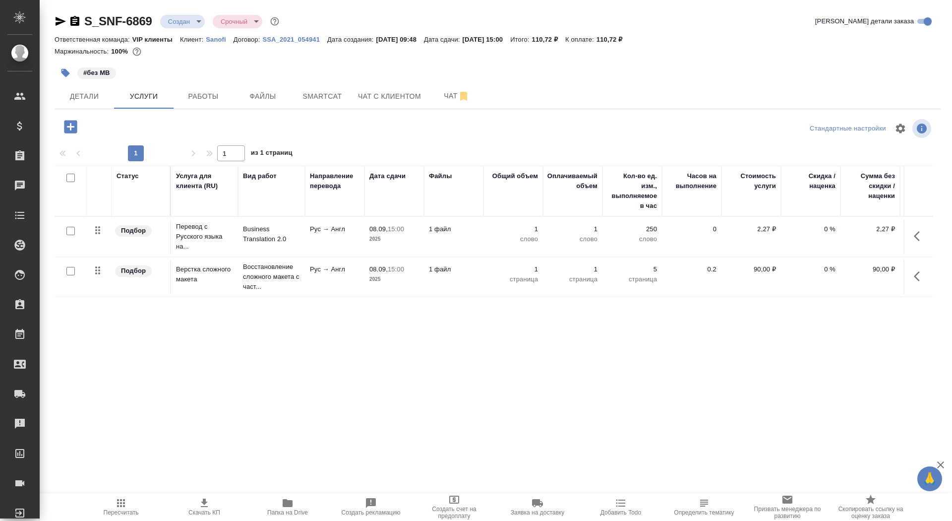
click at [228, 219] on td "Перевод с Русского языка на..." at bounding box center [204, 237] width 67 height 40
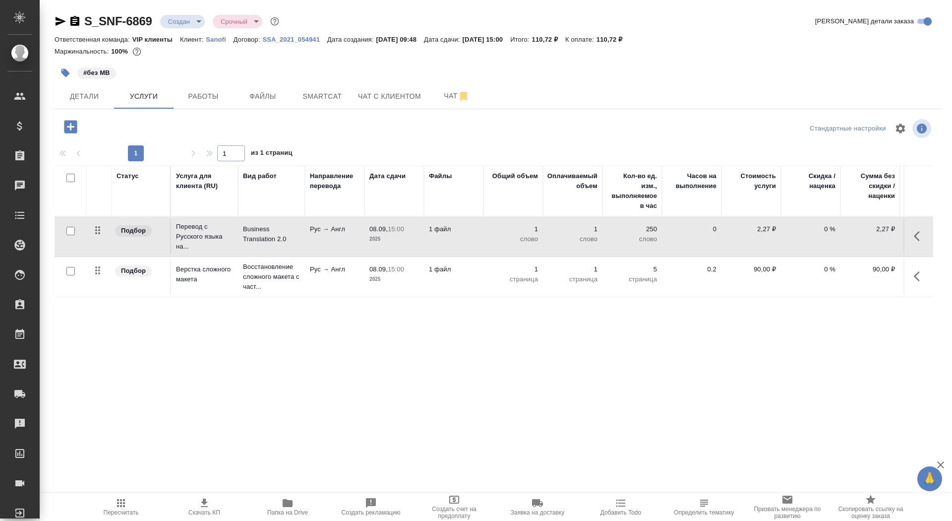
click at [228, 219] on td "Перевод с Русского языка на..." at bounding box center [204, 237] width 67 height 40
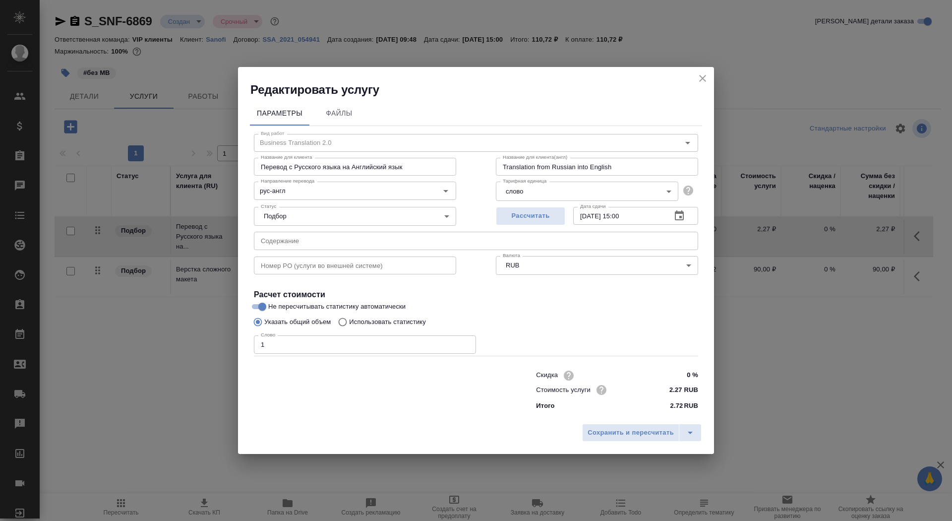
click at [362, 318] on p "Использовать статистику" at bounding box center [387, 322] width 77 height 10
click at [349, 318] on input "Использовать статистику" at bounding box center [341, 322] width 16 height 19
radio input "true"
radio input "false"
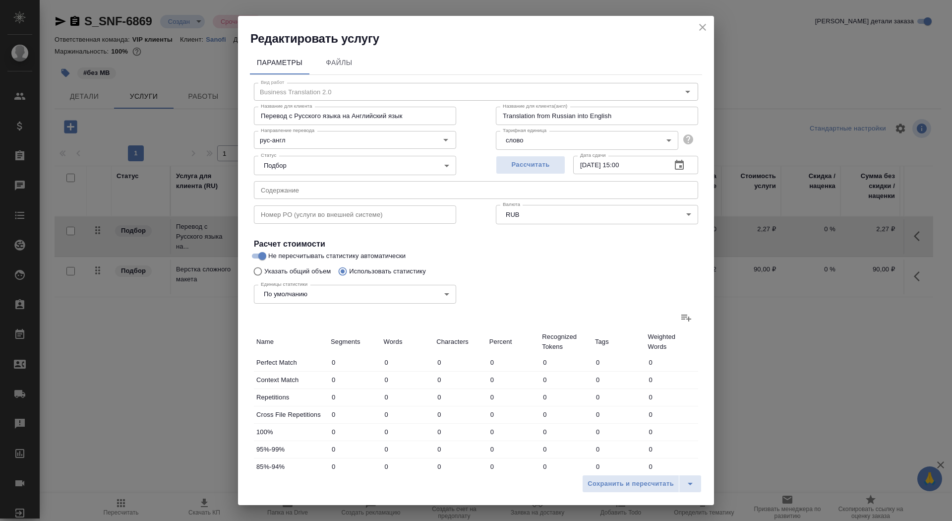
click at [634, 315] on icon at bounding box center [687, 318] width 12 height 12
click at [0, 0] on input "file" at bounding box center [0, 0] width 0 height 0
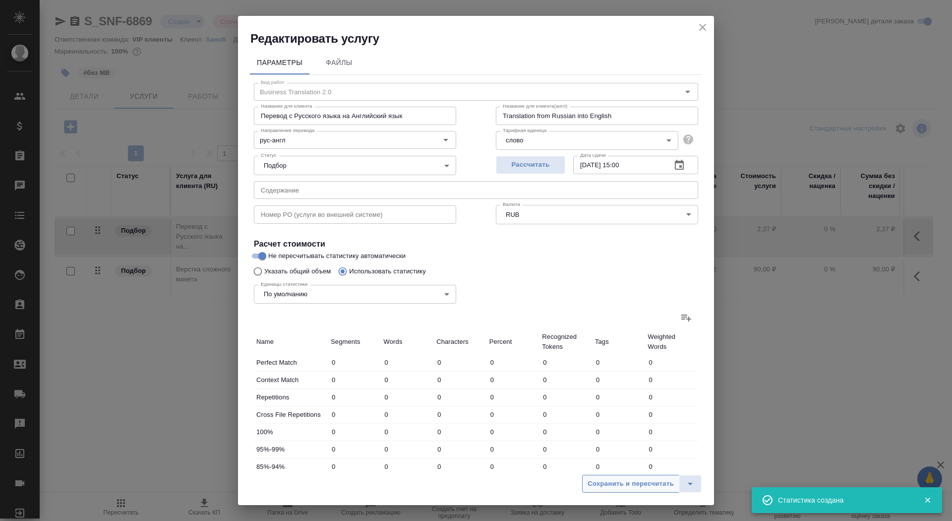
type input "3"
type input "5"
type input "33"
type input "2"
type input "4"
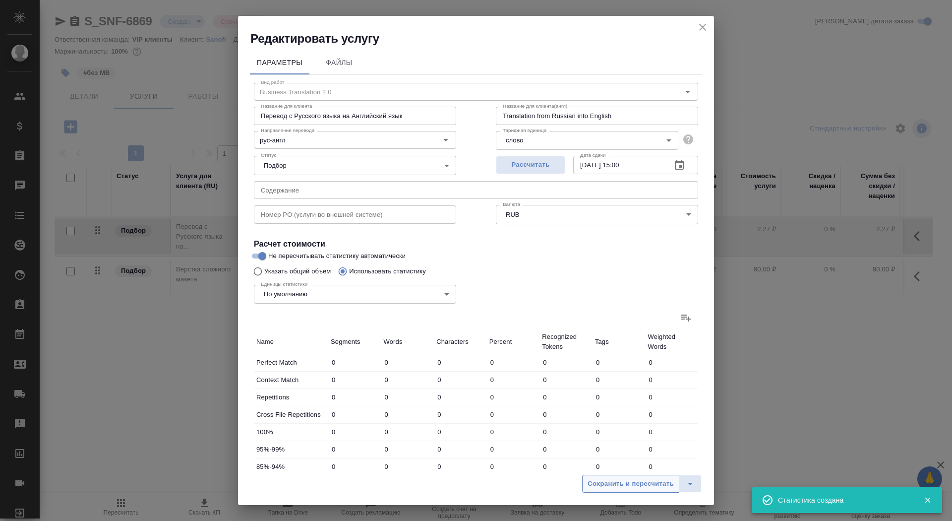
type input "22"
type input "17"
type input "129"
type input "911"
type input "20"
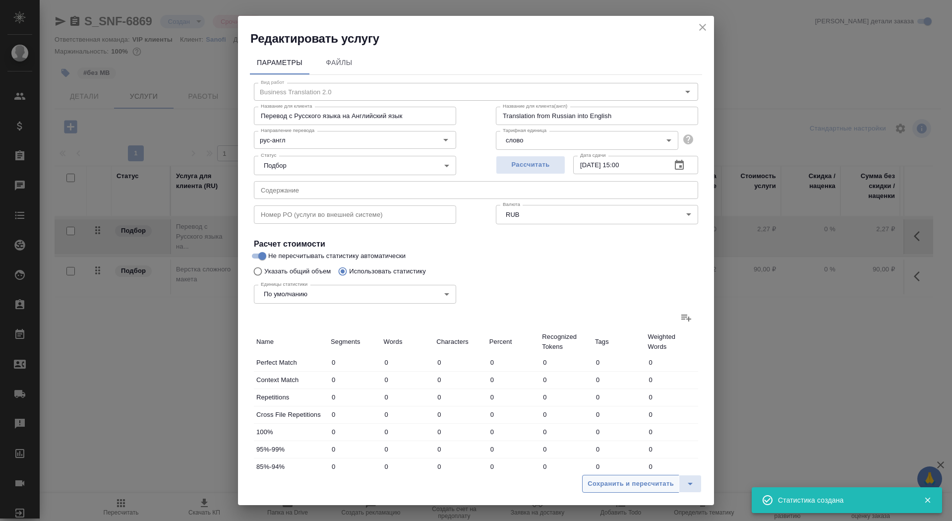
type input "137"
type input "966"
type input "20"
type input "137"
type input "966"
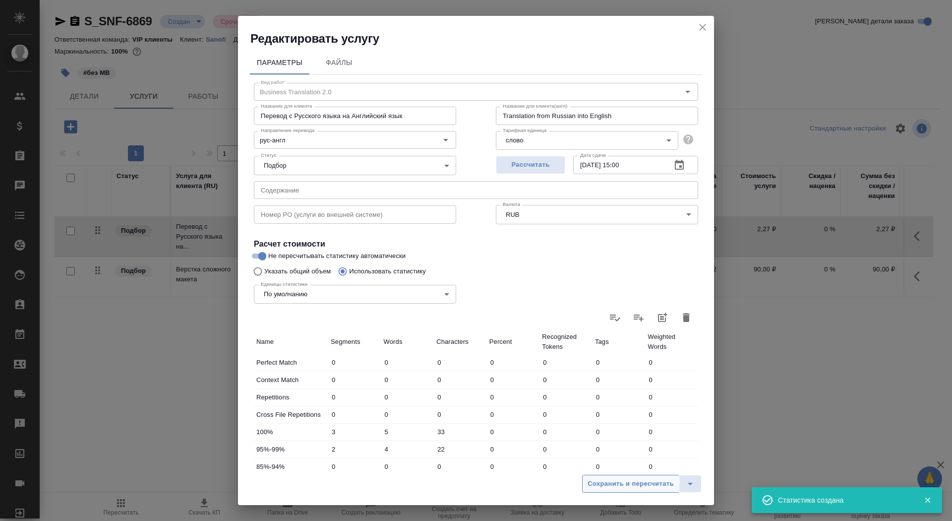
click at [597, 347] on span "Сохранить и пересчитать" at bounding box center [631, 483] width 86 height 11
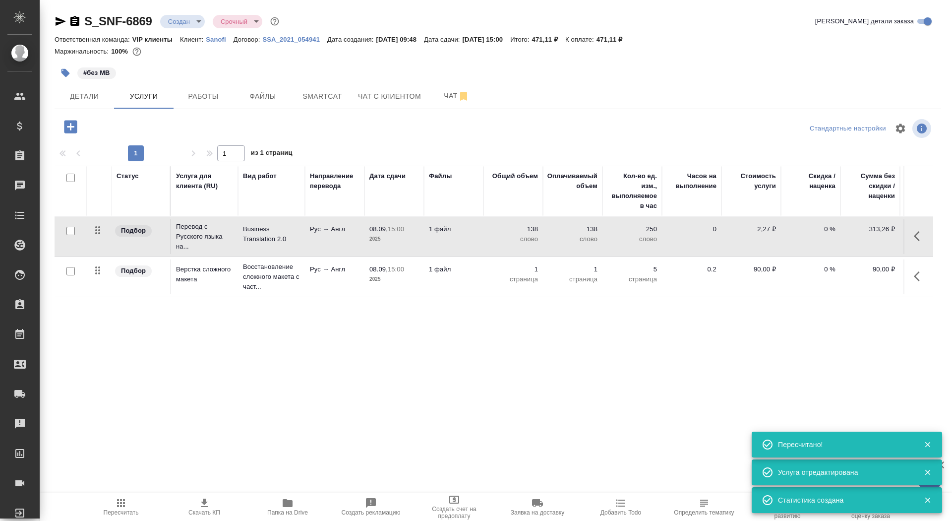
click at [417, 238] on p "2025" at bounding box center [395, 239] width 50 height 10
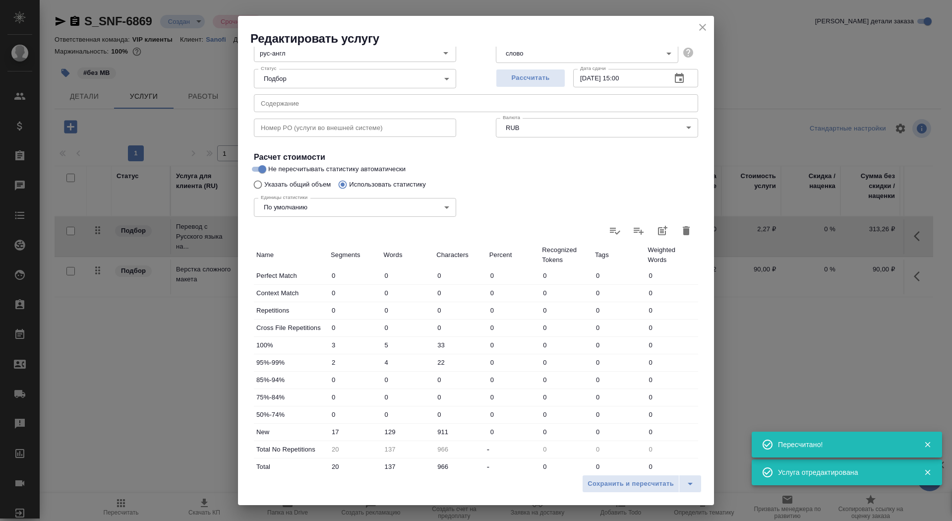
scroll to position [154, 0]
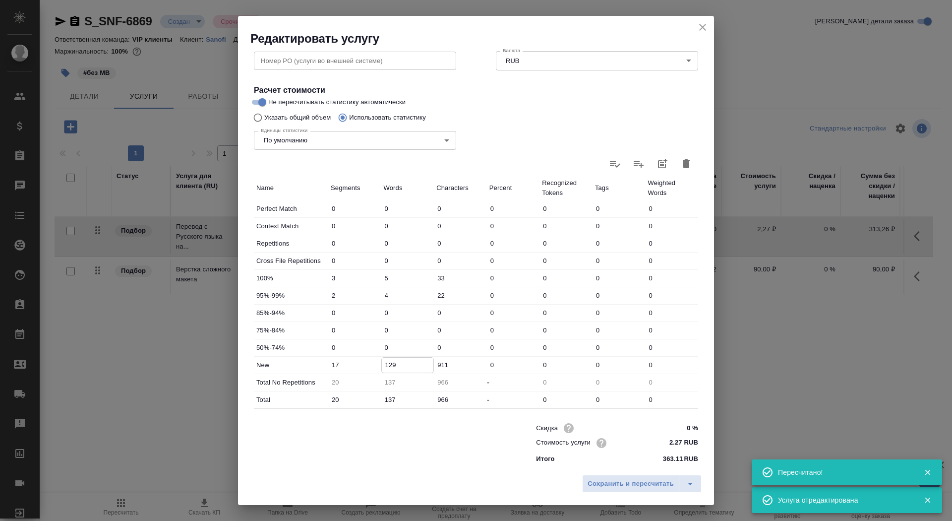
drag, startPoint x: 391, startPoint y: 362, endPoint x: 380, endPoint y: 361, distance: 10.5
click at [380, 347] on div "New 17 129 911 0 0 0 0" at bounding box center [476, 365] width 444 height 17
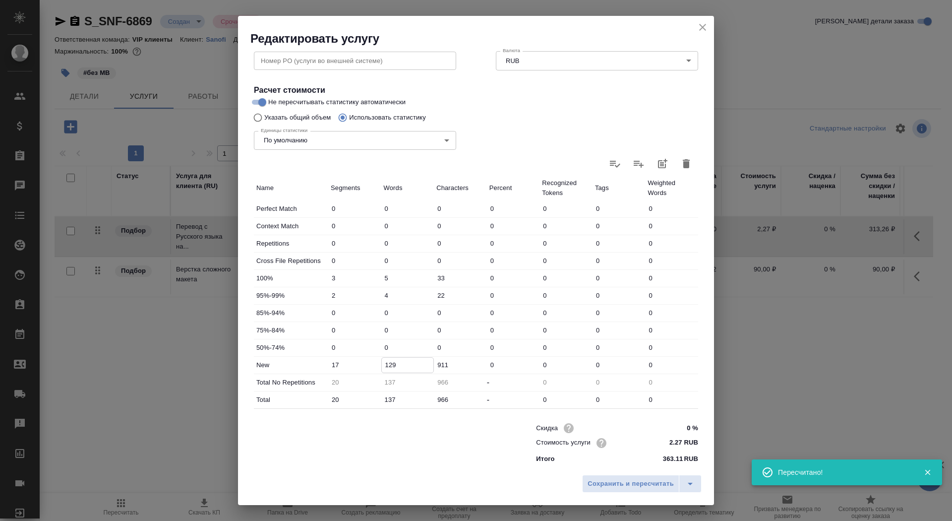
click at [395, 347] on input "129" at bounding box center [408, 365] width 52 height 14
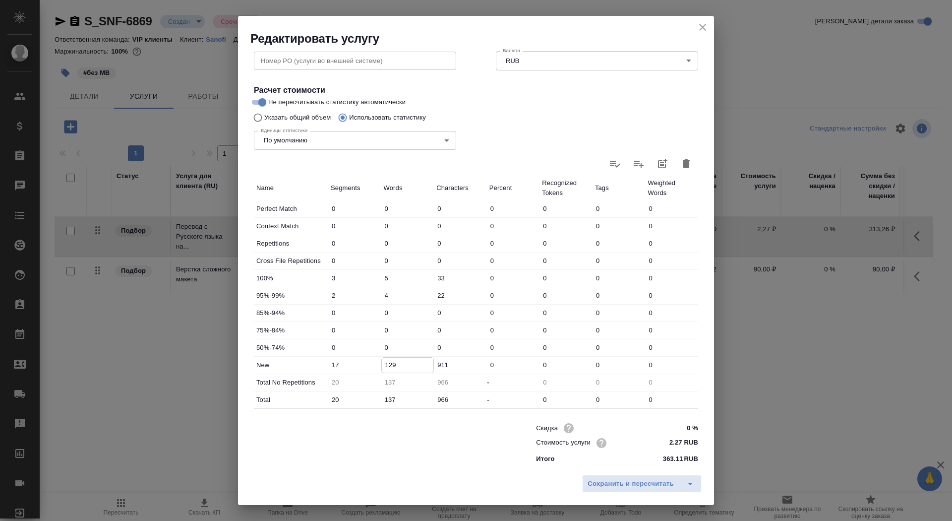
click at [392, 347] on input "129" at bounding box center [408, 365] width 52 height 14
type input "199"
click at [622, 347] on span "Сохранить и пересчитать" at bounding box center [631, 483] width 86 height 11
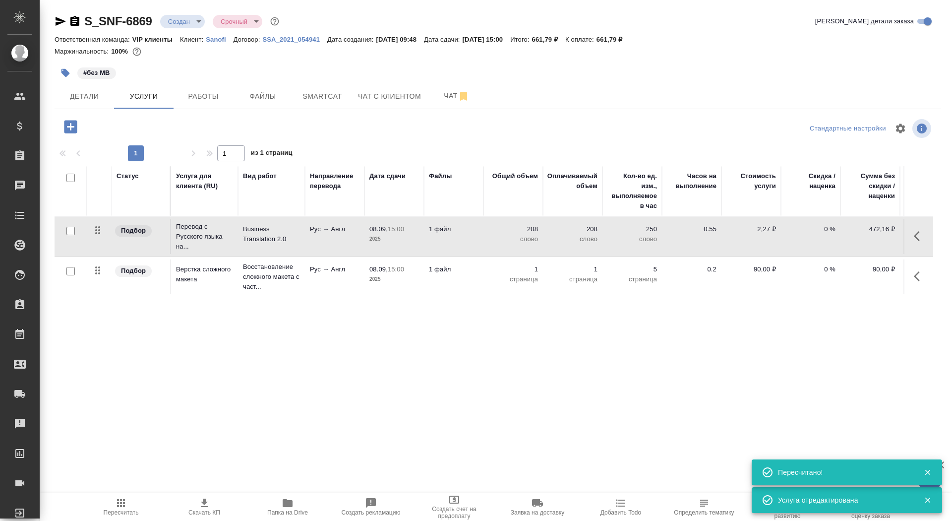
click at [350, 232] on p "Рус → Англ" at bounding box center [335, 229] width 50 height 10
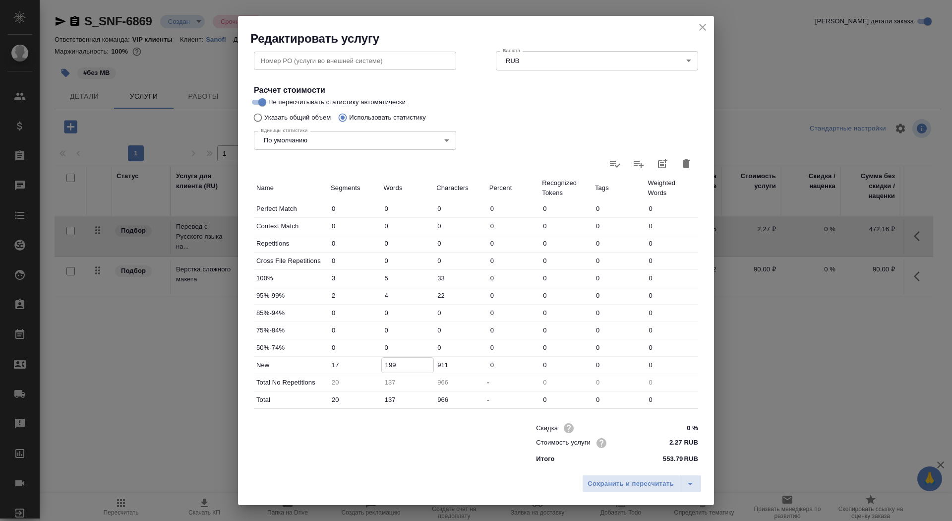
click at [390, 347] on input "199" at bounding box center [408, 365] width 52 height 14
drag, startPoint x: 392, startPoint y: 368, endPoint x: 384, endPoint y: 367, distance: 8.0
click at [384, 347] on input "199" at bounding box center [408, 365] width 52 height 14
type input "229"
click at [634, 347] on span "Сохранить и пересчитать" at bounding box center [631, 483] width 86 height 11
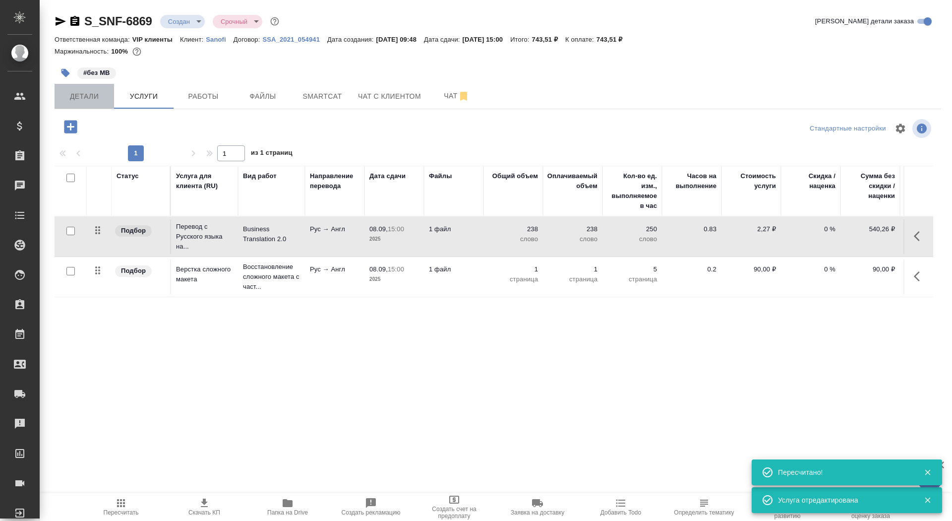
click at [88, 92] on span "Детали" at bounding box center [85, 96] width 48 height 12
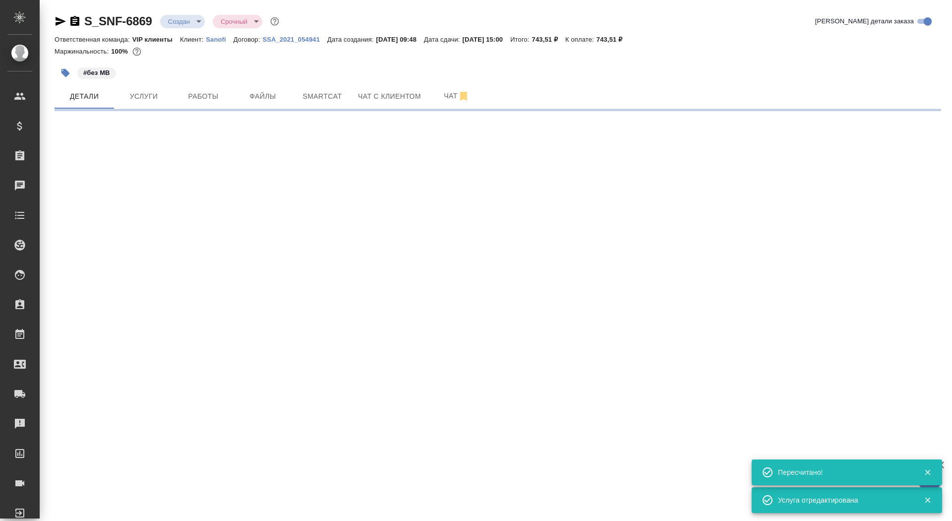
select select "RU"
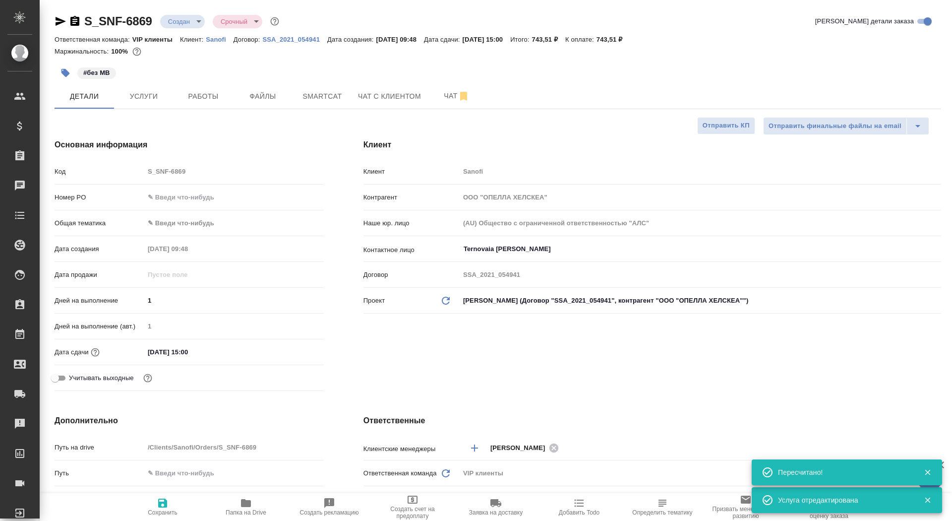
type textarea "x"
click at [634, 129] on span "Отправить КП" at bounding box center [726, 125] width 47 height 11
type textarea "x"
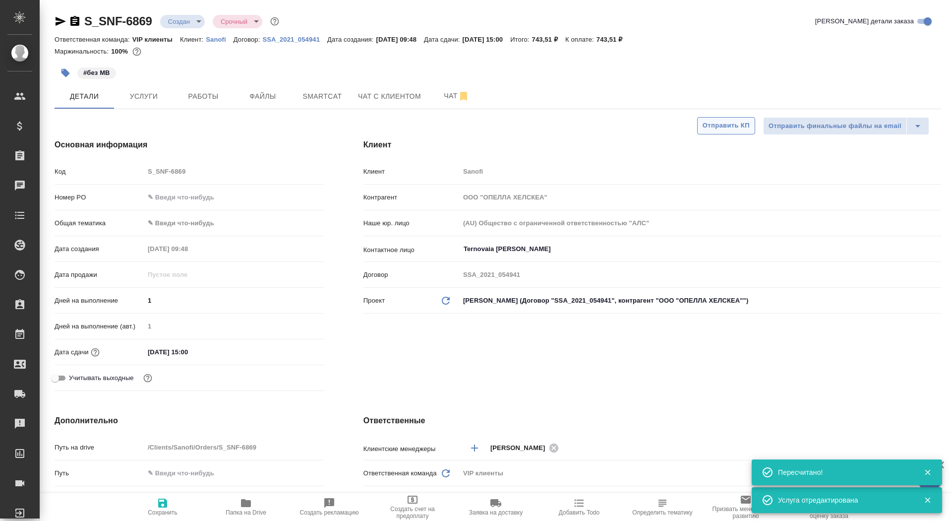
type textarea "x"
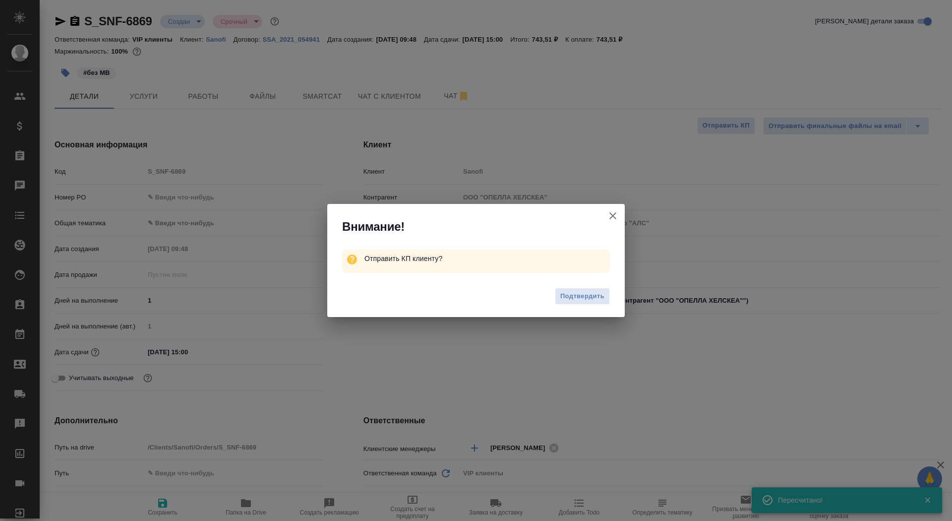
click at [587, 281] on div "Подтвердить" at bounding box center [476, 298] width 298 height 40
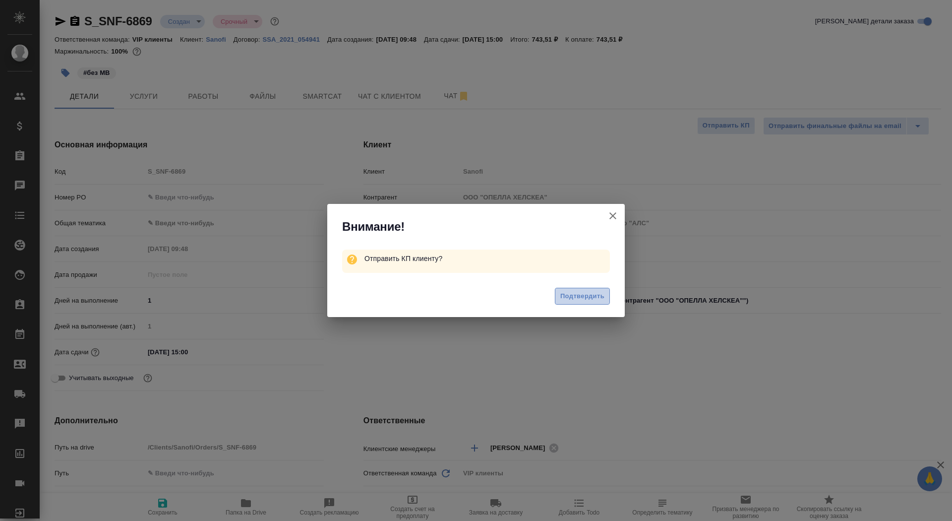
click at [587, 298] on span "Подтвердить" at bounding box center [583, 296] width 44 height 11
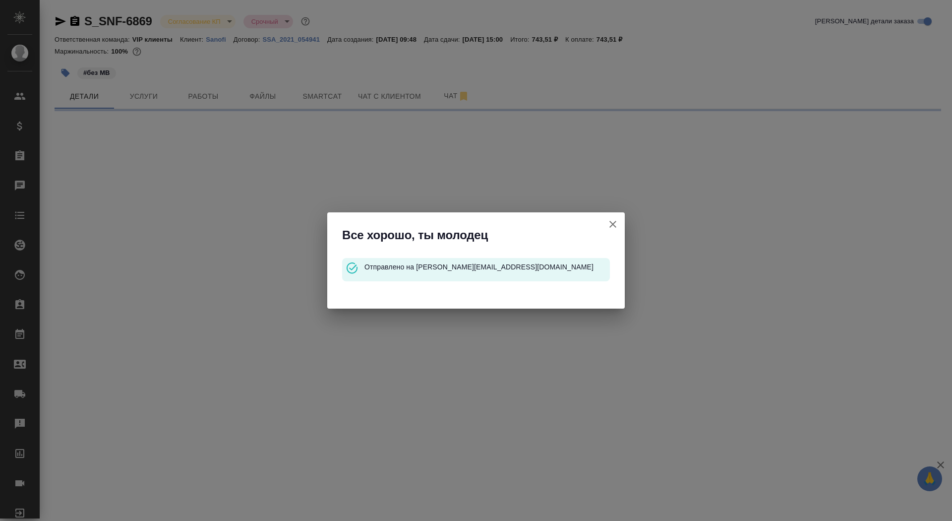
click at [619, 223] on icon "button" at bounding box center [613, 224] width 12 height 12
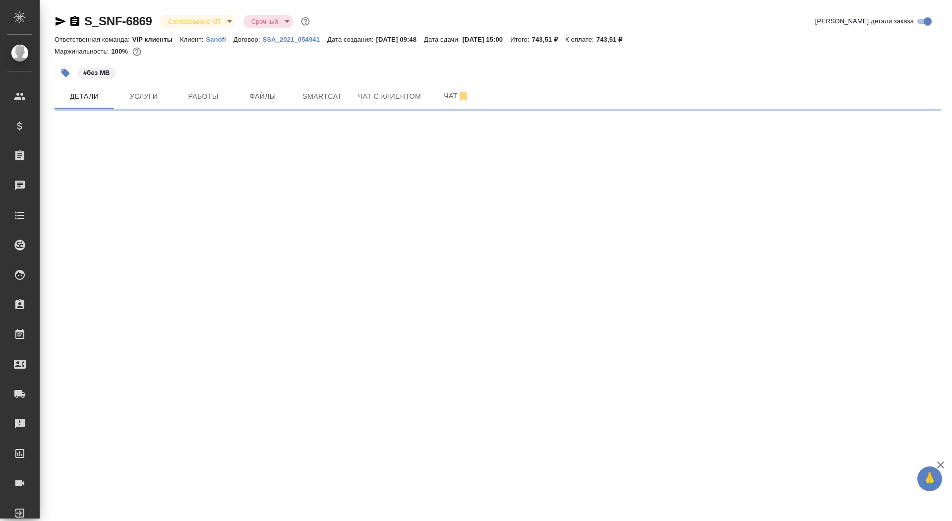
select select "RU"
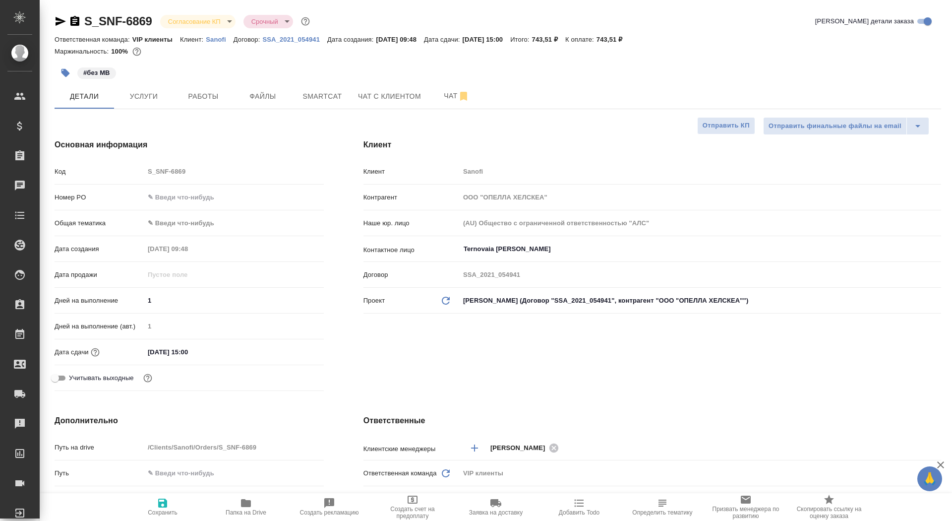
type textarea "x"
click at [199, 106] on button "Работы" at bounding box center [204, 96] width 60 height 25
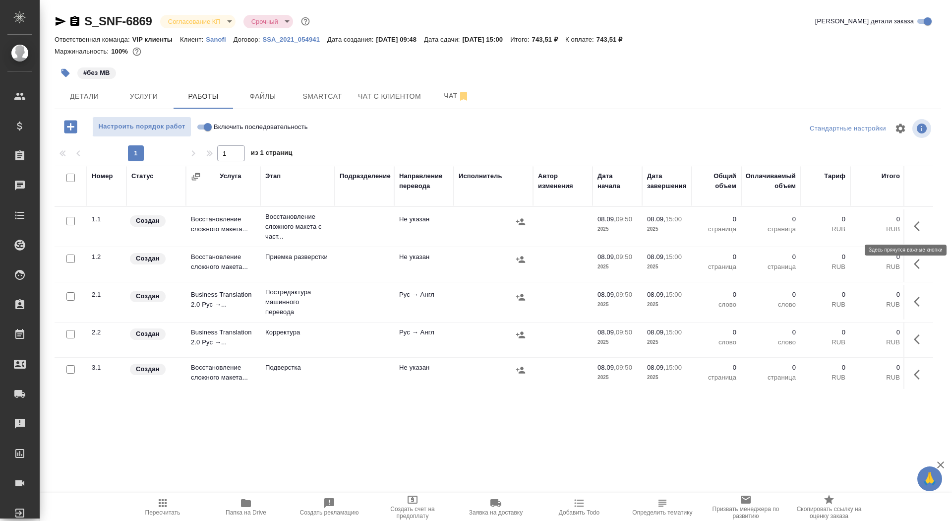
click at [634, 222] on icon "button" at bounding box center [920, 226] width 12 height 12
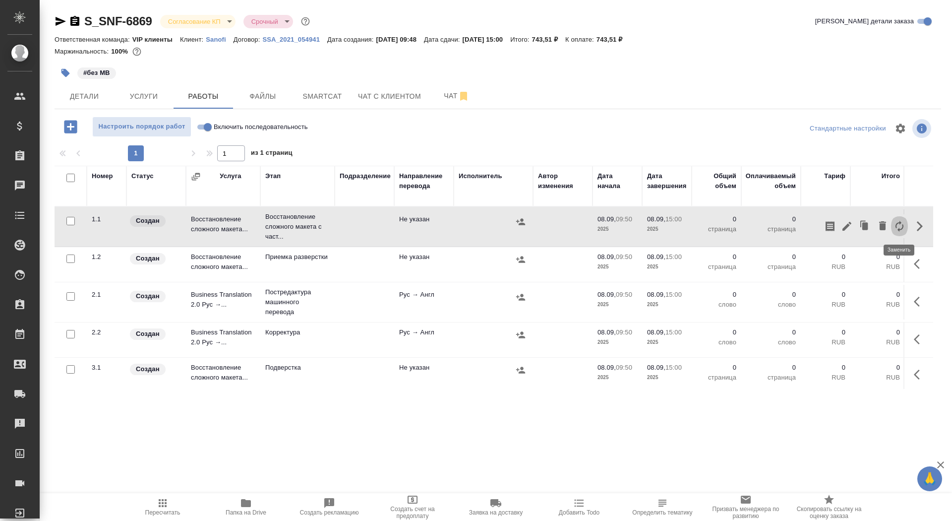
click at [634, 224] on icon "button" at bounding box center [900, 226] width 8 height 11
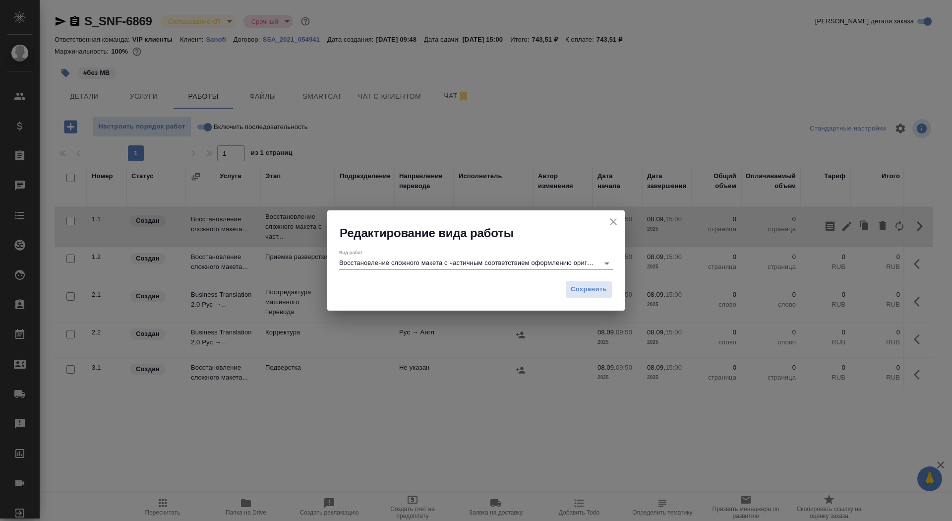
click at [492, 258] on input "Восстановление сложного макета с частичным соответствием оформлению оригинала" at bounding box center [466, 263] width 255 height 12
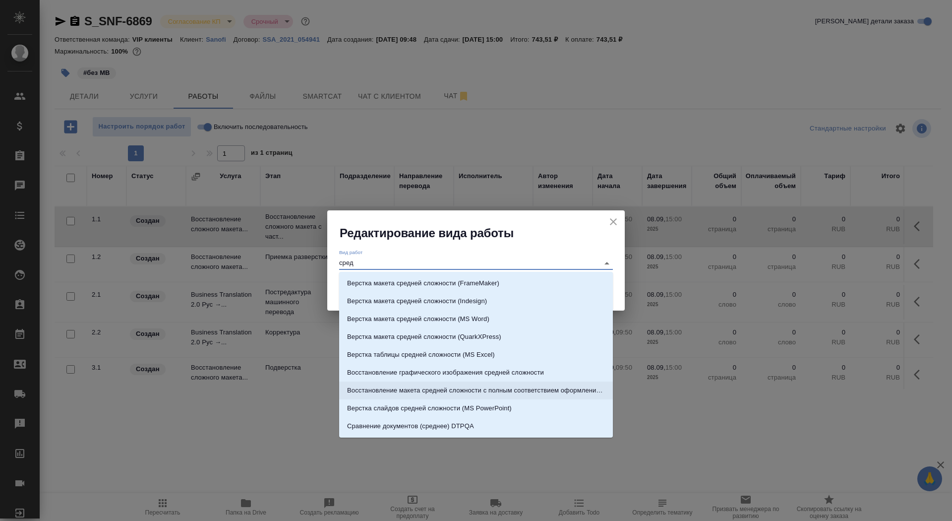
click at [590, 347] on li "Восстановление макета средней сложности с полным соответствием оформлению ориги…" at bounding box center [476, 390] width 274 height 18
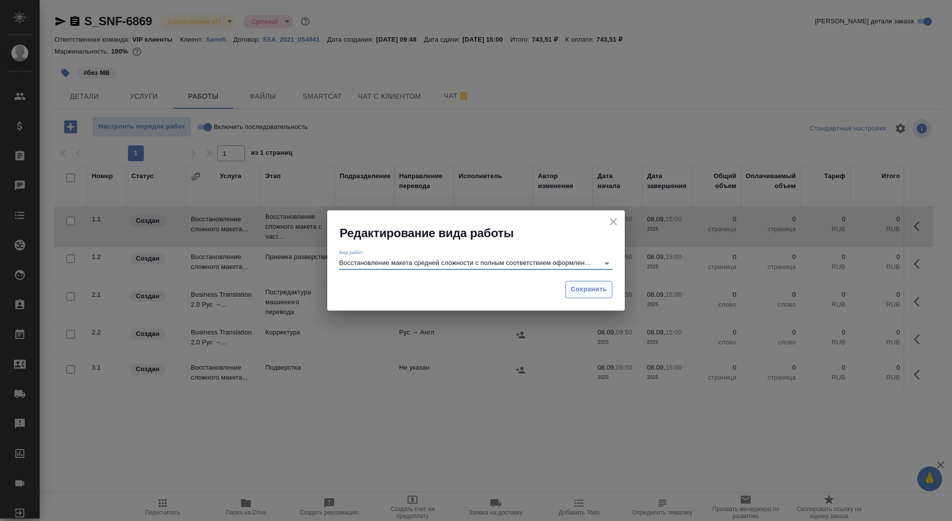
type input "Восстановление макета средней сложности с полным соответствием оформлению ориги…"
click at [592, 295] on button "Сохранить" at bounding box center [589, 289] width 47 height 17
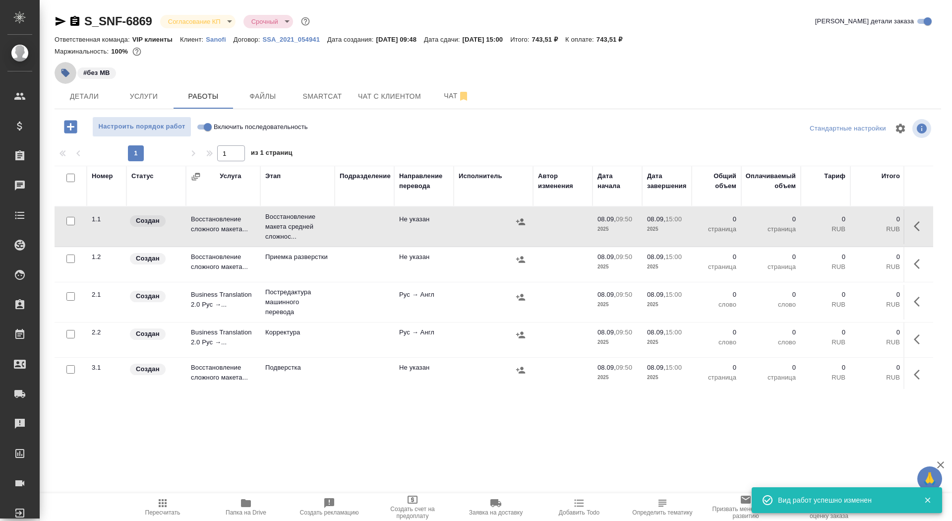
click at [63, 71] on icon "button" at bounding box center [66, 73] width 8 height 8
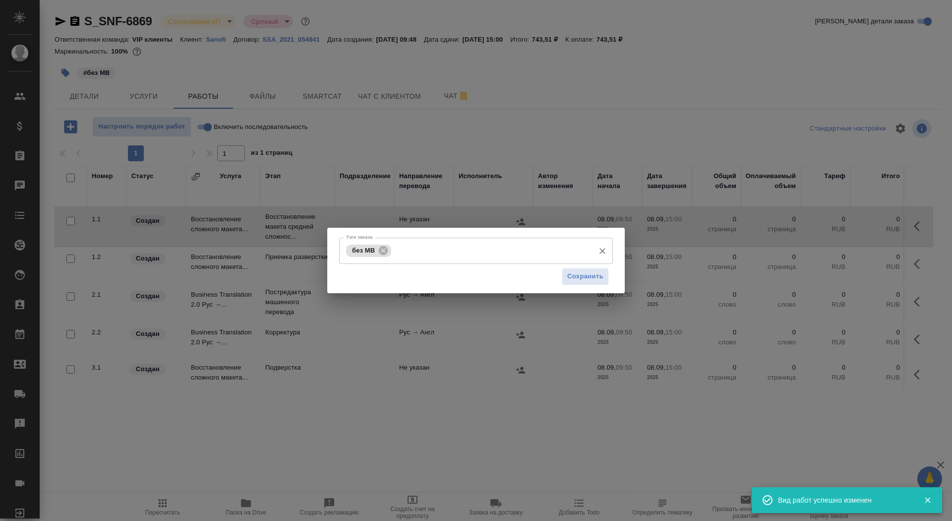
click at [455, 252] on input "Тэги заказа" at bounding box center [492, 250] width 196 height 17
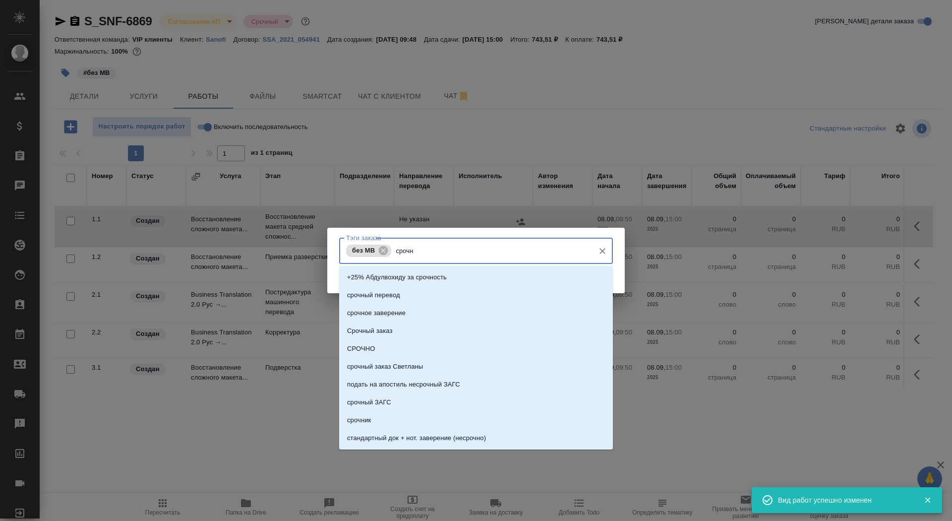
type input "срочно"
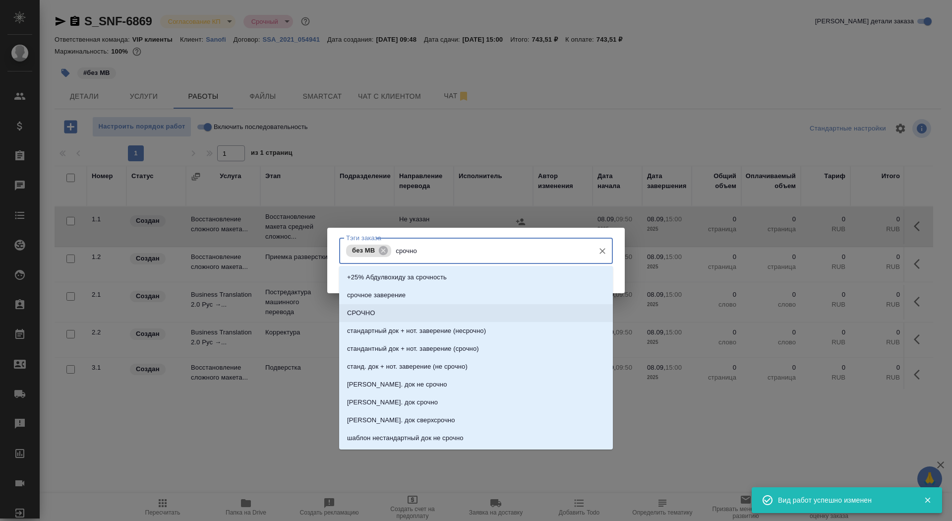
click at [471, 310] on li "СРОЧНО" at bounding box center [476, 313] width 274 height 18
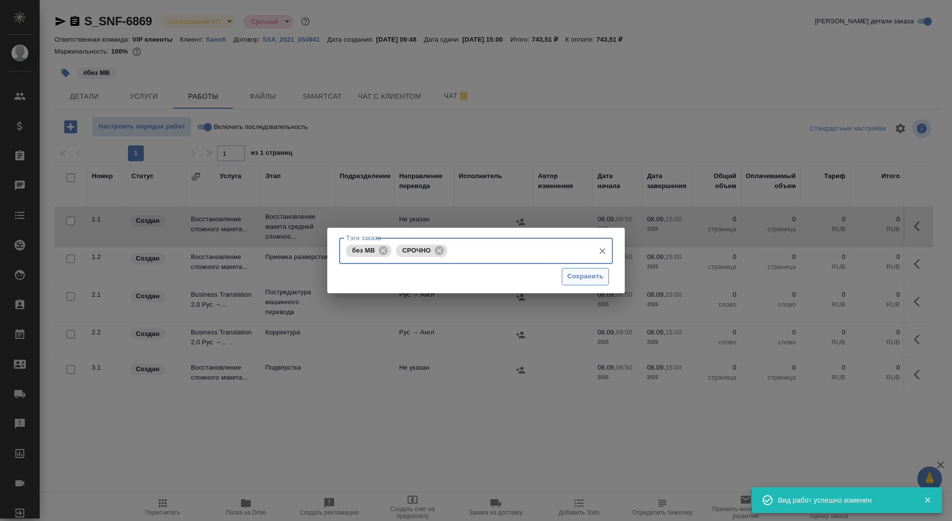
click at [592, 282] on button "Сохранить" at bounding box center [585, 276] width 47 height 17
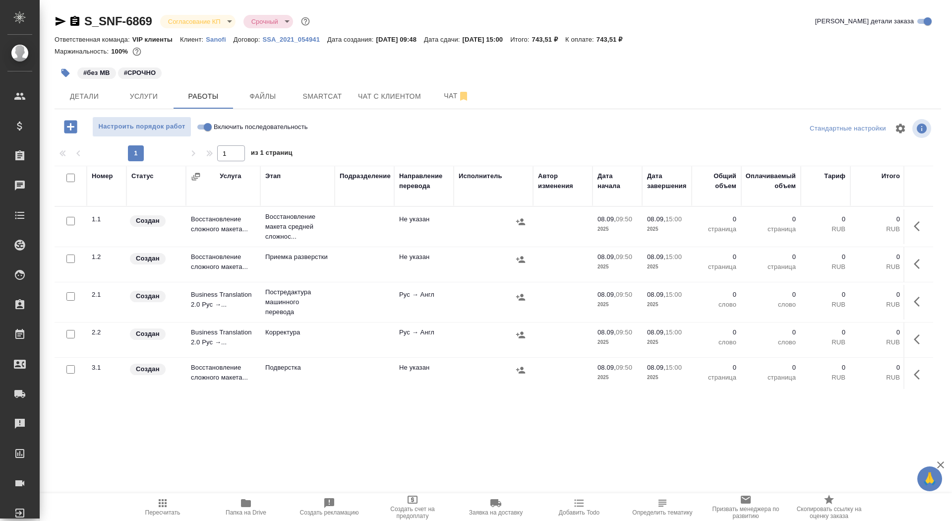
click at [421, 221] on td "Не указан" at bounding box center [424, 226] width 60 height 35
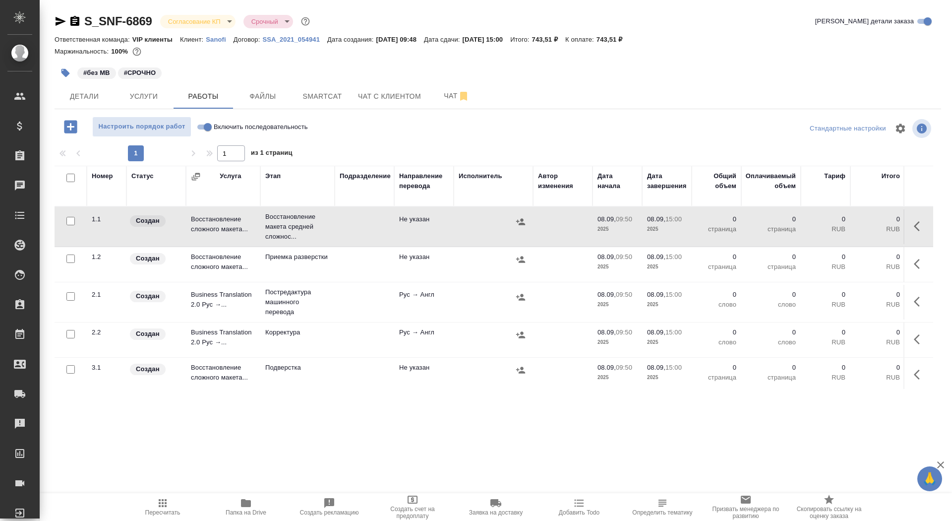
click at [421, 221] on td "Не указан" at bounding box center [424, 226] width 60 height 35
click at [252, 347] on span "Папка на Drive" at bounding box center [246, 512] width 41 height 7
click at [279, 101] on span "Файлы" at bounding box center [263, 96] width 48 height 12
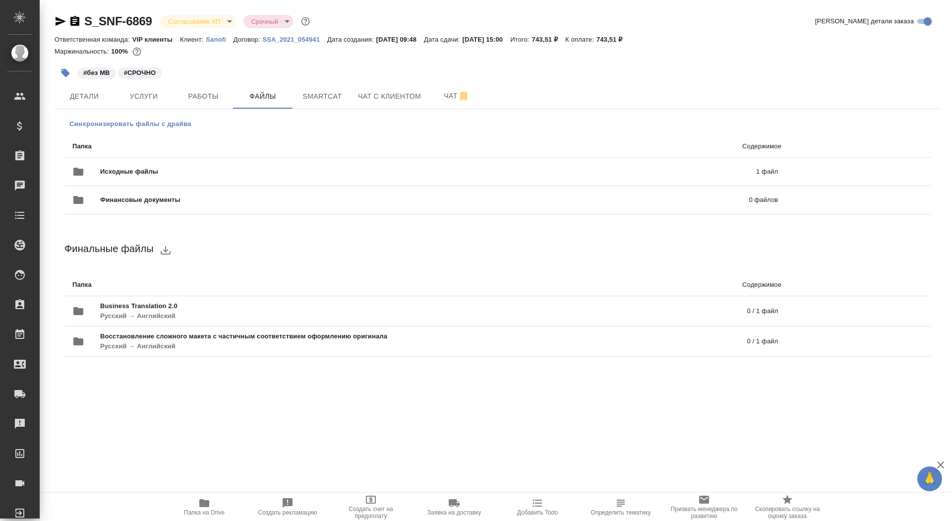
click at [167, 126] on span "Синхронизировать файлы с драйва" at bounding box center [130, 124] width 122 height 10
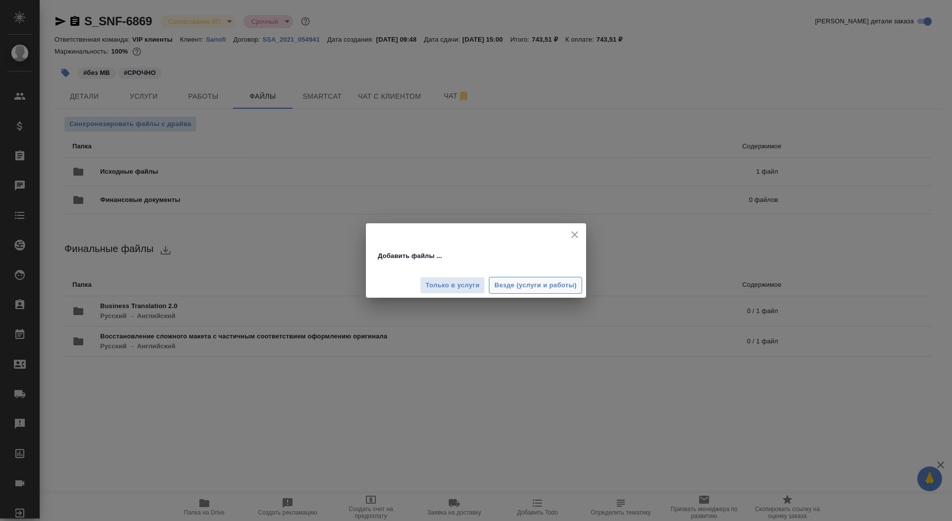
click at [504, 281] on span "Везде (услуги и работы)" at bounding box center [536, 285] width 82 height 11
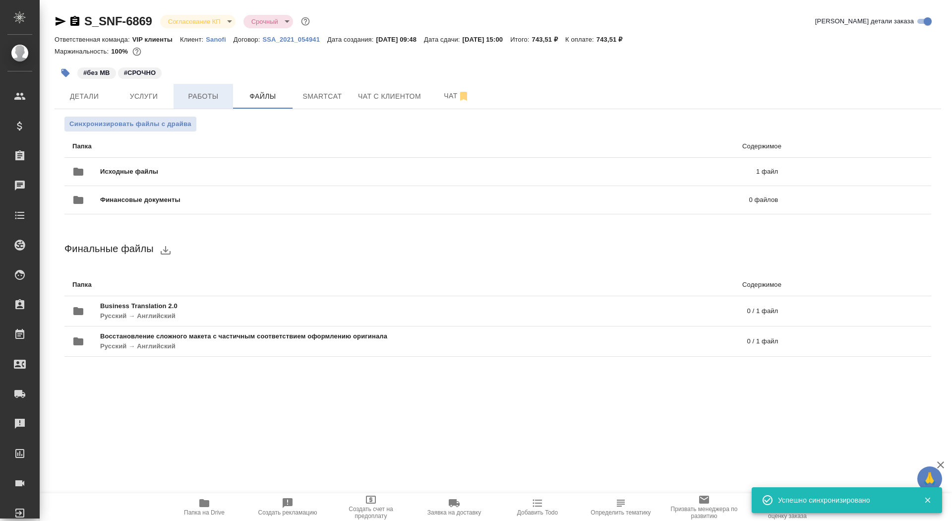
click at [198, 94] on span "Работы" at bounding box center [204, 96] width 48 height 12
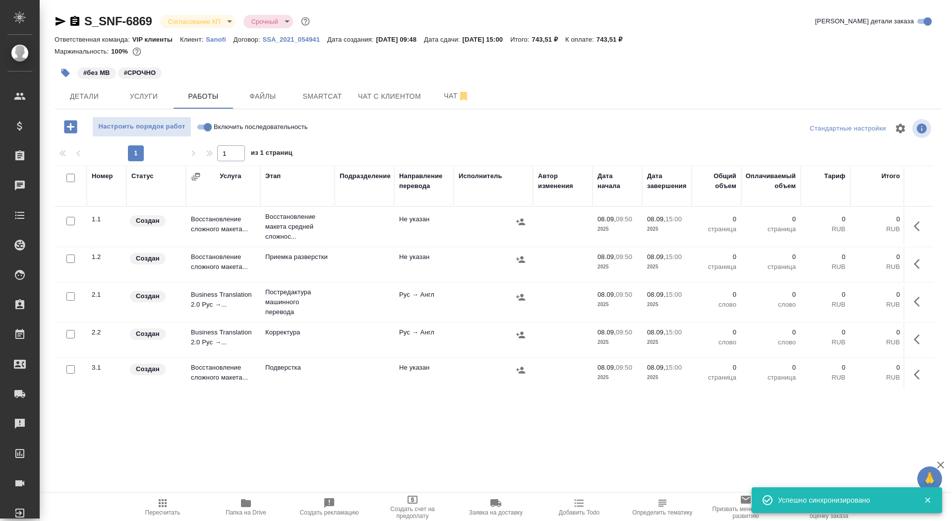
click at [634, 231] on td at bounding box center [919, 226] width 30 height 35
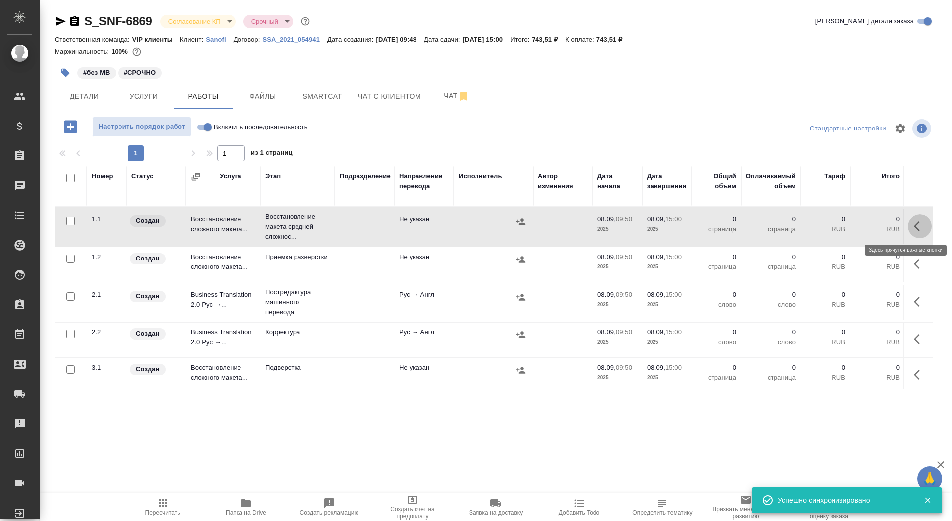
click at [634, 226] on icon "button" at bounding box center [920, 226] width 12 height 12
click at [634, 225] on icon "button" at bounding box center [847, 226] width 12 height 12
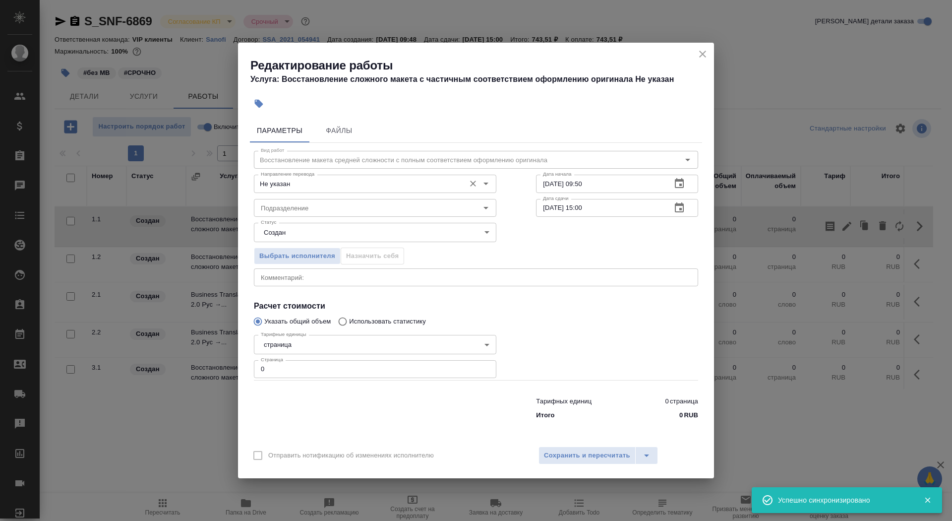
click at [363, 174] on div "Направление перевода Не указан Направление перевода" at bounding box center [375, 183] width 243 height 24
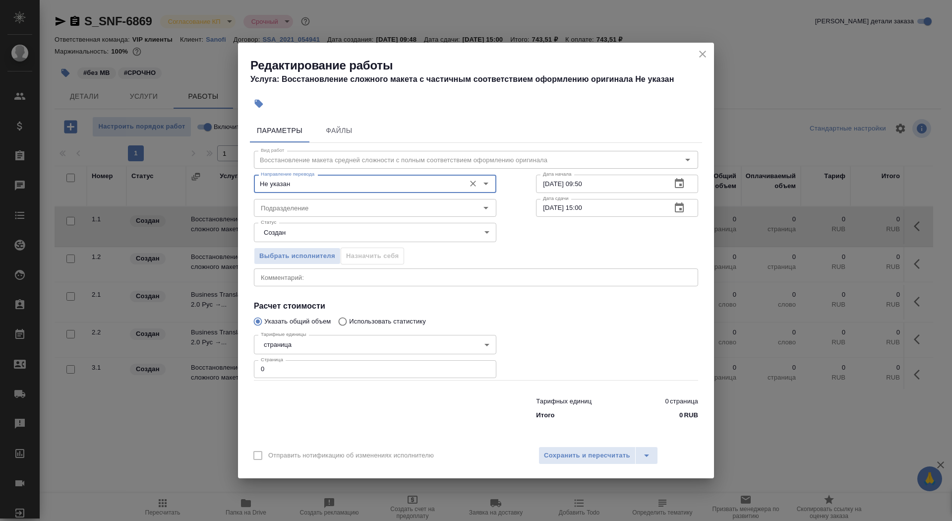
click at [363, 186] on input "Не указан" at bounding box center [358, 184] width 203 height 12
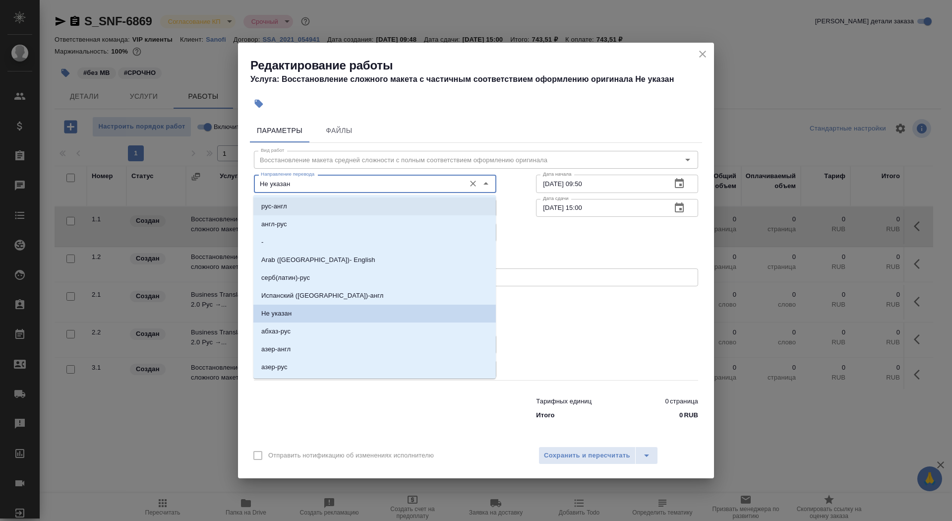
click at [343, 212] on li "рус-англ" at bounding box center [374, 206] width 243 height 18
type input "рус-англ"
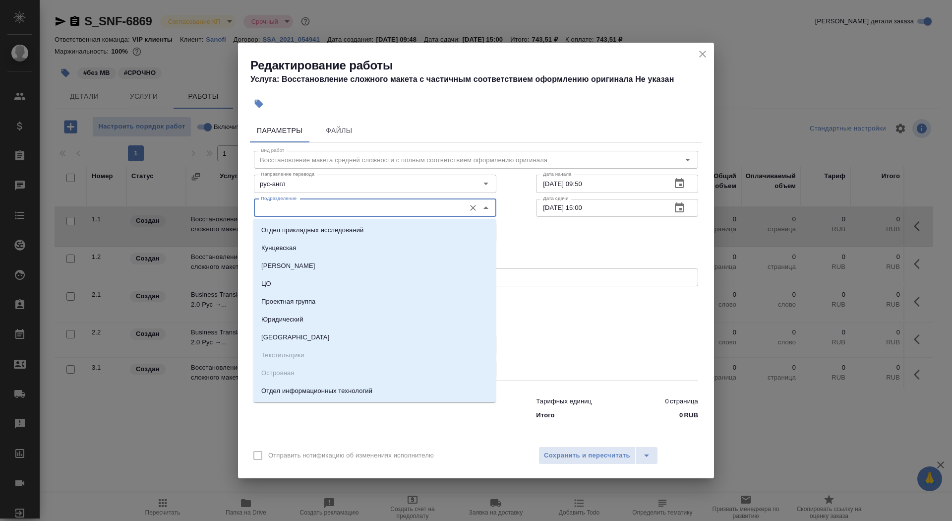
click at [336, 211] on input "Подразделение" at bounding box center [358, 208] width 203 height 12
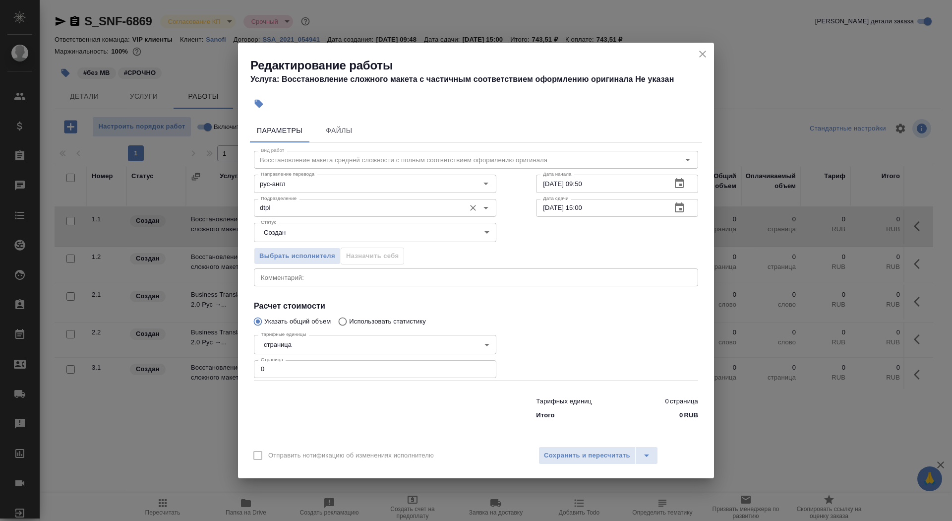
click at [378, 203] on input "dtpl" at bounding box center [358, 208] width 203 height 12
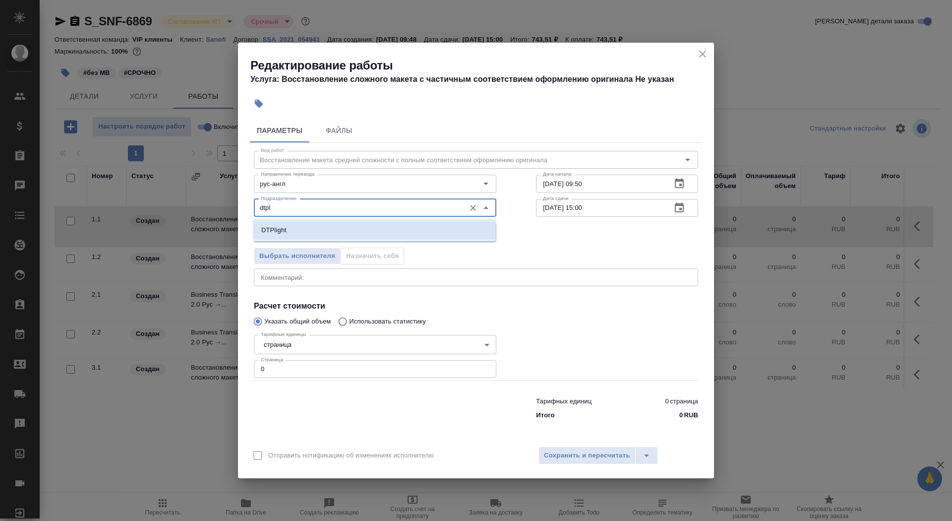
click at [374, 231] on li "DTPlight" at bounding box center [374, 230] width 243 height 18
type input "DTPlight"
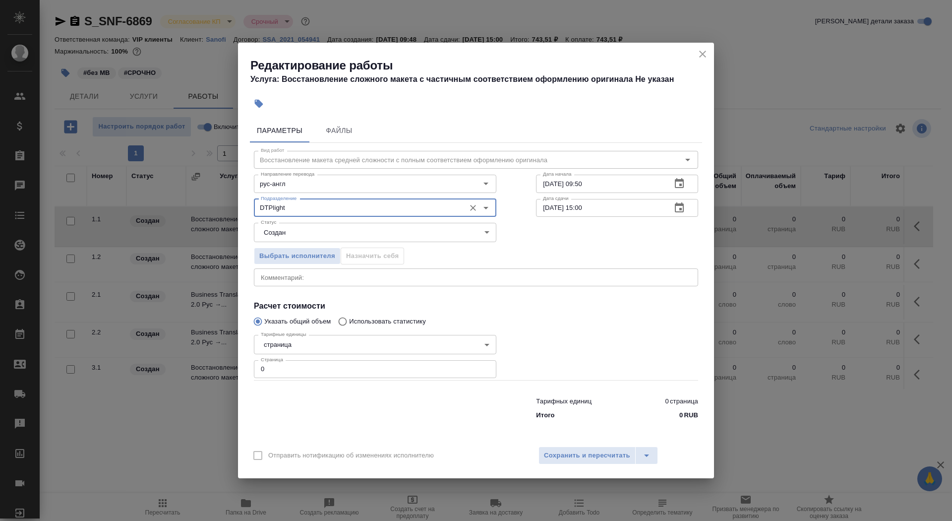
click at [374, 231] on body "🙏 .cls-1 fill:#fff; AWATERA Saydasheva Dilyara Клиенты Спецификации Заказы 0 Ча…" at bounding box center [476, 260] width 952 height 521
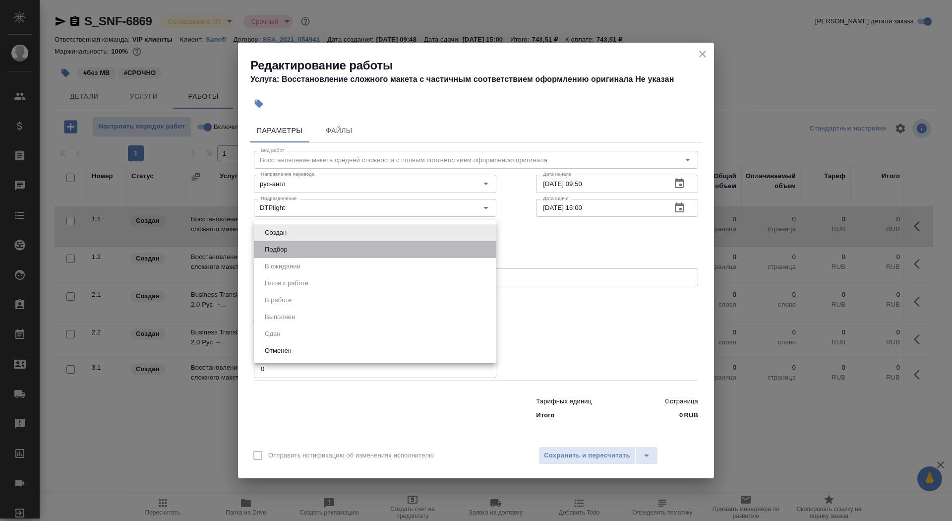
click at [367, 251] on li "Подбор" at bounding box center [375, 249] width 243 height 17
type input "recruiting"
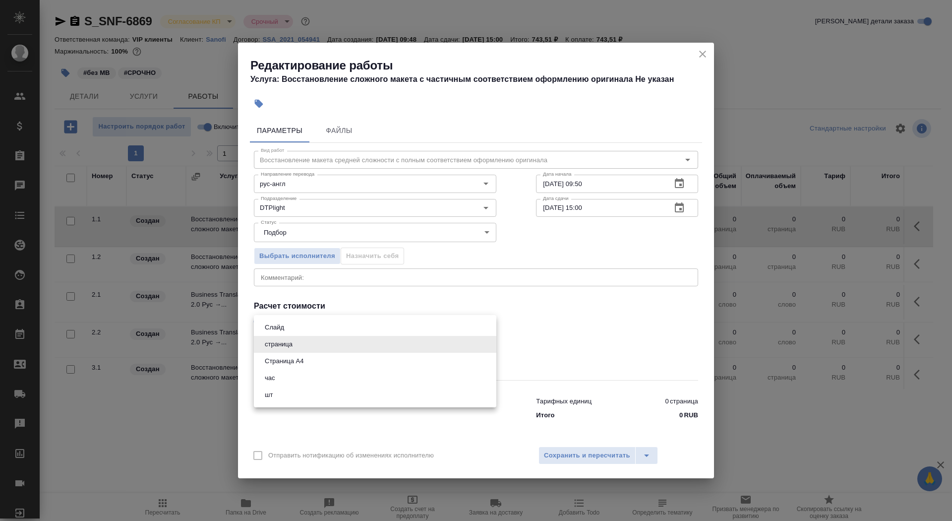
click at [332, 347] on body "🙏 .cls-1 fill:#fff; AWATERA Saydasheva Dilyara Клиенты Спецификации Заказы 0 Ча…" at bounding box center [476, 260] width 952 height 521
click at [333, 347] on li "Страница А4" at bounding box center [375, 361] width 243 height 17
type input "5f036ec4e16dec2d6b59c8ff"
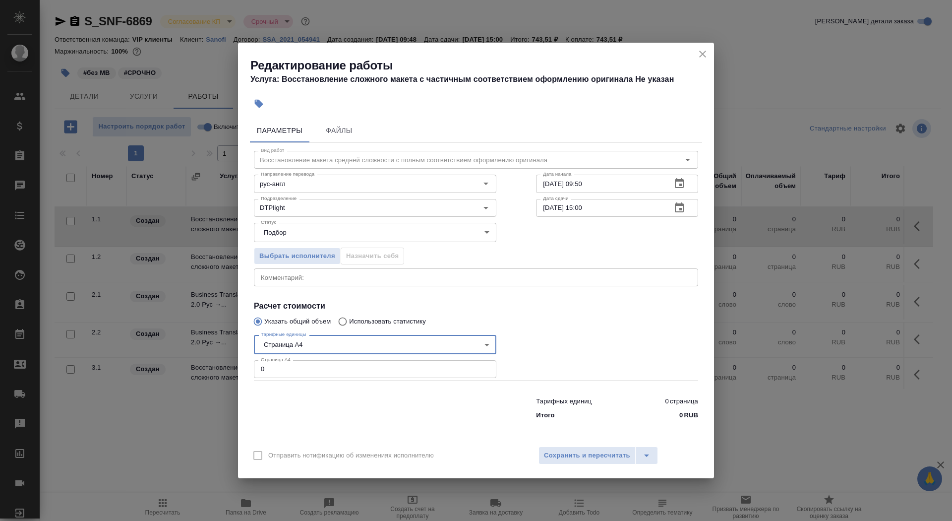
click at [321, 347] on input "0" at bounding box center [375, 369] width 243 height 18
type input "1"
click at [634, 186] on input "08.09.2025 09:50" at bounding box center [599, 184] width 127 height 18
type input "08.09.2025 09:52"
click at [634, 211] on icon "button" at bounding box center [680, 208] width 12 height 12
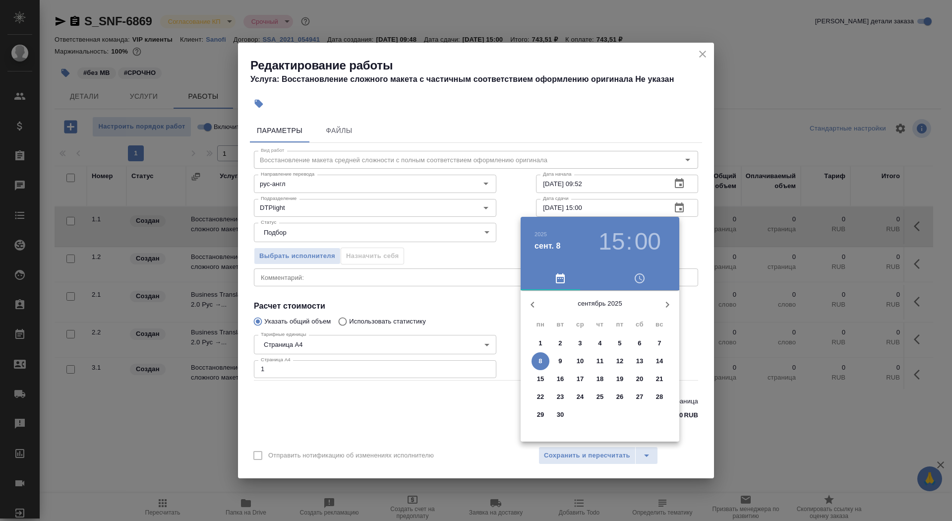
click at [541, 347] on button "8" at bounding box center [541, 361] width 18 height 18
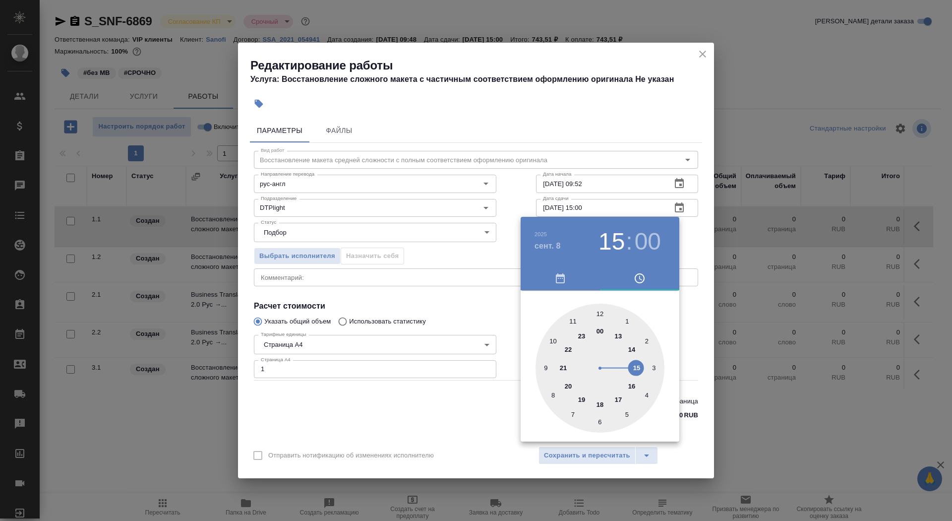
click at [555, 340] on div at bounding box center [600, 368] width 129 height 129
click at [600, 347] on div at bounding box center [600, 368] width 129 height 129
click at [423, 347] on div at bounding box center [476, 260] width 952 height 521
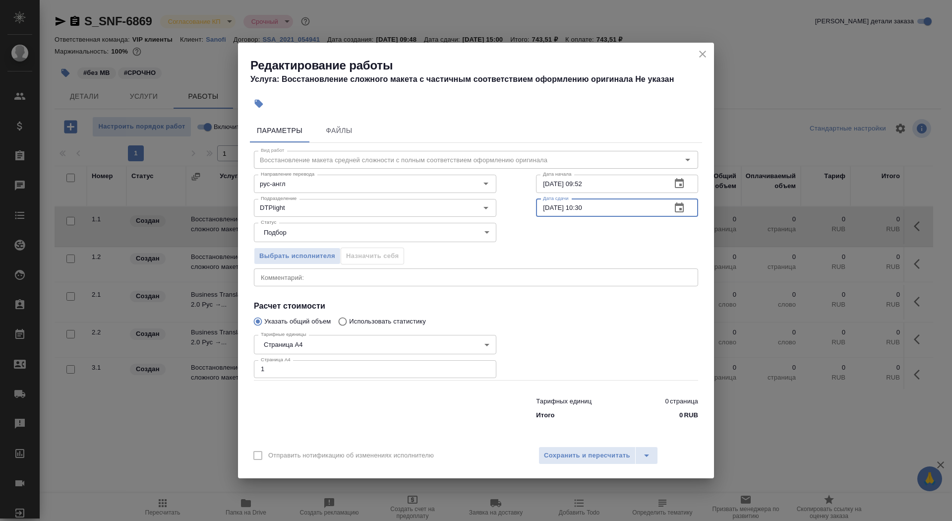
drag, startPoint x: 597, startPoint y: 209, endPoint x: 581, endPoint y: 210, distance: 16.4
click at [581, 210] on input "08.09.2025 10:30" at bounding box center [599, 208] width 127 height 18
type input "08.09.2025 11:00"
click at [573, 347] on div "Отправить нотификацию об изменениях исполнителю Сохранить и пересчитать" at bounding box center [476, 459] width 476 height 38
click at [572, 347] on span "Сохранить и пересчитать" at bounding box center [587, 455] width 86 height 11
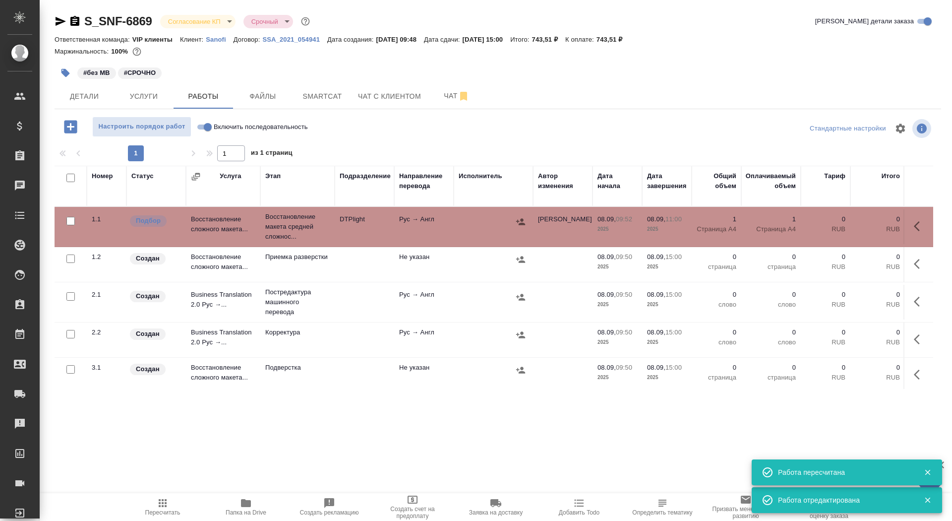
click at [64, 76] on icon "button" at bounding box center [66, 73] width 10 height 10
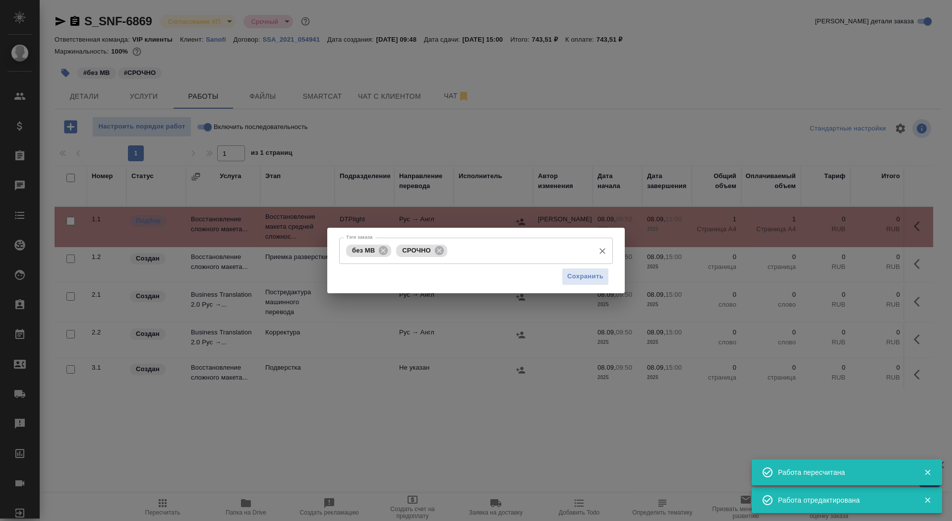
click at [490, 249] on input "Тэги заказа" at bounding box center [520, 250] width 140 height 17
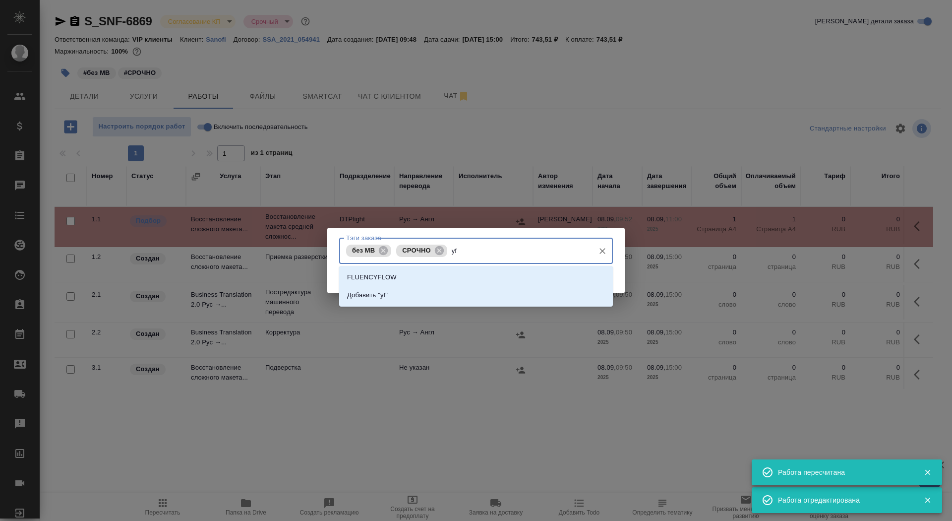
type input "y"
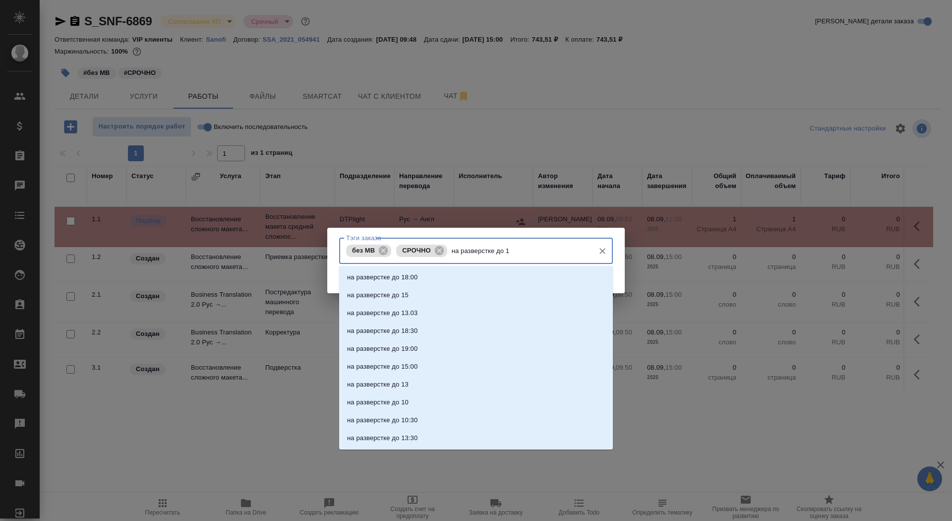
type input "на разверстке до 11"
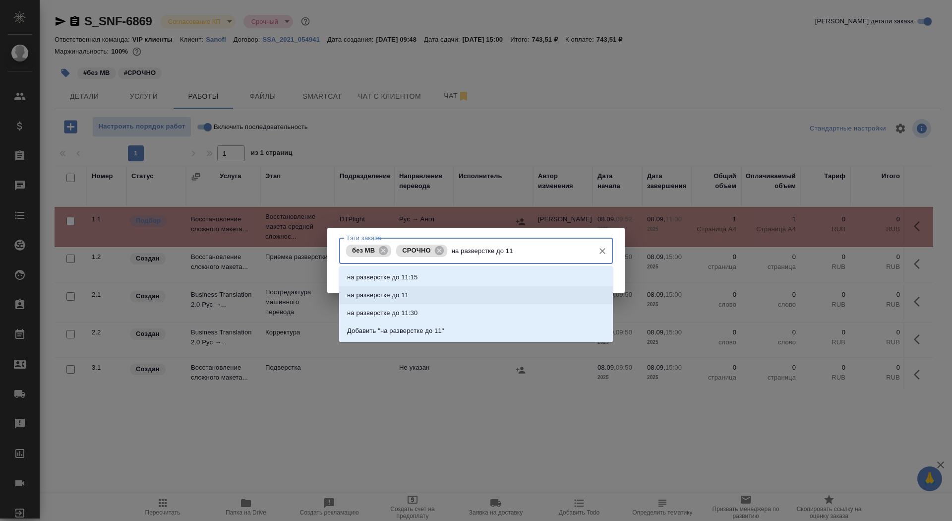
click at [513, 299] on li "на разверстке до 11" at bounding box center [476, 295] width 274 height 18
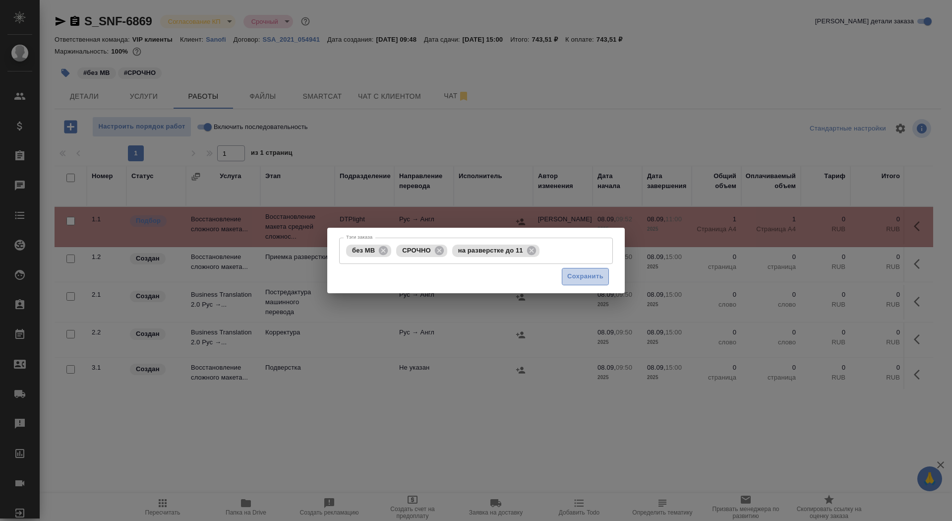
click at [578, 280] on span "Сохранить" at bounding box center [585, 276] width 36 height 11
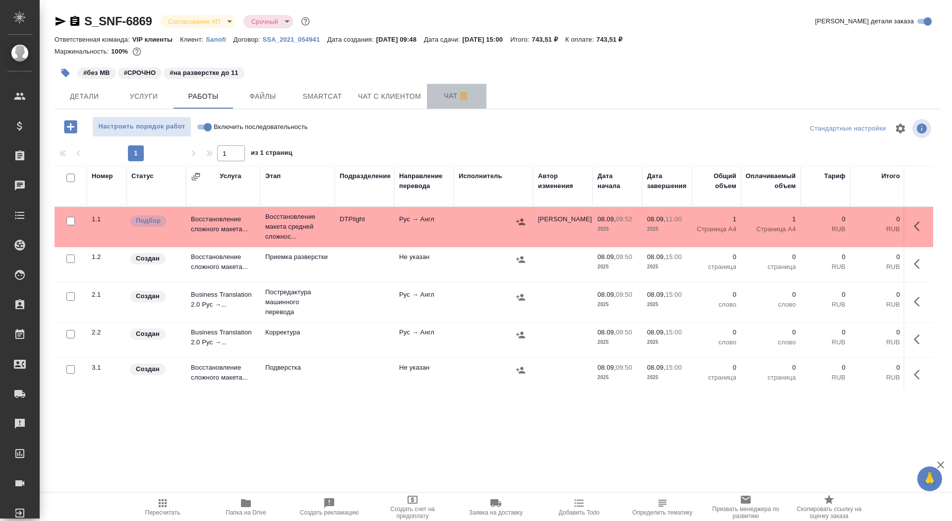
click at [442, 92] on span "Чат" at bounding box center [457, 96] width 48 height 12
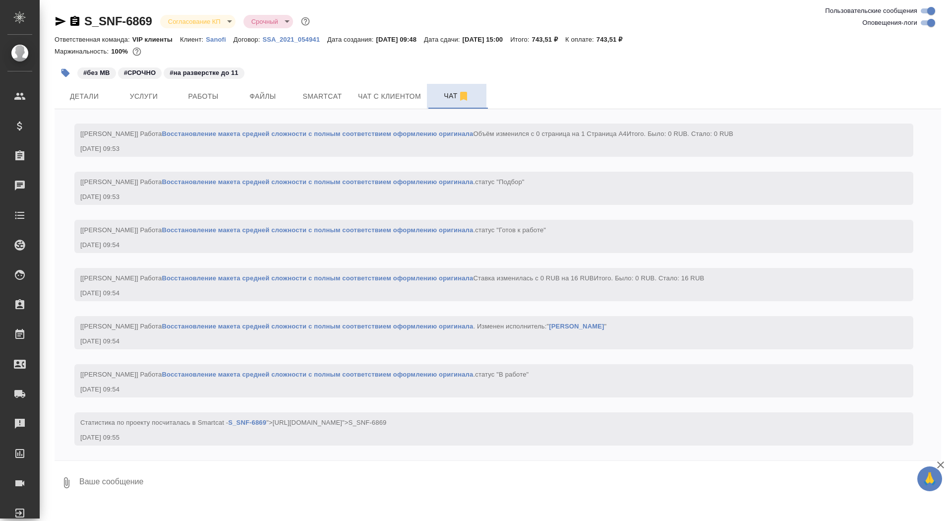
scroll to position [781, 0]
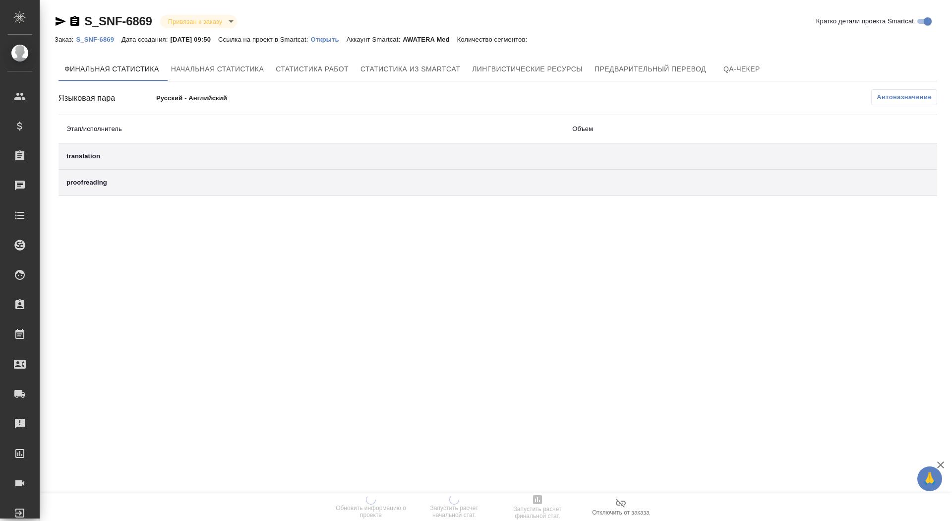
click at [330, 40] on p "Открыть" at bounding box center [329, 39] width 36 height 7
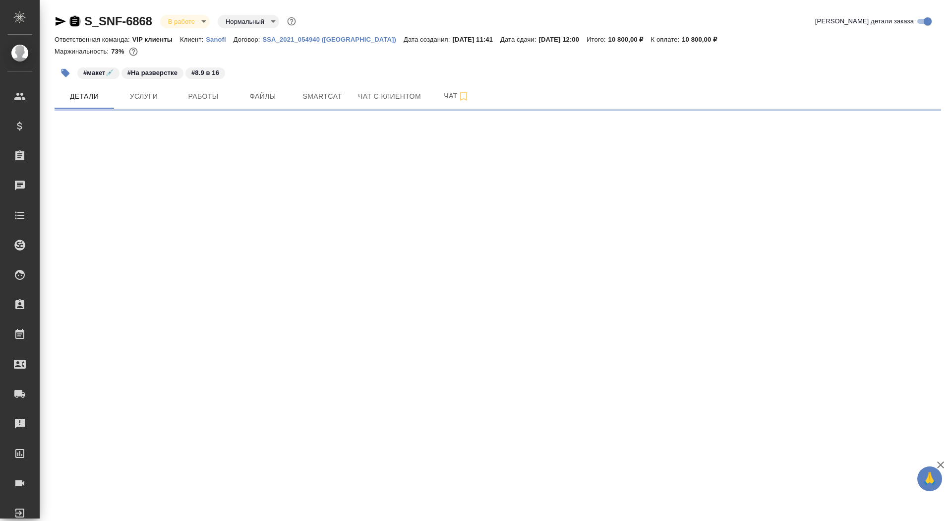
click at [77, 18] on icon "button" at bounding box center [74, 21] width 9 height 10
select select "RU"
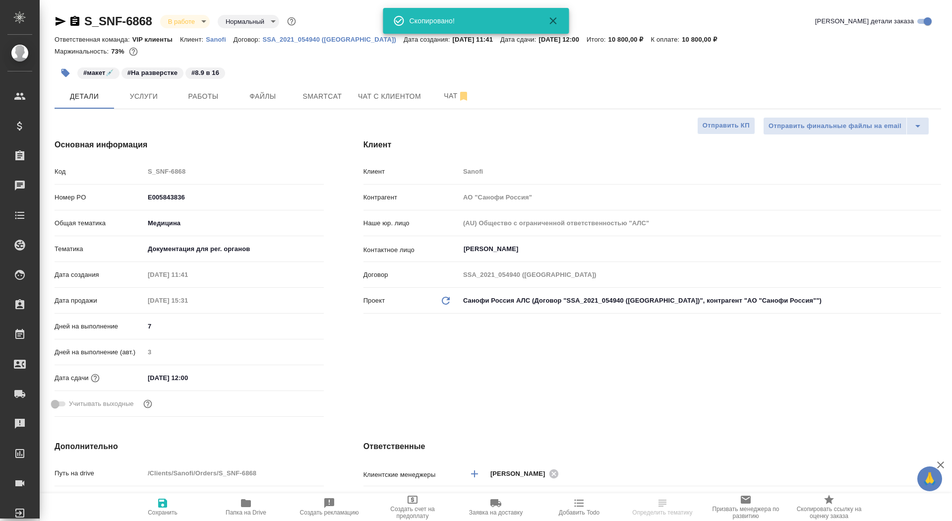
type textarea "x"
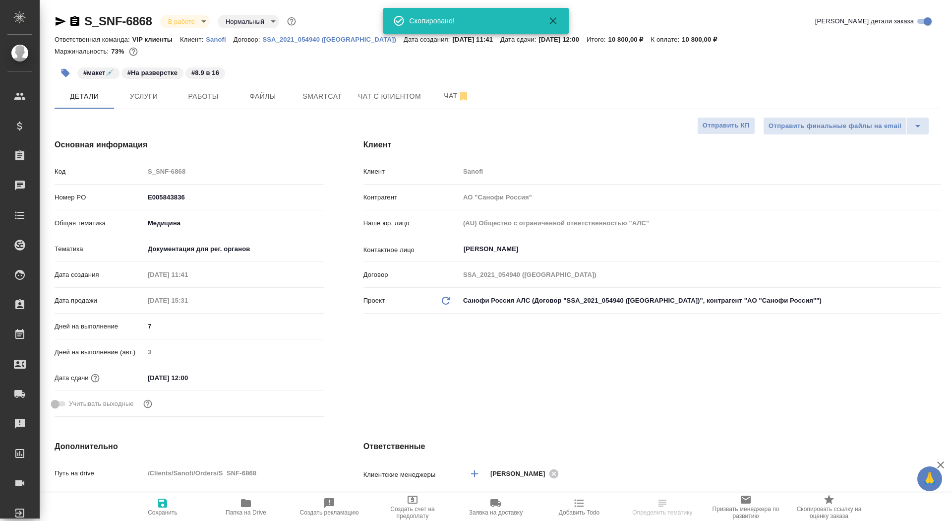
type textarea "x"
select select "RU"
type textarea "x"
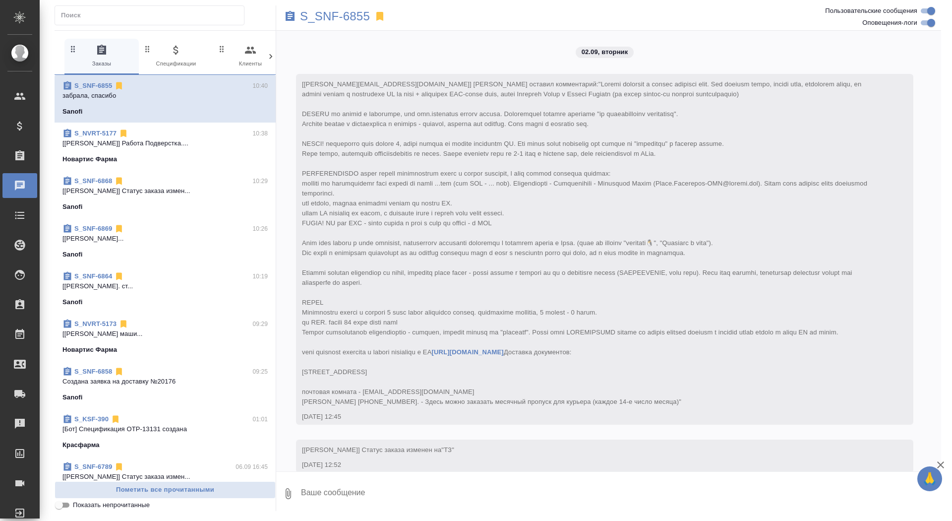
scroll to position [4877, 0]
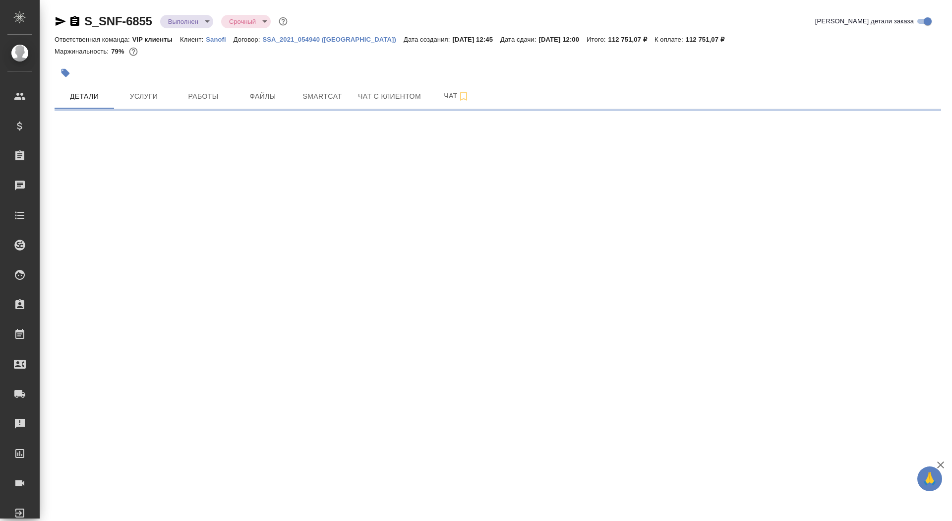
select select "RU"
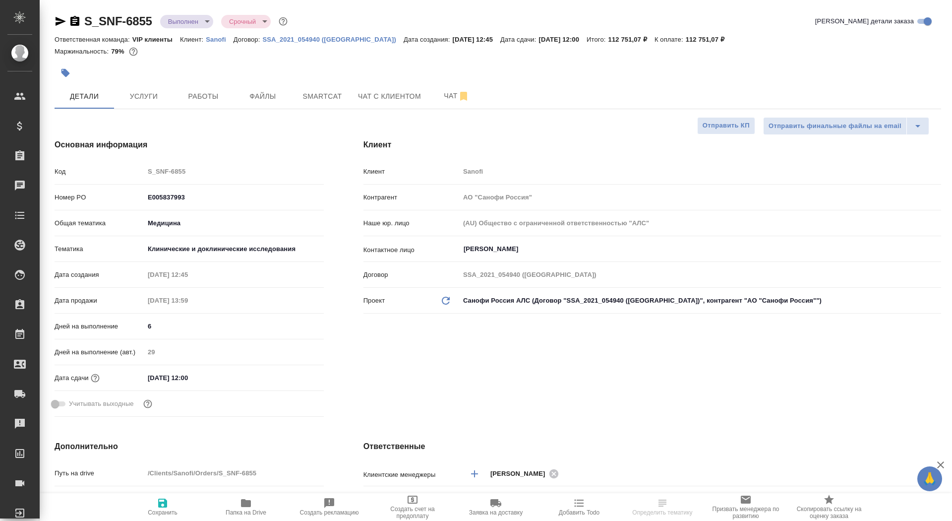
type input "[PERSON_NAME]"
type textarea "x"
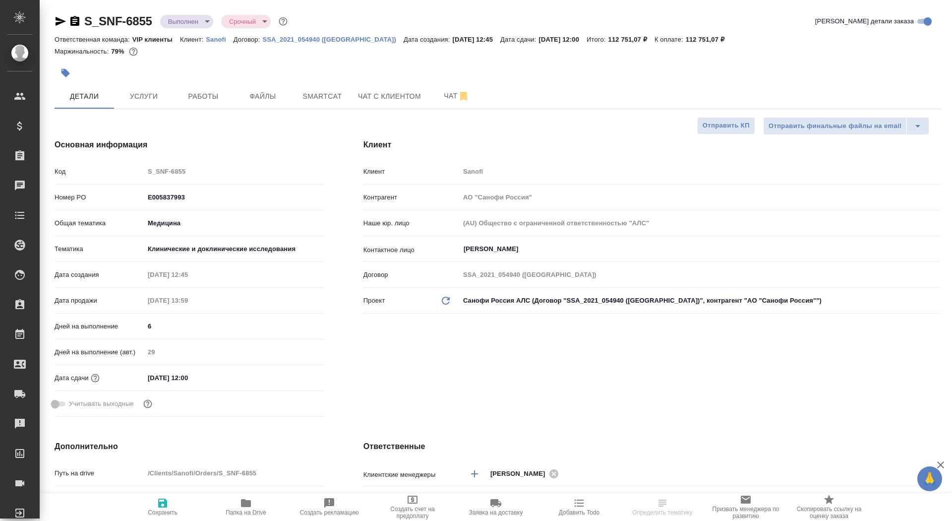
type textarea "x"
click at [77, 19] on icon "button" at bounding box center [75, 21] width 12 height 12
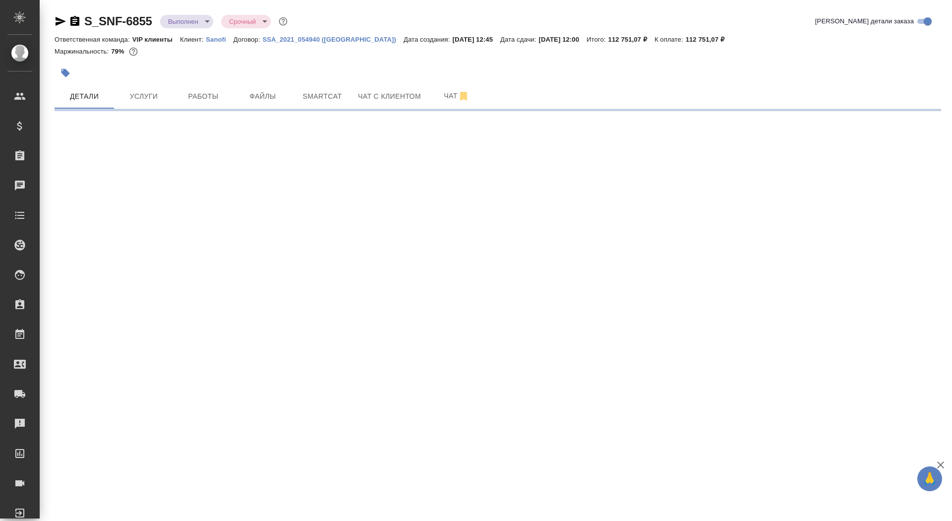
select select "RU"
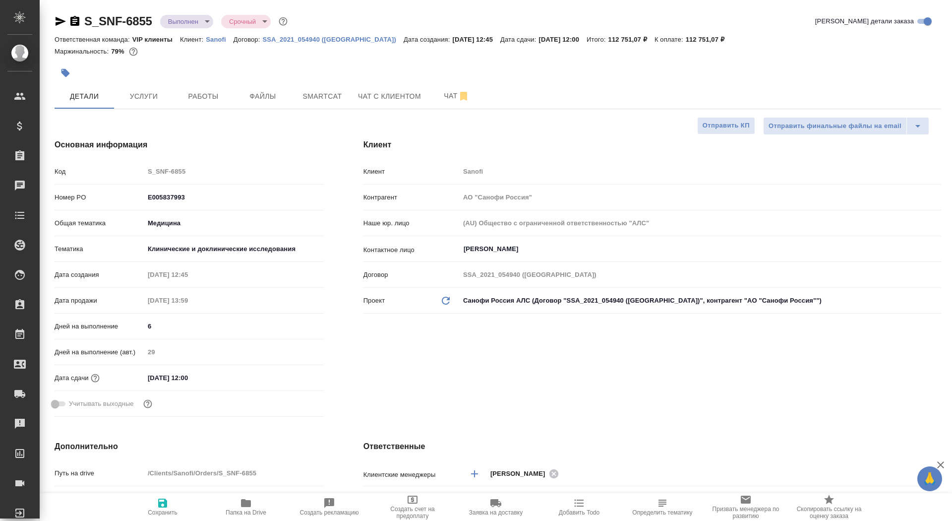
type textarea "x"
click at [274, 90] on button "Файлы" at bounding box center [263, 96] width 60 height 25
